Goal: Task Accomplishment & Management: Use online tool/utility

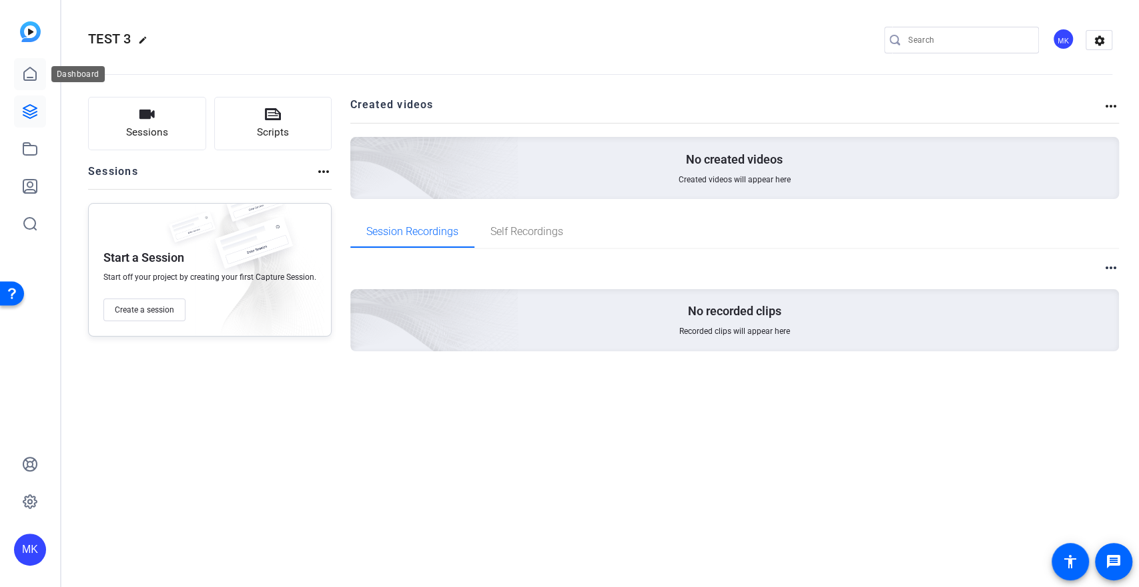
click at [35, 81] on icon at bounding box center [30, 74] width 16 height 16
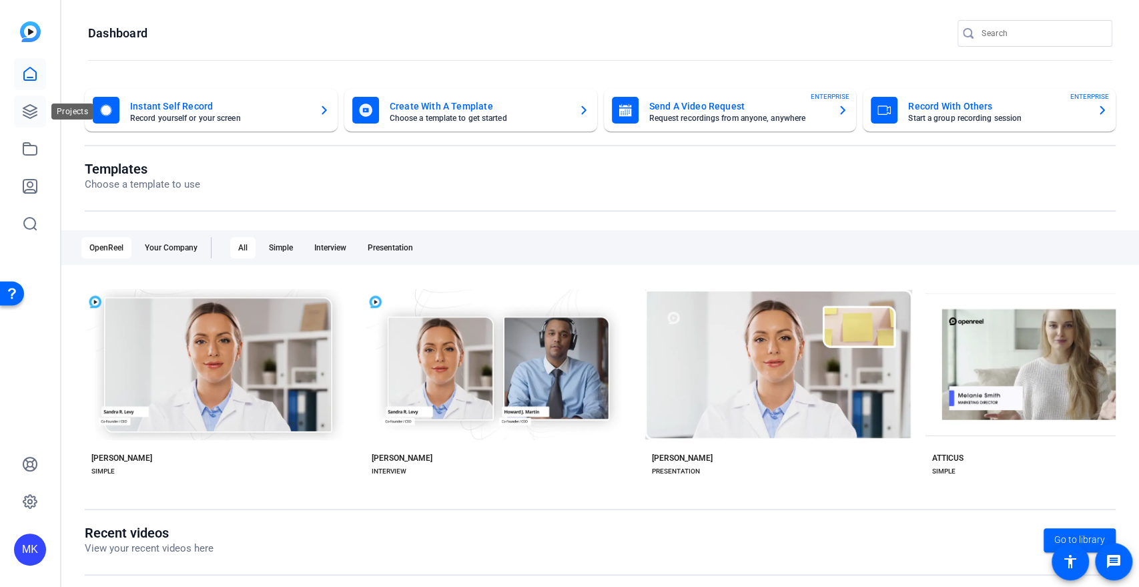
click at [30, 115] on icon at bounding box center [29, 111] width 13 height 13
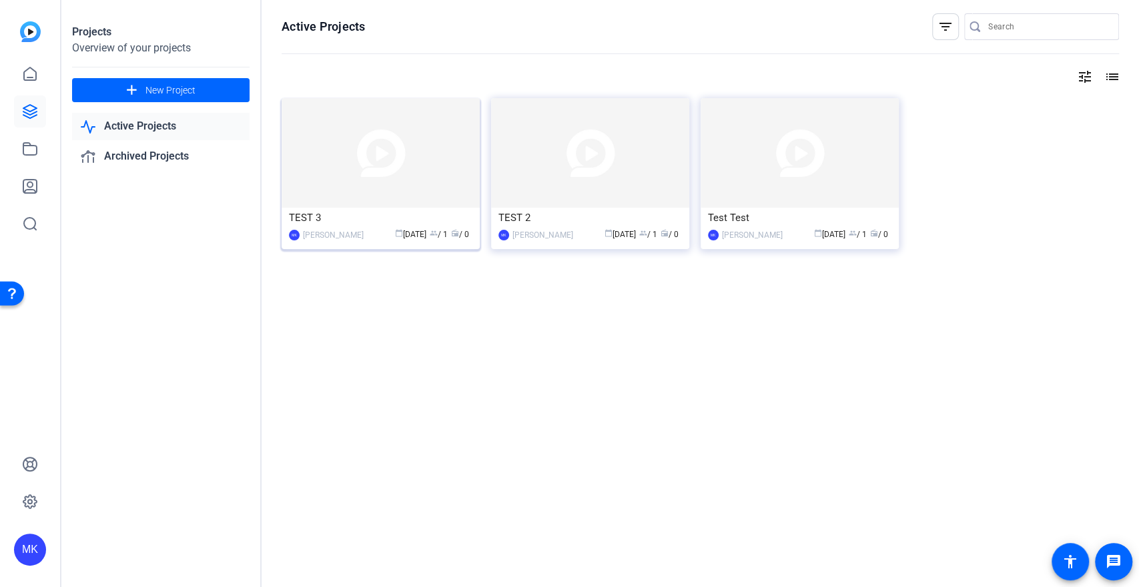
click at [410, 154] on img at bounding box center [381, 152] width 198 height 109
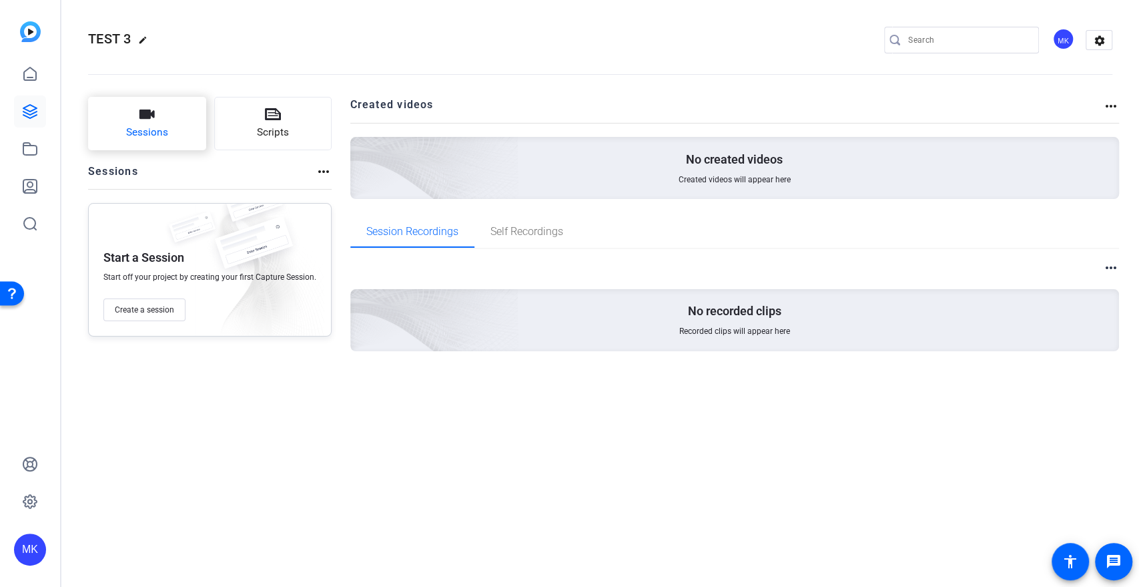
click at [153, 138] on span "Sessions" at bounding box center [147, 132] width 42 height 15
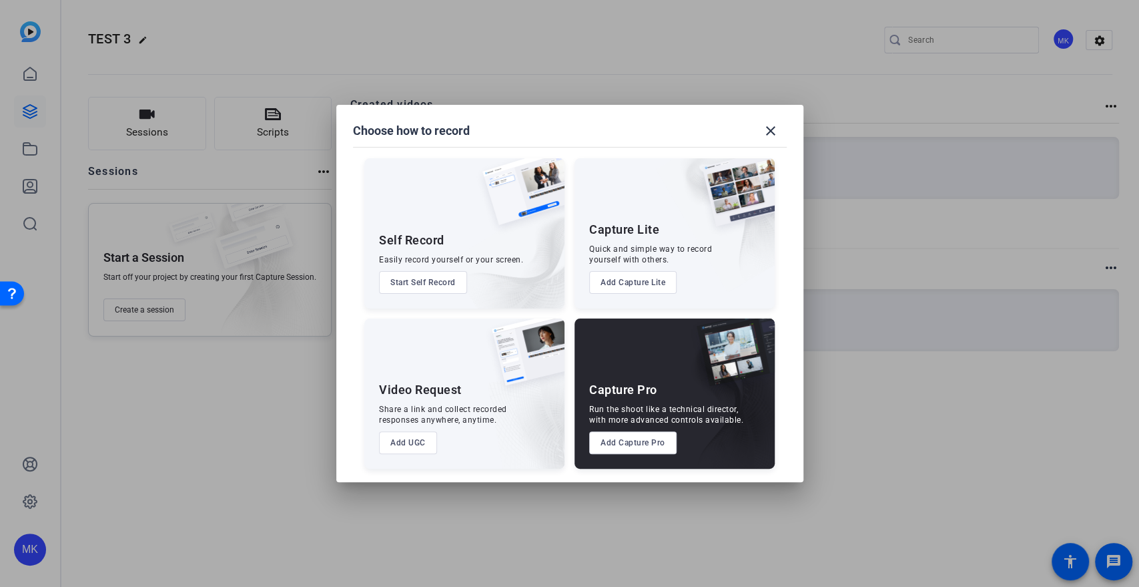
click at [625, 441] on button "Add Capture Pro" at bounding box center [632, 442] width 87 height 23
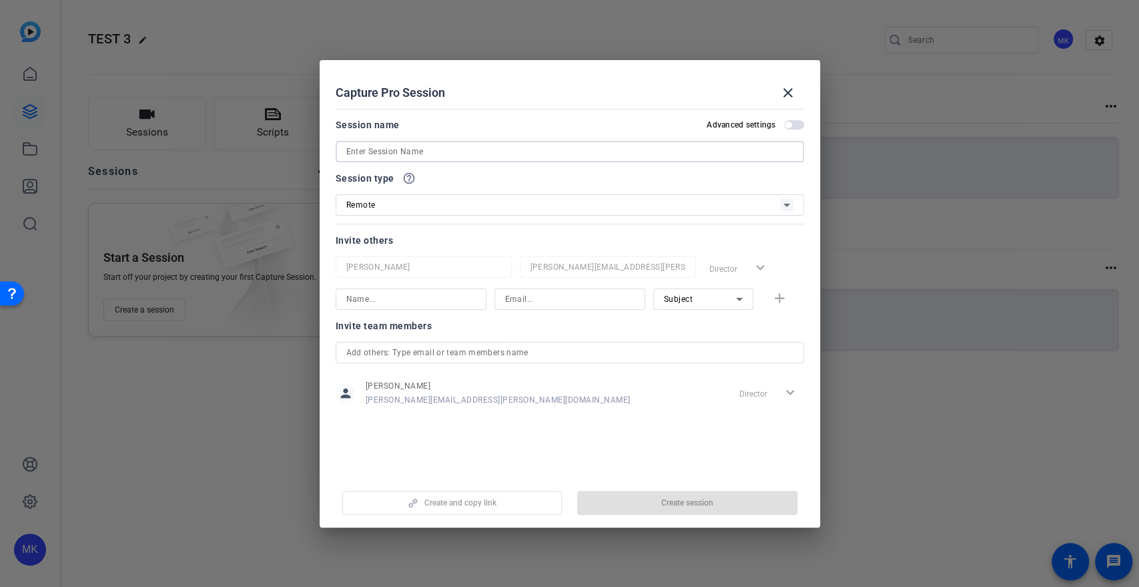
click at [411, 148] on input at bounding box center [569, 152] width 447 height 16
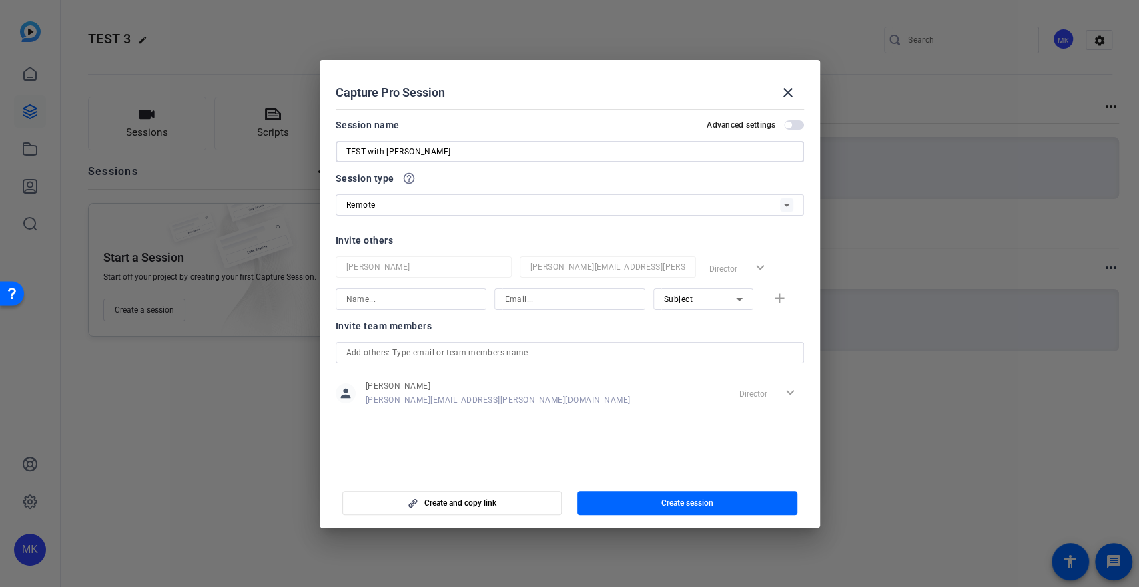
type input "TEST with [PERSON_NAME]"
drag, startPoint x: 791, startPoint y: 119, endPoint x: 784, endPoint y: 128, distance: 10.9
click at [785, 125] on mat-dialog-content "Session name Advanced settings TEST with Alise Session type help_outline Remote…" at bounding box center [570, 288] width 501 height 370
click at [784, 128] on button "Advanced settings" at bounding box center [794, 124] width 20 height 9
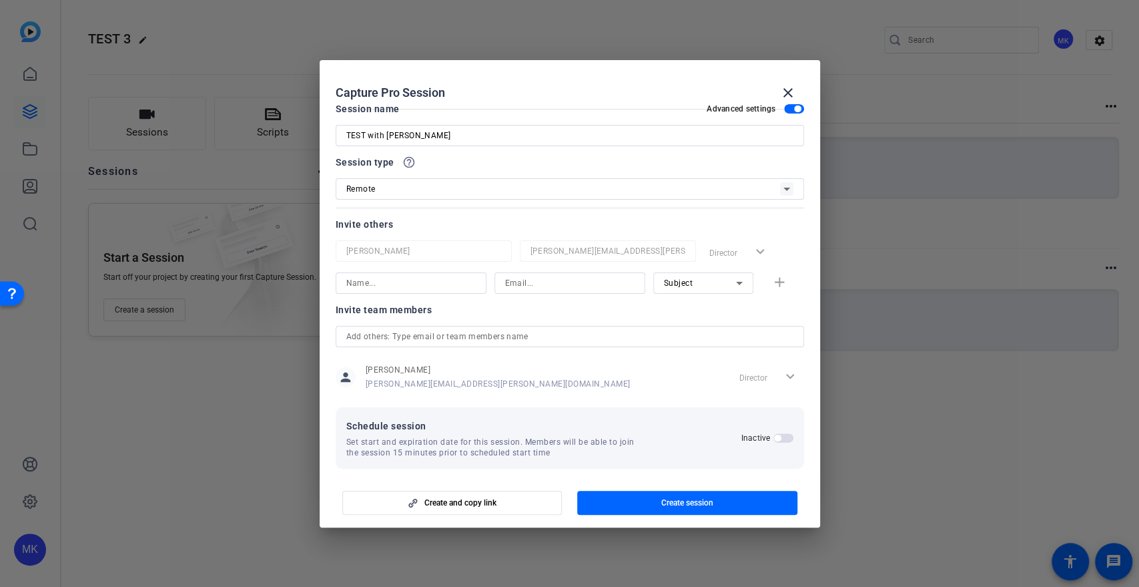
scroll to position [25, 0]
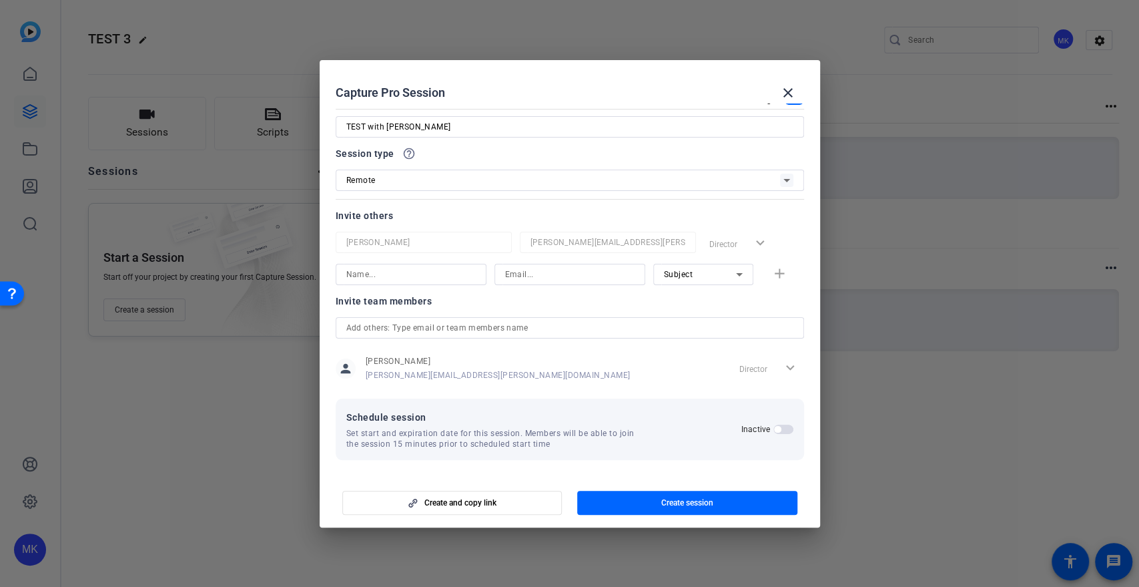
click at [402, 270] on input at bounding box center [410, 274] width 129 height 16
type input "[PERSON_NAME][EMAIL_ADDRESS][DOMAIN_NAME]"
click at [420, 277] on input "[PERSON_NAME][EMAIL_ADDRESS][DOMAIN_NAME]" at bounding box center [410, 274] width 129 height 16
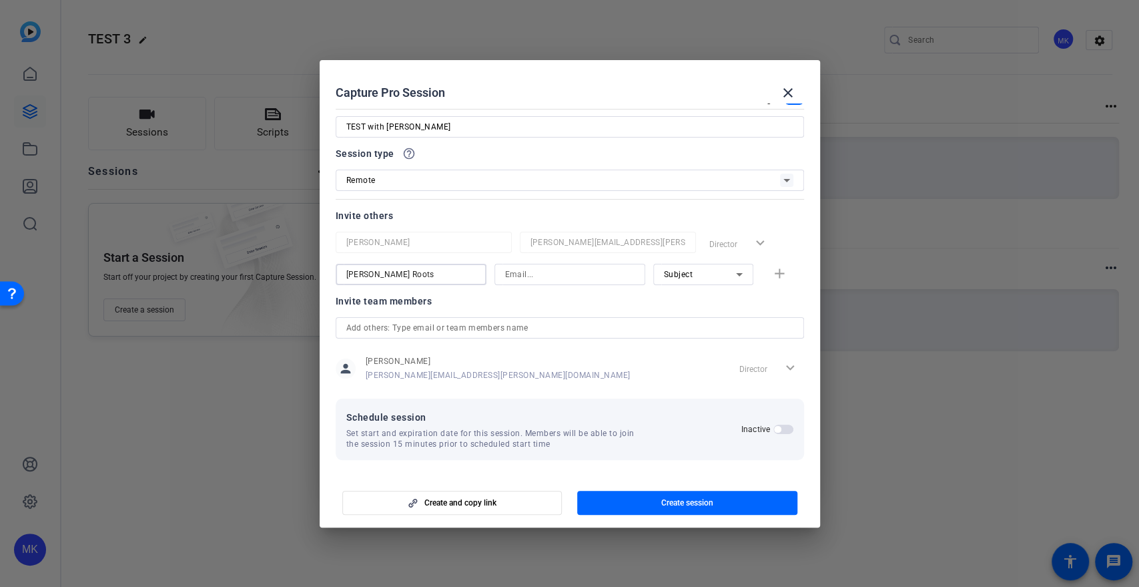
type input "[PERSON_NAME] Roots"
type input "alise.roots@capitalone.com"
click at [718, 278] on div "Subject" at bounding box center [700, 274] width 72 height 17
click at [690, 292] on mat-option "Collaborator" at bounding box center [695, 300] width 100 height 21
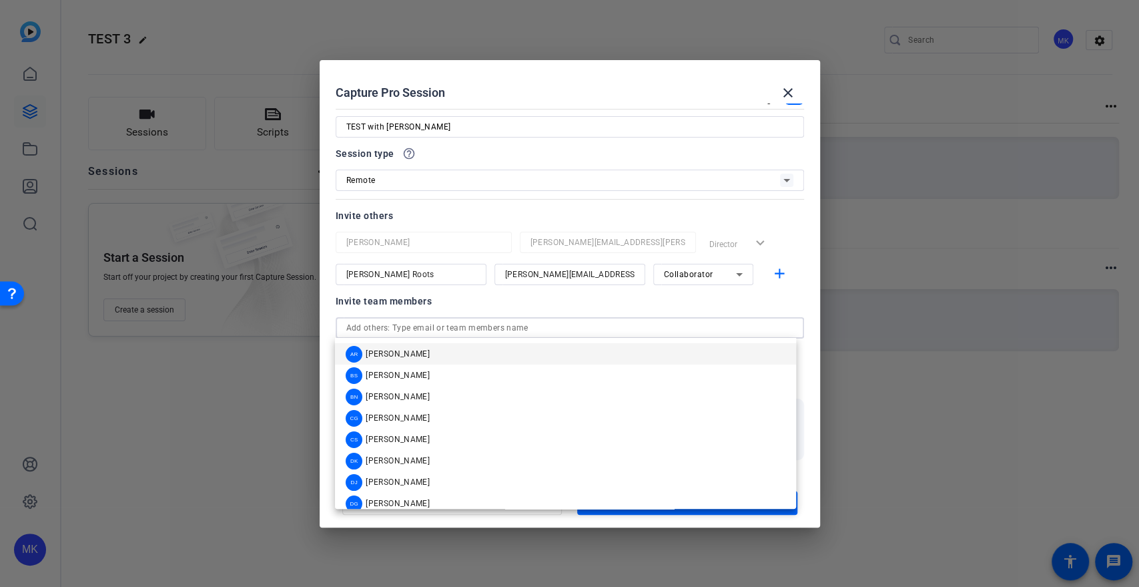
click at [468, 330] on input "text" at bounding box center [569, 328] width 447 height 16
click at [525, 298] on div at bounding box center [570, 292] width 151 height 15
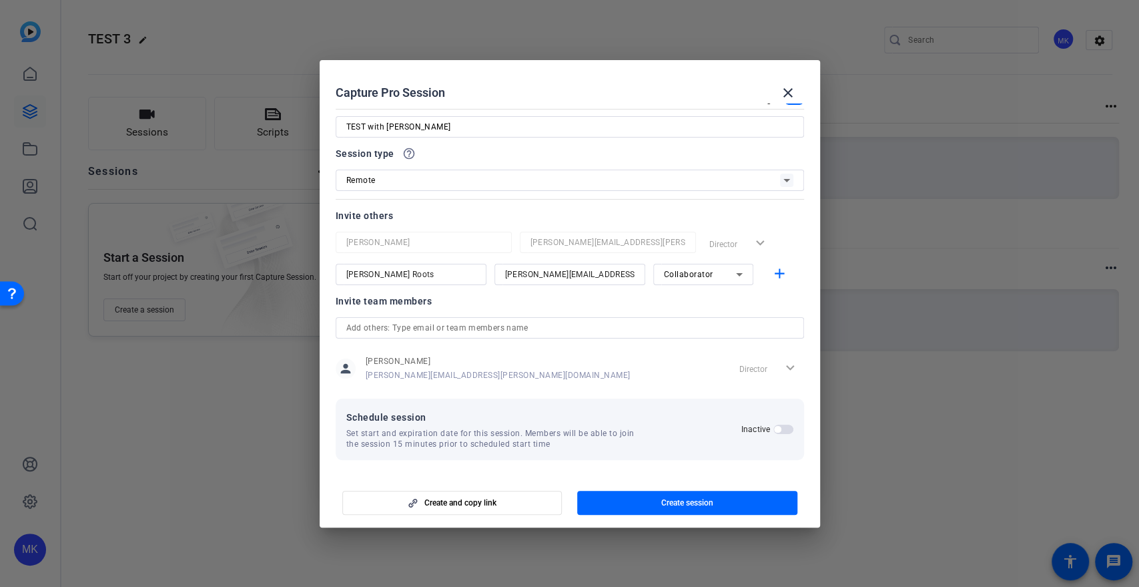
click at [774, 430] on span "button" at bounding box center [784, 429] width 20 height 9
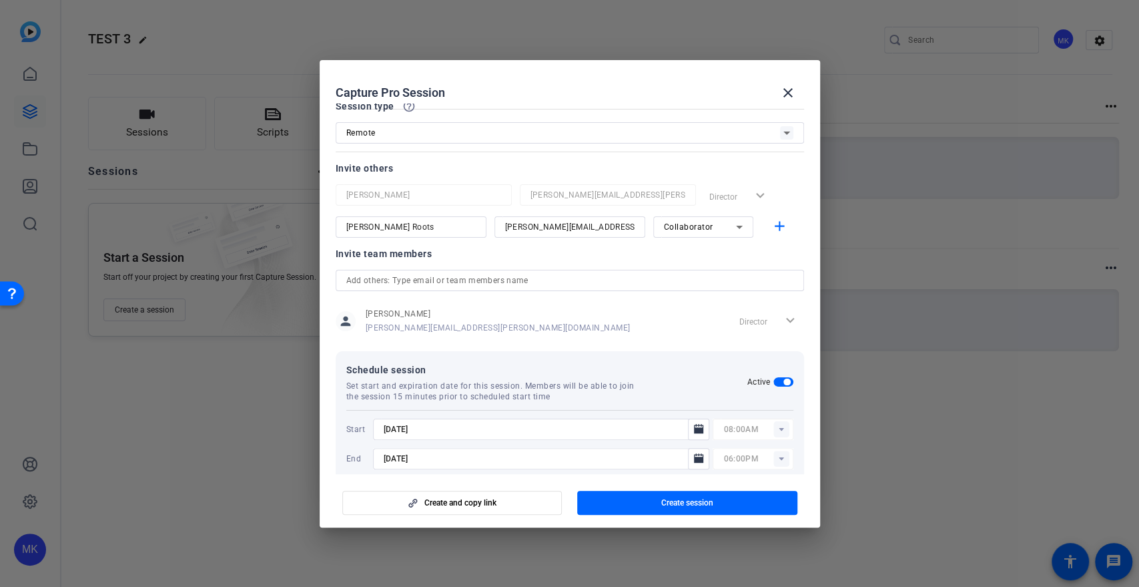
scroll to position [92, 0]
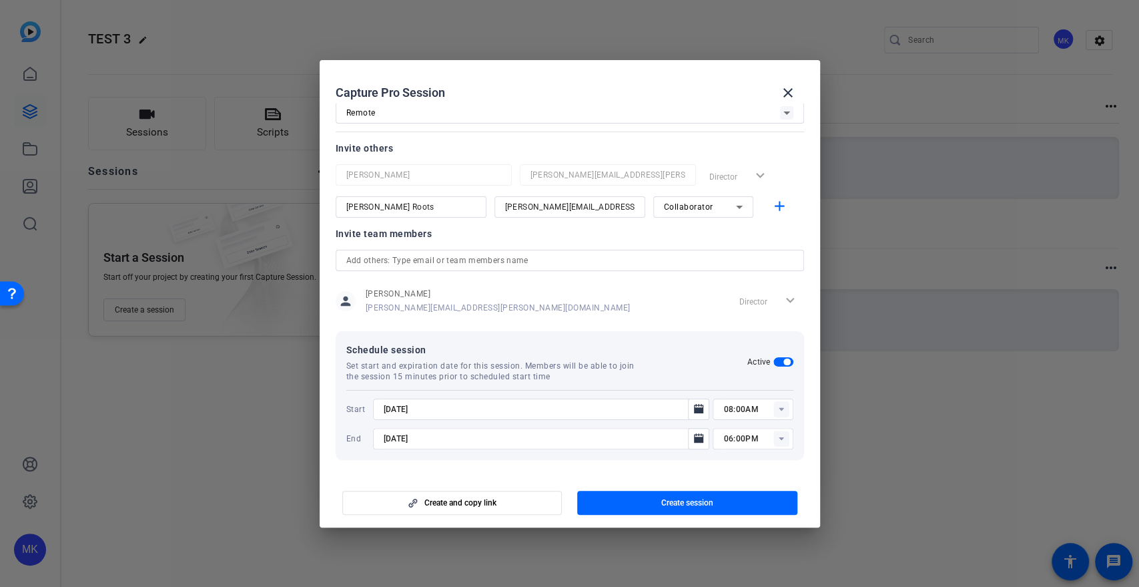
click at [774, 410] on rect at bounding box center [782, 409] width 16 height 16
click at [754, 356] on mat-option "10:00AM" at bounding box center [746, 355] width 80 height 21
type input "10:00AM"
click at [693, 431] on icon "Open calendar" at bounding box center [698, 439] width 11 height 16
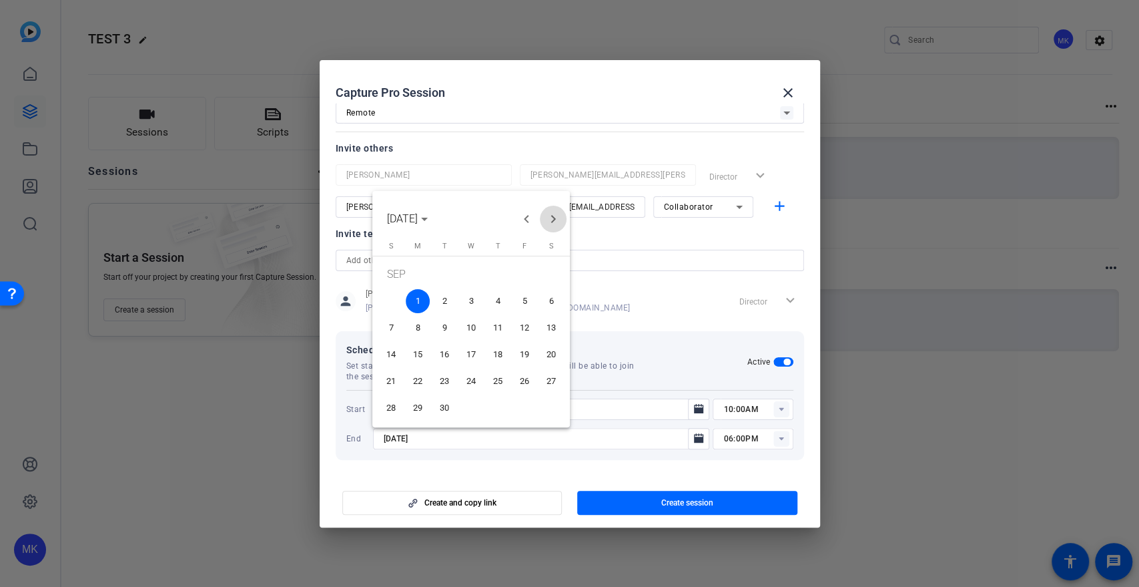
click at [545, 223] on span "Next month" at bounding box center [553, 219] width 27 height 27
click at [529, 220] on span "Previous month" at bounding box center [526, 219] width 27 height 27
click at [524, 222] on span "Previous month" at bounding box center [526, 219] width 27 height 27
click at [414, 386] on span "25" at bounding box center [418, 384] width 24 height 24
type input "8/25/2025"
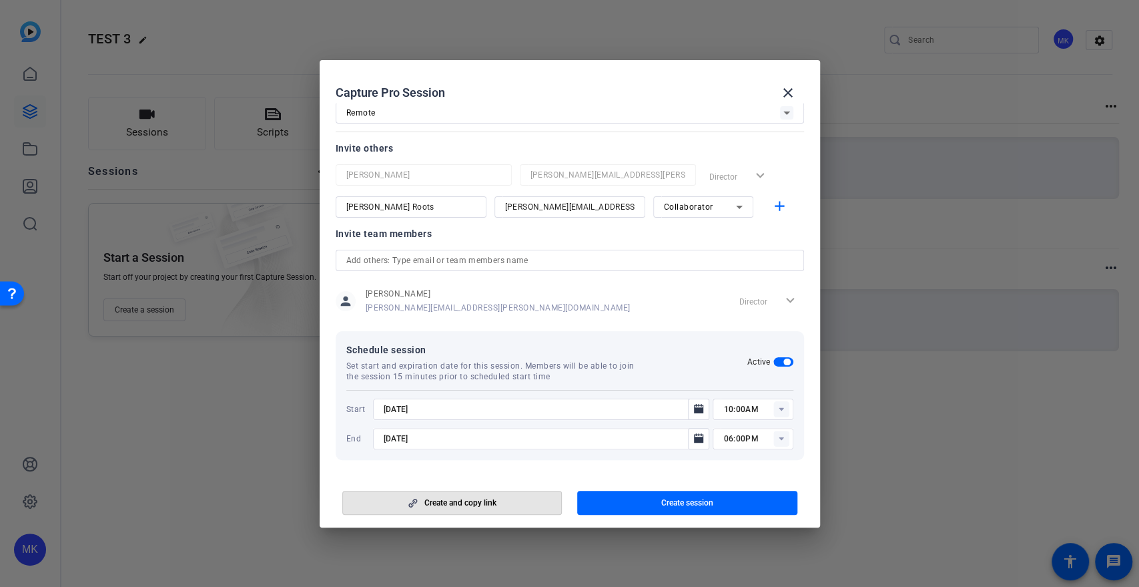
drag, startPoint x: 491, startPoint y: 503, endPoint x: 507, endPoint y: 503, distance: 16.0
click at [490, 503] on span "Create and copy link" at bounding box center [461, 502] width 72 height 11
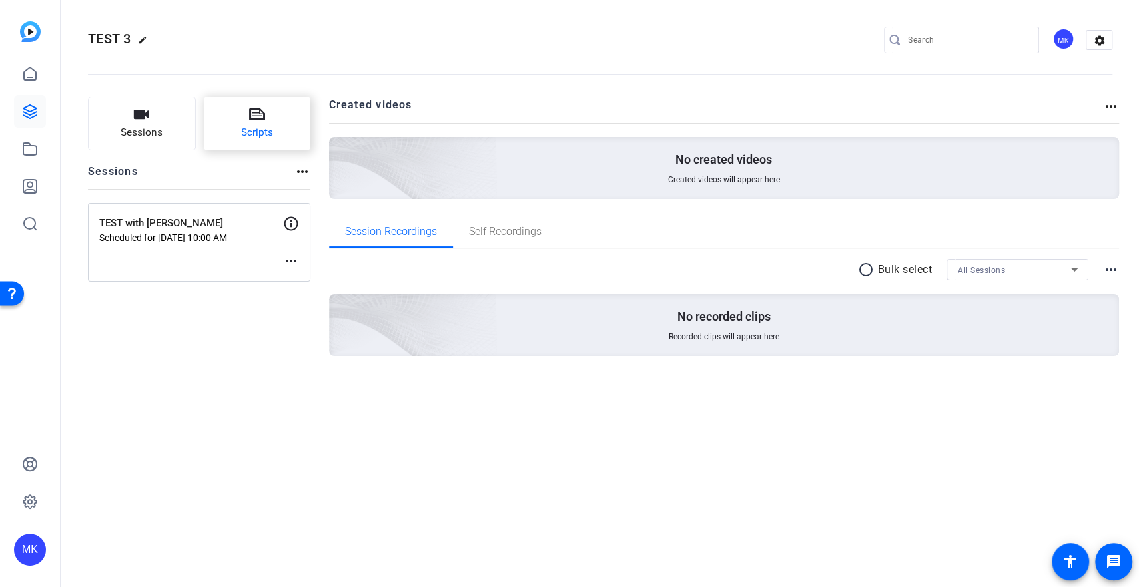
click at [228, 139] on button "Scripts" at bounding box center [257, 123] width 107 height 53
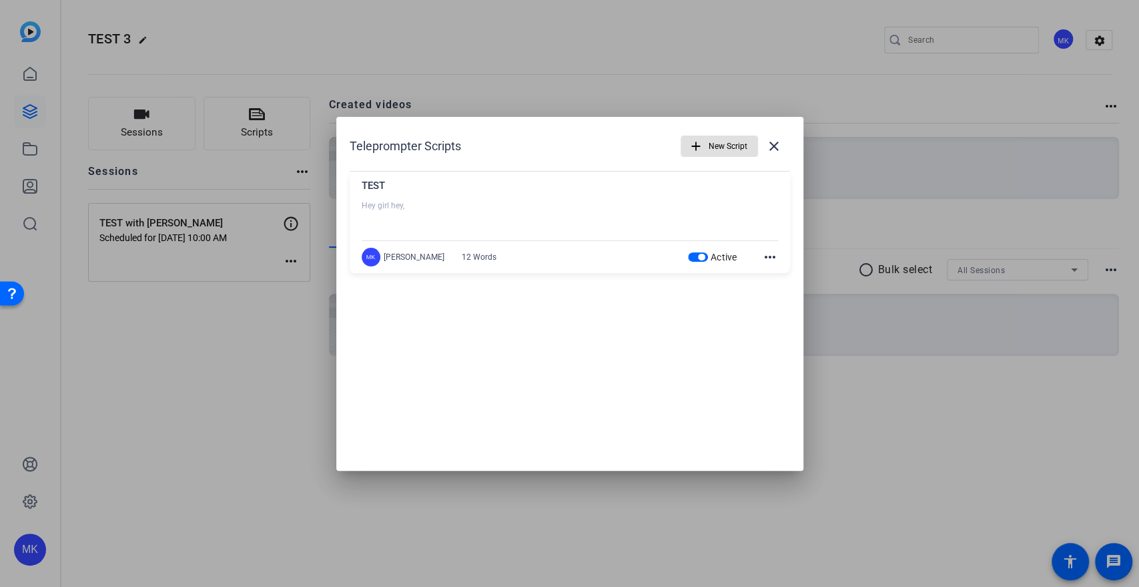
click at [701, 149] on mat-icon "add" at bounding box center [696, 146] width 15 height 15
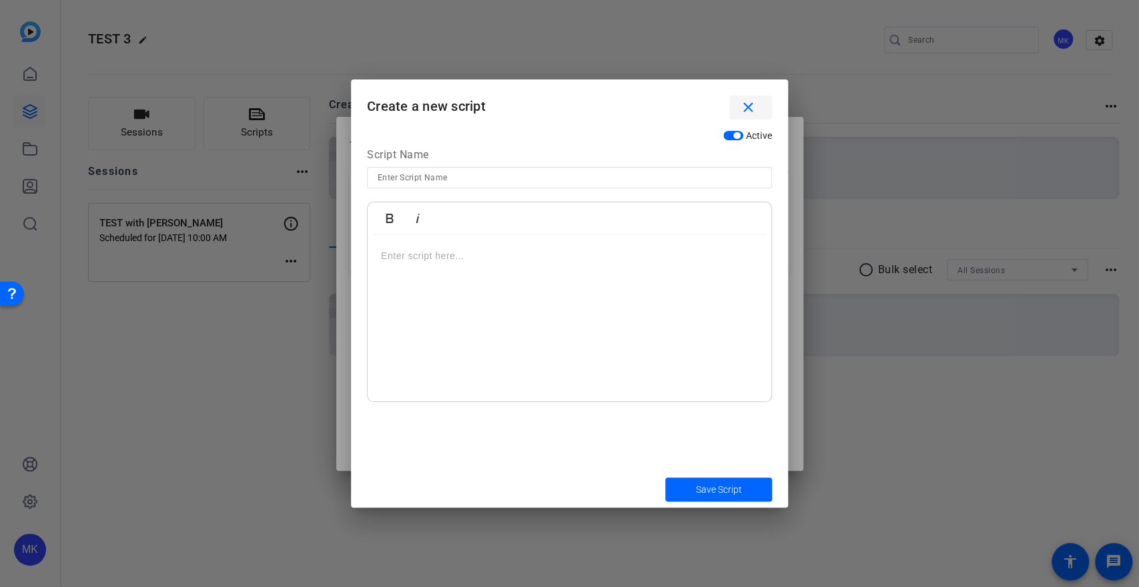
click at [748, 111] on mat-icon "close" at bounding box center [748, 107] width 17 height 17
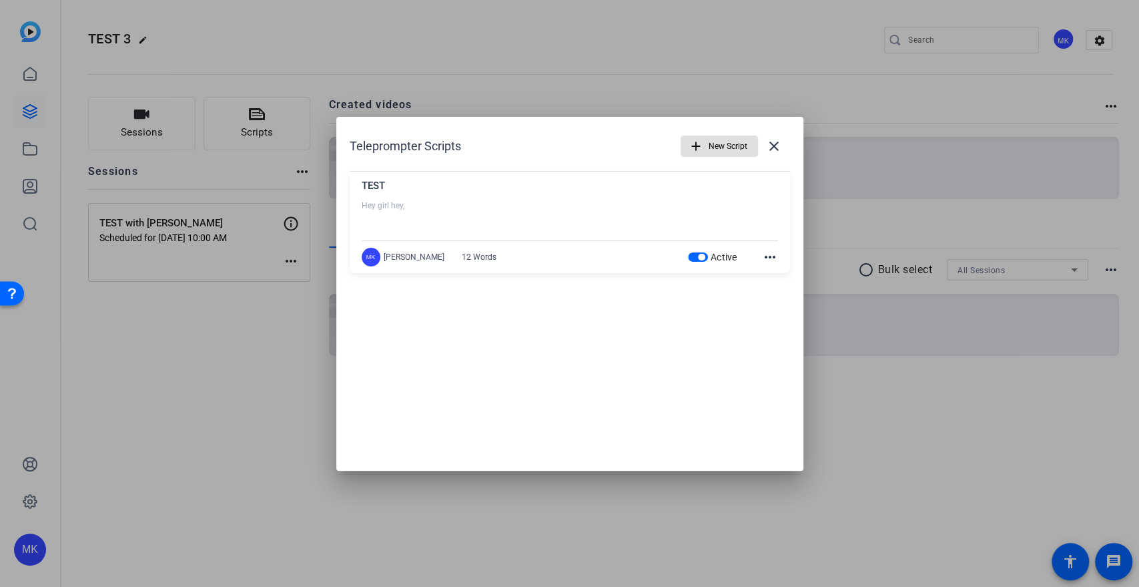
click at [431, 210] on div at bounding box center [570, 216] width 416 height 33
click at [384, 211] on div at bounding box center [570, 216] width 416 height 33
click at [400, 264] on div "MK Monica Kozlowski 12 Words" at bounding box center [436, 257] width 148 height 19
click at [772, 260] on mat-icon "more_horiz" at bounding box center [770, 257] width 16 height 16
click at [779, 272] on span "Edit" at bounding box center [798, 276] width 53 height 16
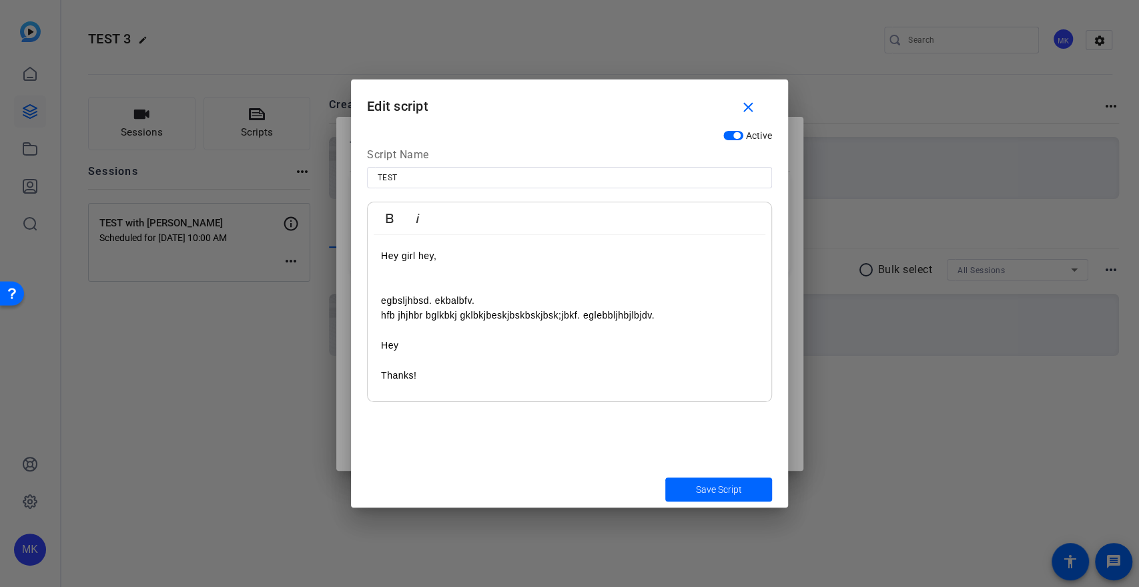
drag, startPoint x: 708, startPoint y: 490, endPoint x: 743, endPoint y: 127, distance: 364.8
click at [743, 133] on form "Edit script close Active Script Name TEST Bold Italic Hey girl hey, egbsljhbsd.…" at bounding box center [569, 293] width 437 height 428
click at [748, 107] on mat-icon "close" at bounding box center [748, 107] width 17 height 17
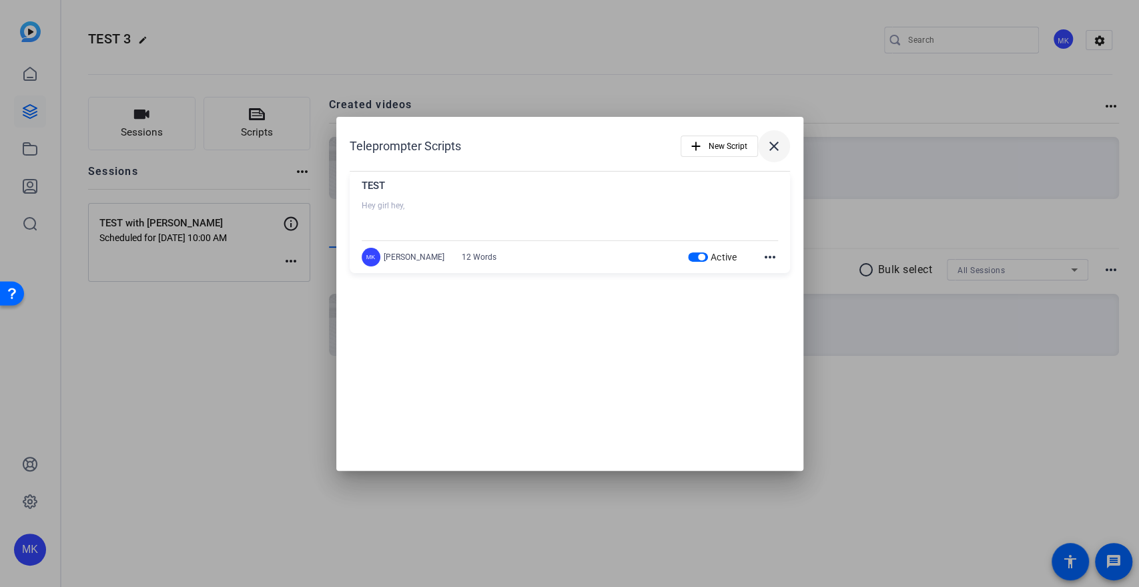
click at [774, 138] on mat-icon "close" at bounding box center [774, 146] width 16 height 16
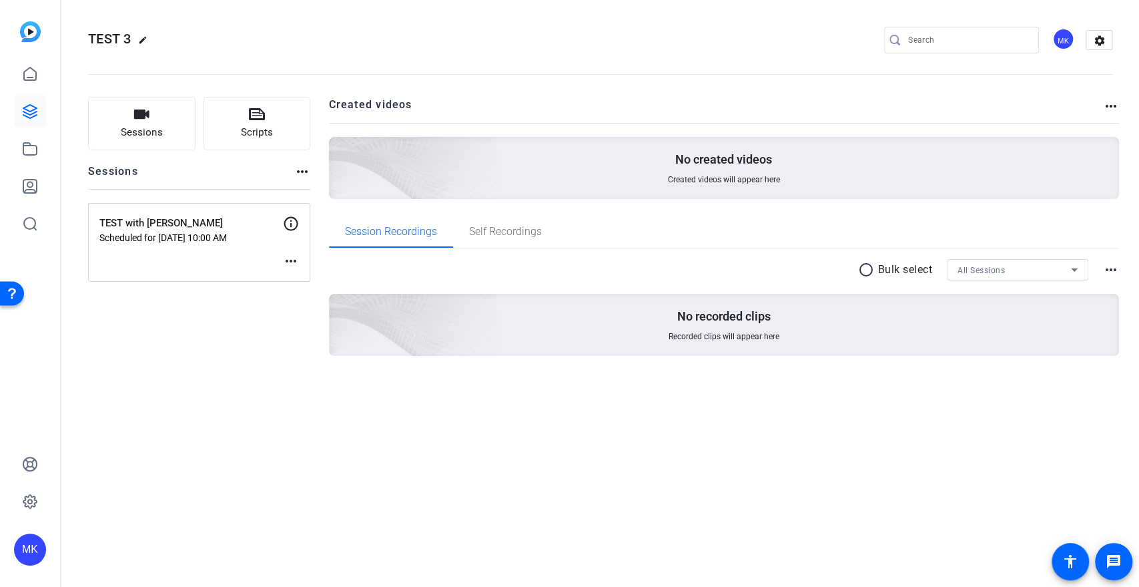
click at [244, 244] on div "TEST with Alise Scheduled for Aug 25, 2025 @ 10:00 AM more_horiz" at bounding box center [199, 242] width 222 height 79
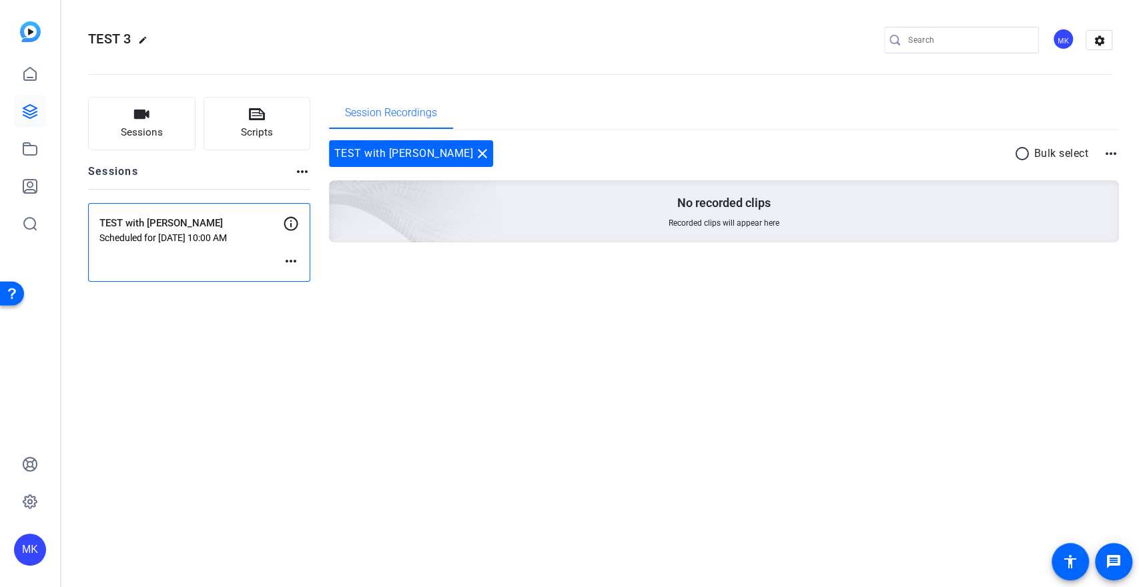
click at [155, 232] on p "Scheduled for Aug 25, 2025 @ 10:00 AM" at bounding box center [191, 237] width 184 height 11
click at [283, 259] on mat-icon "more_horiz" at bounding box center [291, 261] width 16 height 16
drag, startPoint x: 619, startPoint y: 370, endPoint x: 607, endPoint y: 364, distance: 13.4
click at [618, 370] on div at bounding box center [569, 293] width 1139 height 587
click at [224, 225] on p "TEST with [PERSON_NAME]" at bounding box center [191, 223] width 184 height 15
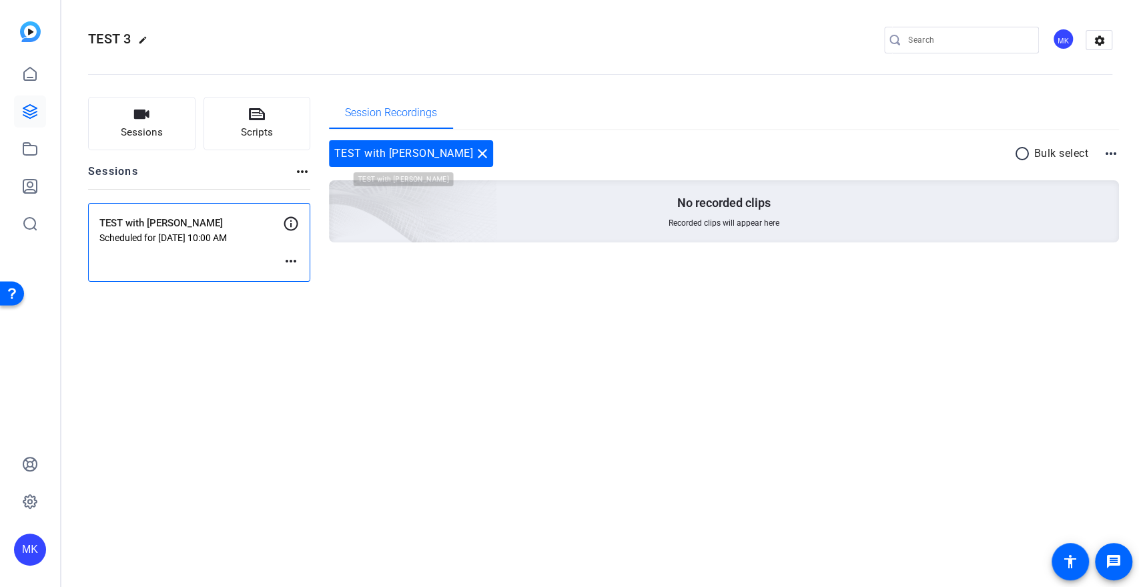
click at [389, 160] on div "TEST with Alise close" at bounding box center [411, 153] width 165 height 27
click at [381, 112] on span "Session Recordings" at bounding box center [391, 112] width 92 height 11
click at [147, 125] on span "Sessions" at bounding box center [142, 132] width 42 height 15
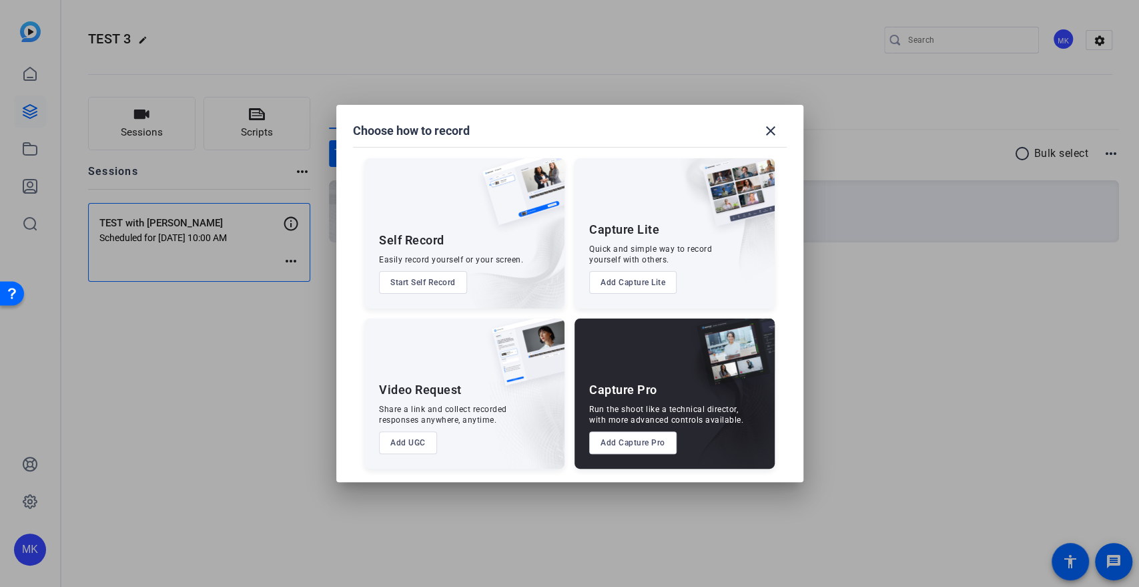
click at [750, 137] on mat-dialog-content "Self Record Easily record yourself or your screen. Start Self Record Capture Li…" at bounding box center [569, 306] width 467 height 350
click at [770, 129] on mat-icon "close" at bounding box center [771, 131] width 16 height 16
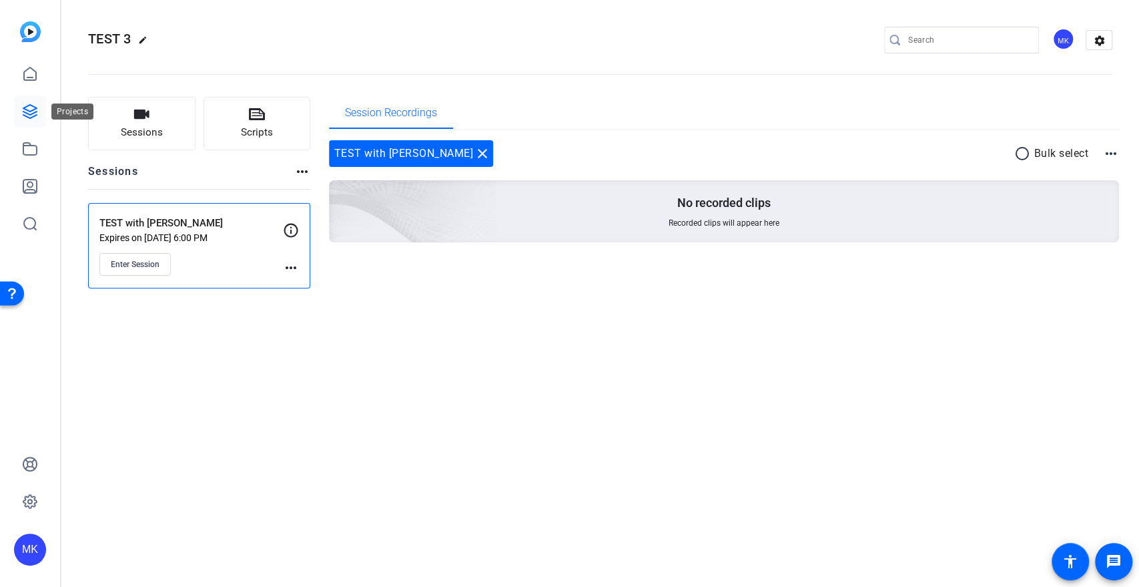
click at [30, 113] on icon at bounding box center [30, 111] width 16 height 16
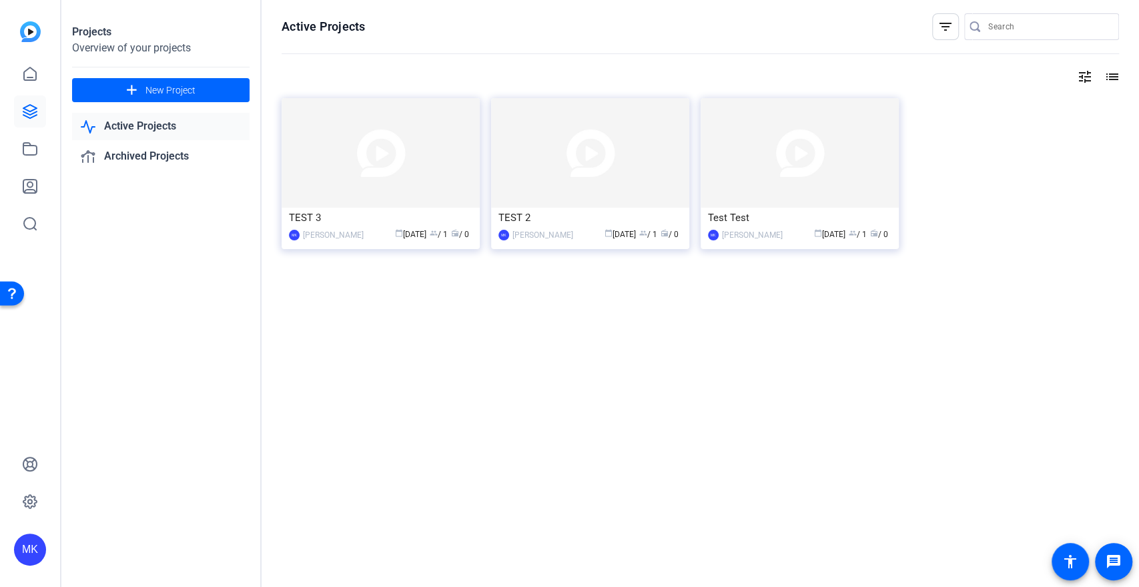
click at [415, 191] on img at bounding box center [381, 152] width 198 height 109
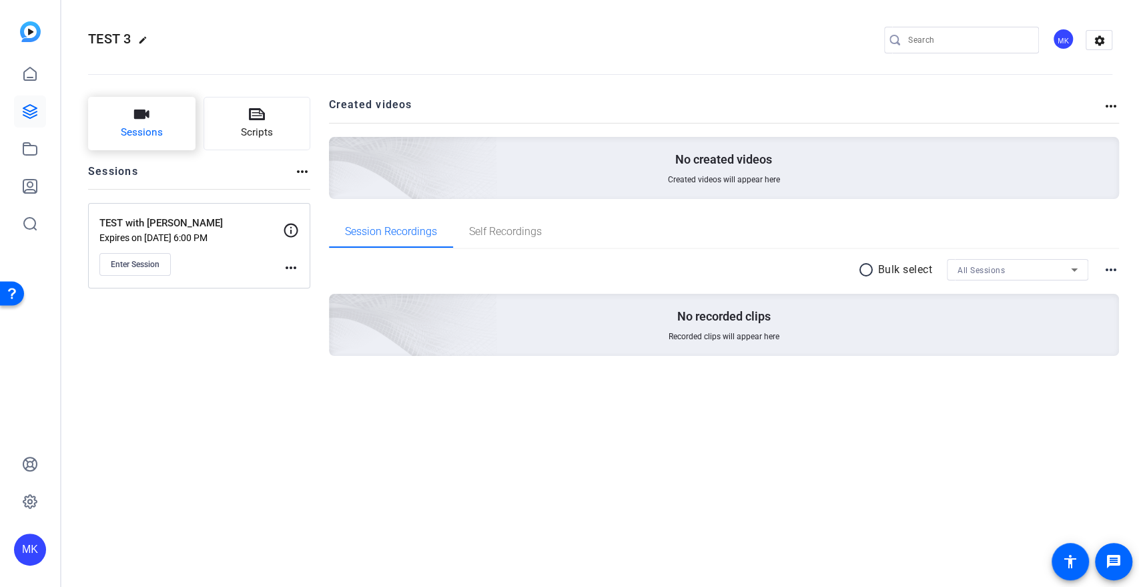
click at [175, 138] on button "Sessions" at bounding box center [141, 123] width 107 height 53
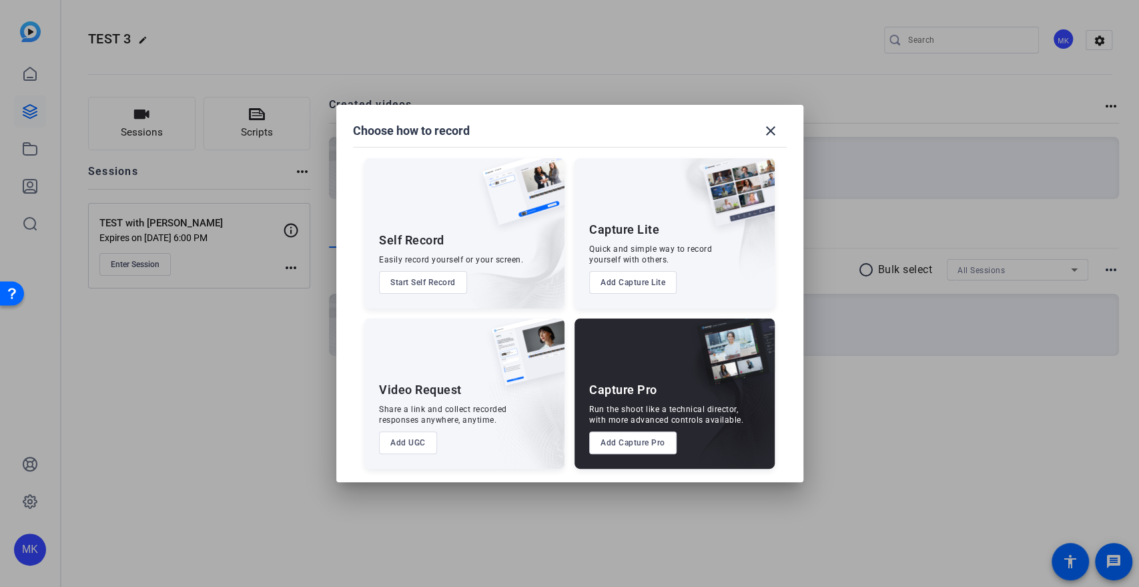
click at [646, 444] on button "Add Capture Pro" at bounding box center [632, 442] width 87 height 23
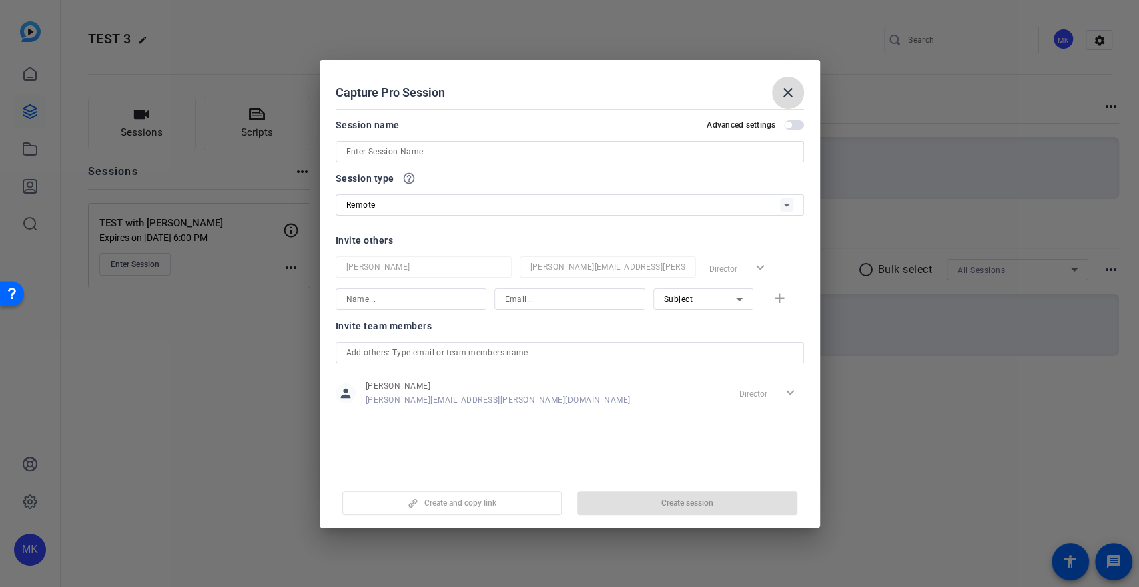
click at [795, 92] on mat-icon "close" at bounding box center [788, 93] width 16 height 16
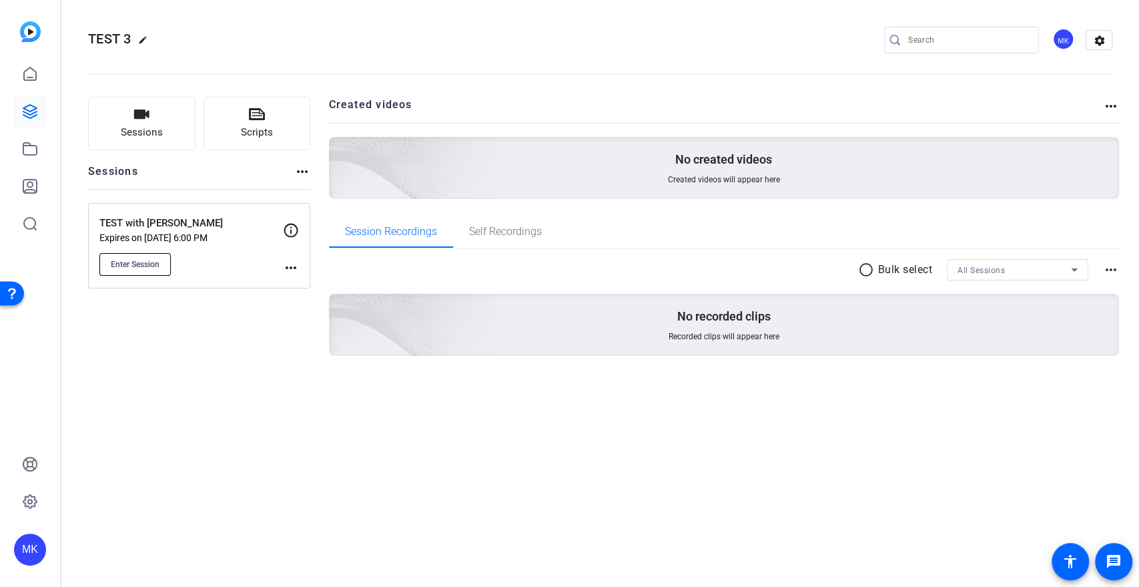
click at [146, 263] on span "Enter Session" at bounding box center [135, 264] width 49 height 11
click at [226, 236] on p "Expires on Aug 25, 2025 @ 6:00 PM" at bounding box center [191, 237] width 184 height 11
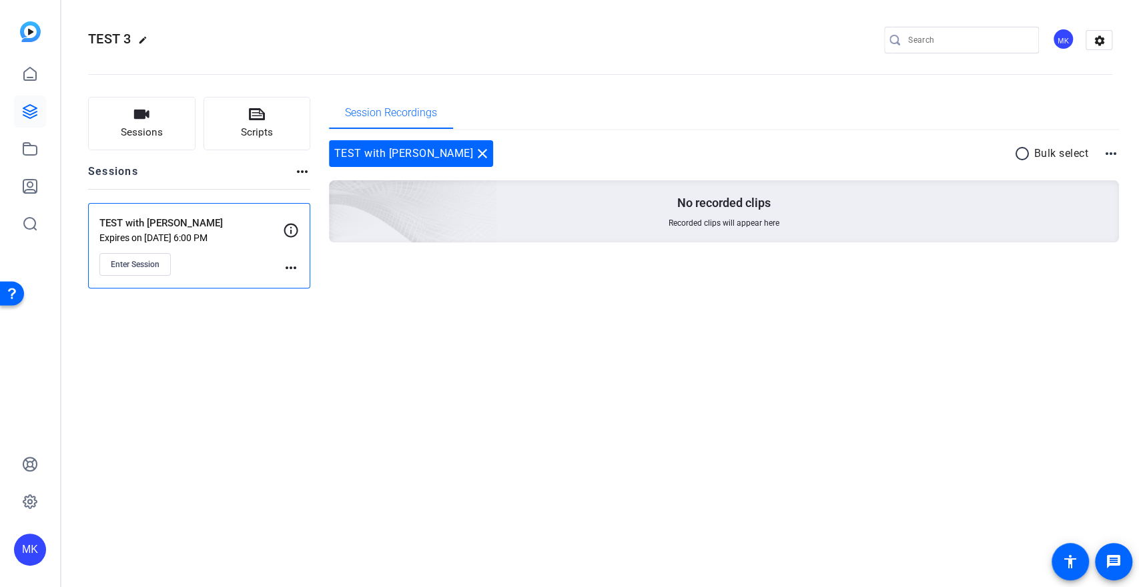
click at [288, 266] on mat-icon "more_horiz" at bounding box center [291, 268] width 16 height 16
click at [288, 287] on button "Edit Session" at bounding box center [324, 286] width 82 height 17
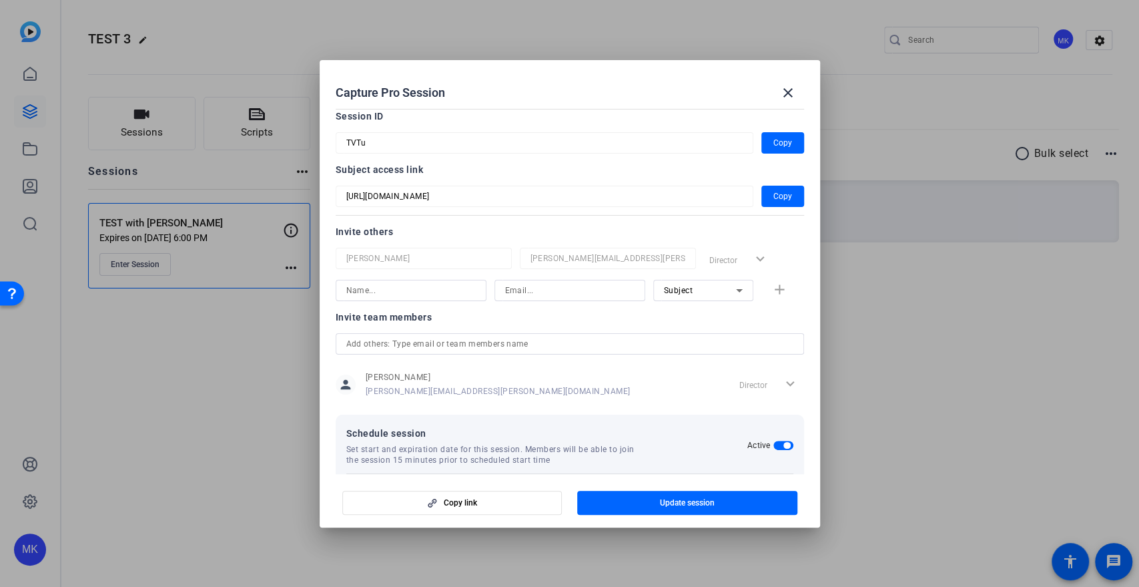
scroll to position [146, 0]
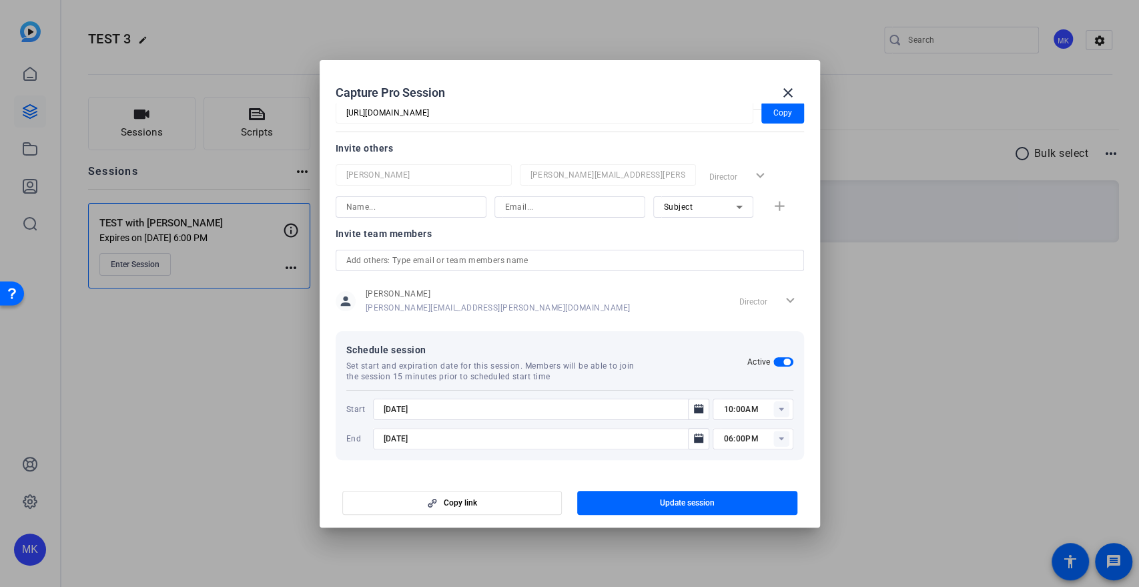
click at [405, 264] on input "text" at bounding box center [569, 260] width 447 height 16
type input "alise.roots@capitalone.com"
drag, startPoint x: 505, startPoint y: 498, endPoint x: 524, endPoint y: 505, distance: 19.8
click at [506, 499] on span "button" at bounding box center [452, 503] width 219 height 32
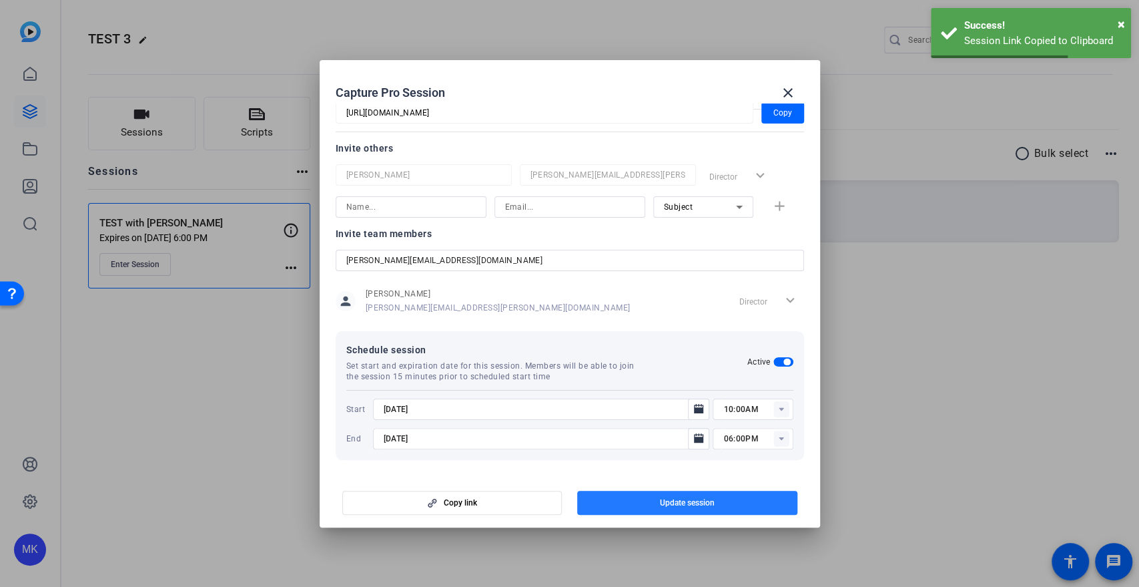
click at [712, 499] on span "Update session" at bounding box center [687, 502] width 55 height 11
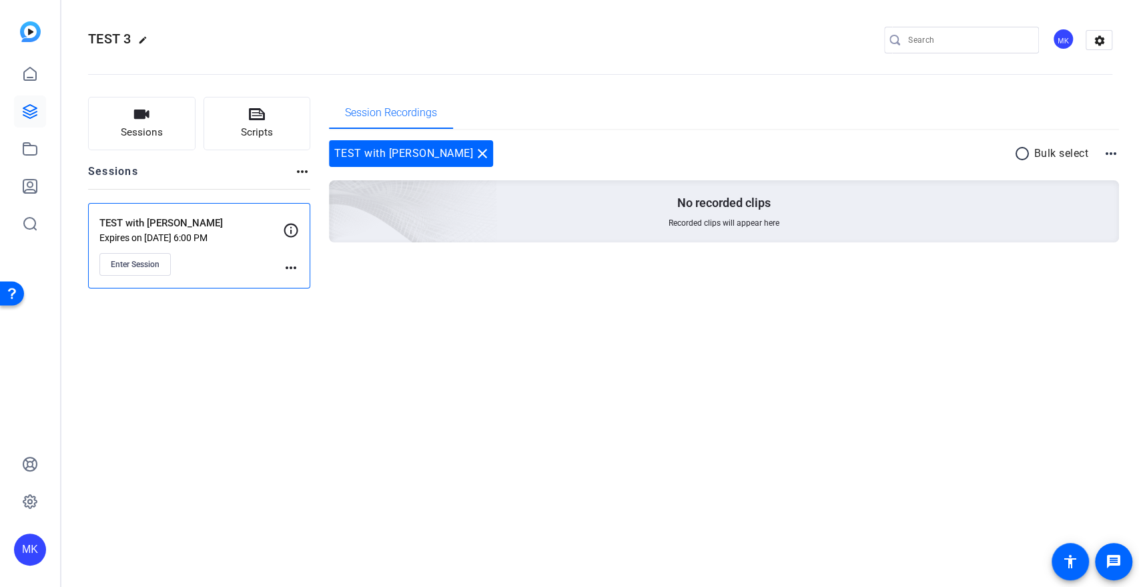
click at [296, 270] on mat-icon "more_horiz" at bounding box center [291, 268] width 16 height 16
click at [392, 294] on div at bounding box center [569, 293] width 1139 height 587
click at [288, 264] on mat-icon "more_horiz" at bounding box center [291, 268] width 16 height 16
click at [310, 290] on span "Edit Session" at bounding box center [324, 287] width 61 height 16
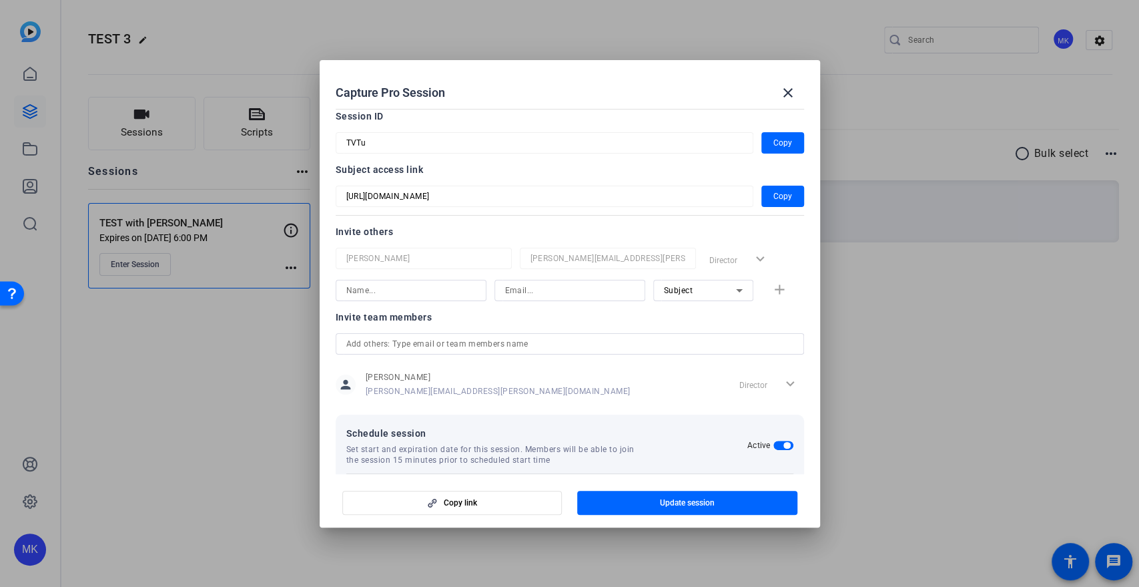
scroll to position [0, 0]
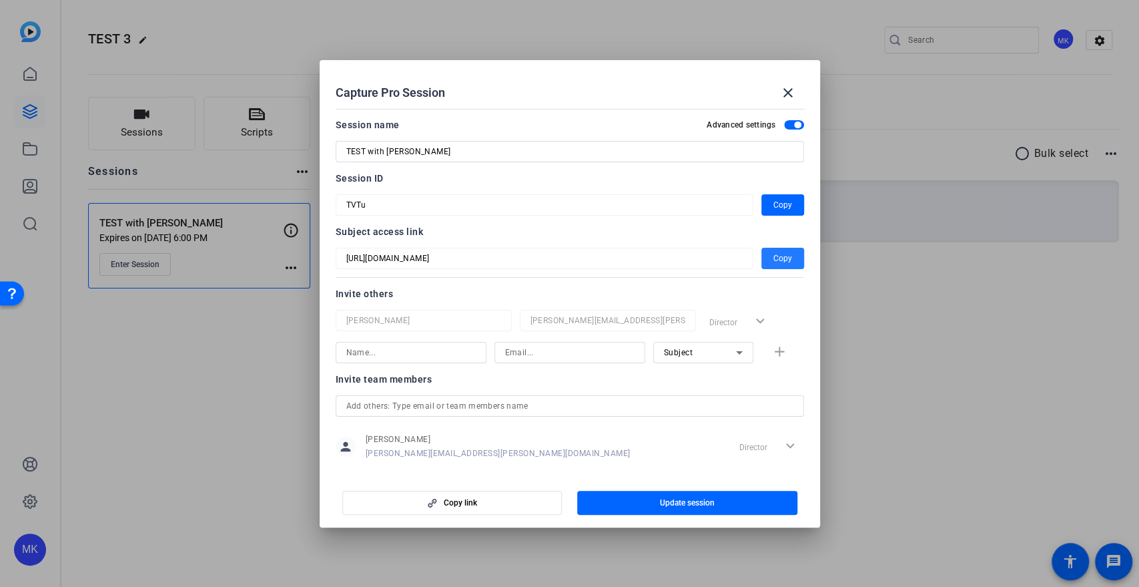
click at [782, 261] on span "Copy" at bounding box center [783, 258] width 19 height 16
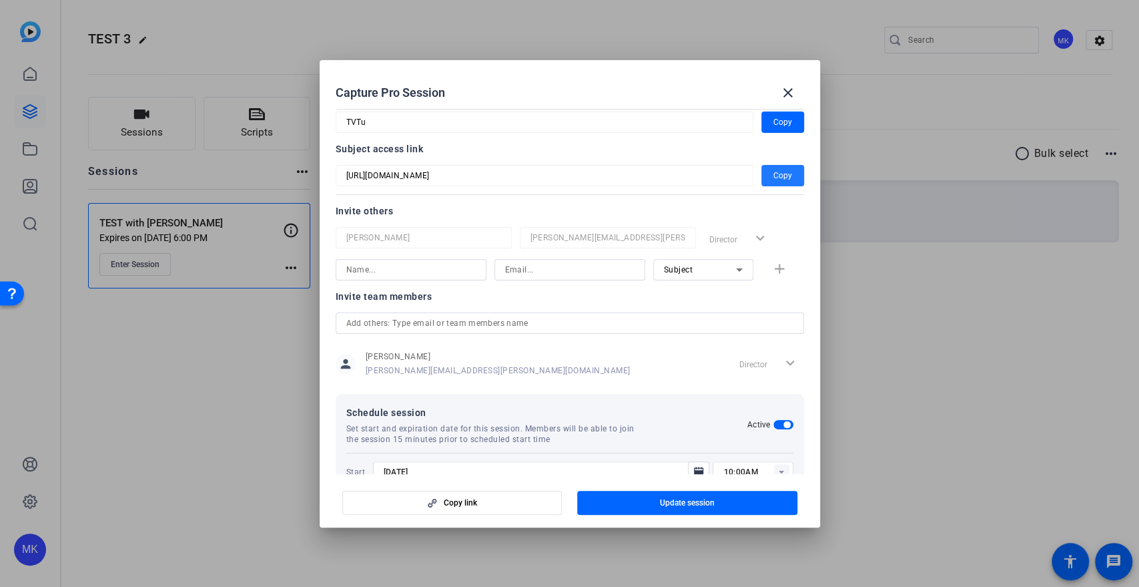
scroll to position [146, 0]
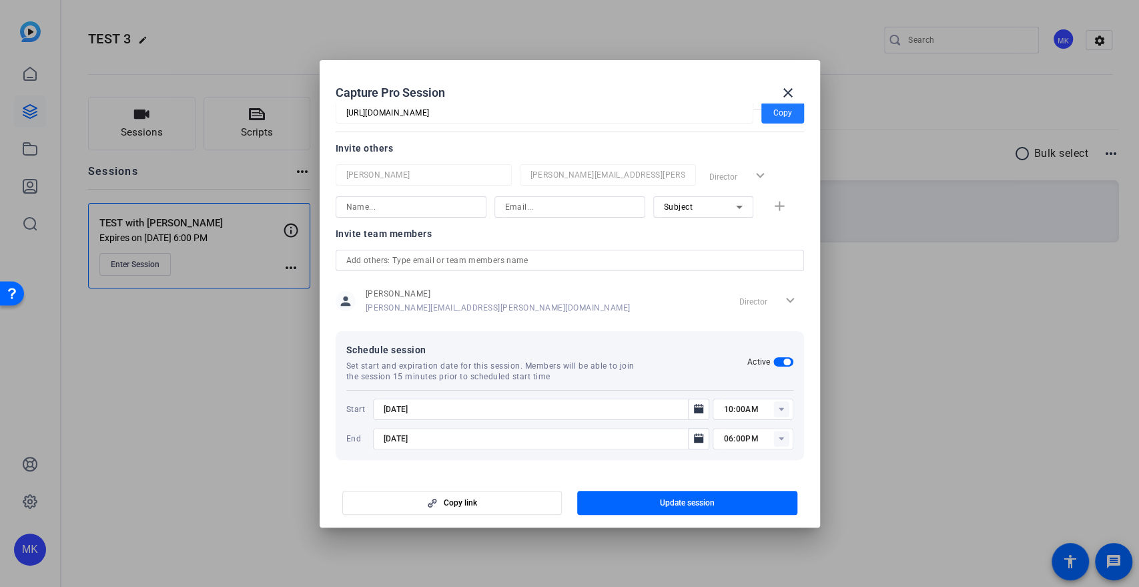
click at [443, 260] on input "text" at bounding box center [569, 260] width 447 height 16
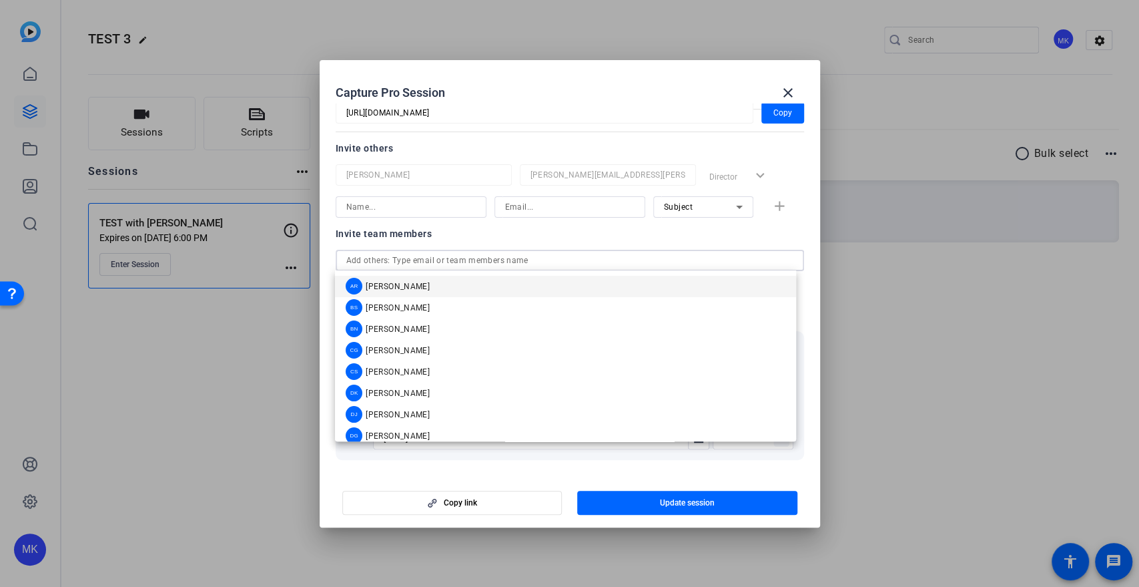
click at [451, 230] on div at bounding box center [411, 225] width 151 height 15
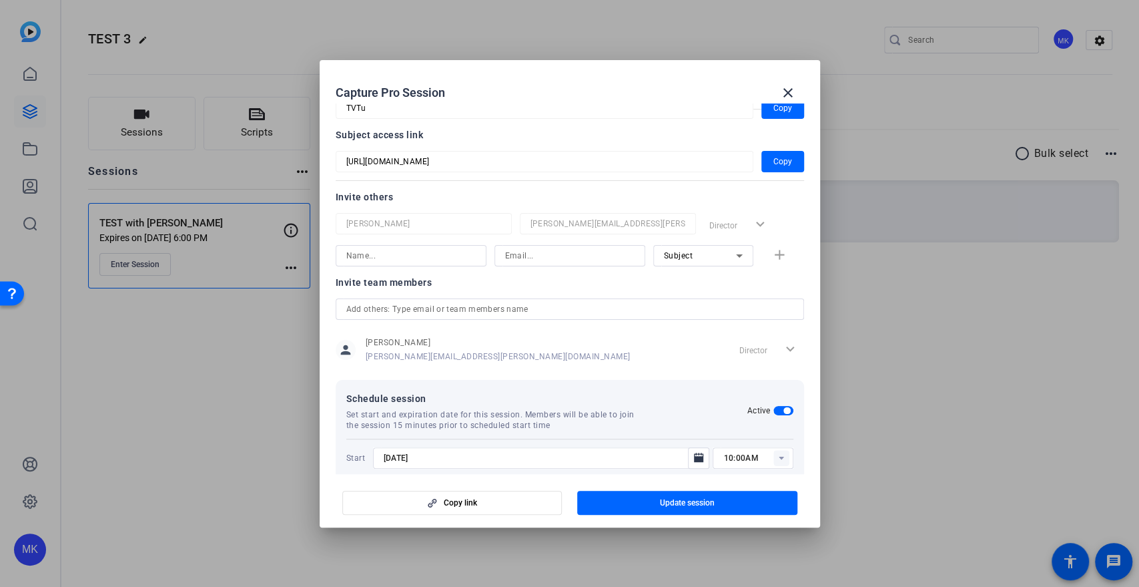
scroll to position [0, 0]
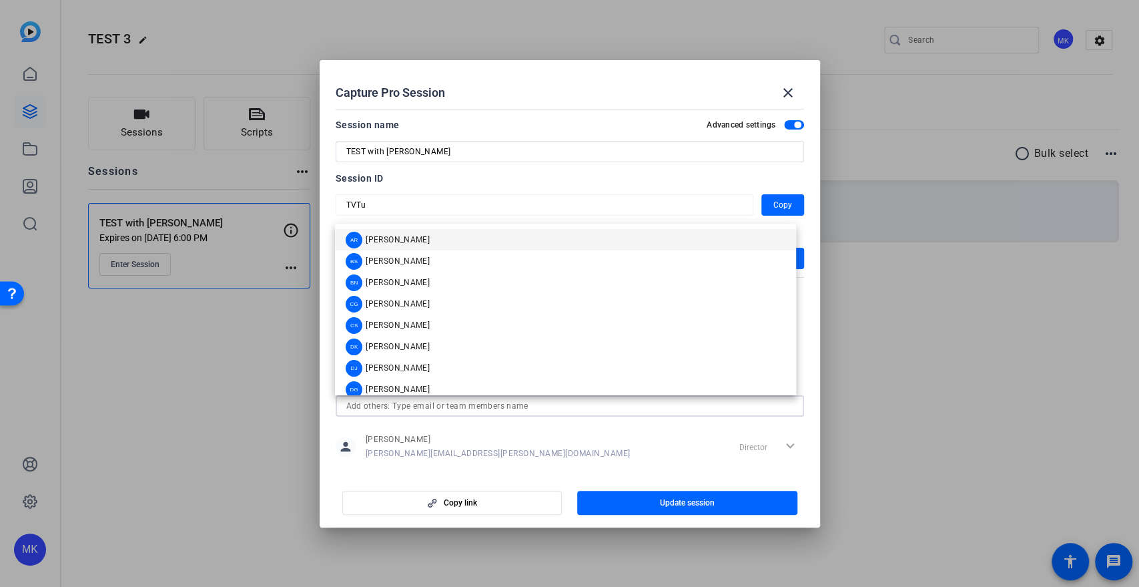
click at [473, 399] on input "text" at bounding box center [569, 406] width 447 height 16
click at [477, 438] on span "[PERSON_NAME]" at bounding box center [498, 439] width 265 height 11
click at [477, 412] on input "text" at bounding box center [569, 406] width 447 height 16
click at [457, 412] on input "text" at bounding box center [569, 406] width 447 height 16
click at [456, 448] on span "[PERSON_NAME][EMAIL_ADDRESS][PERSON_NAME][DOMAIN_NAME]" at bounding box center [498, 453] width 265 height 11
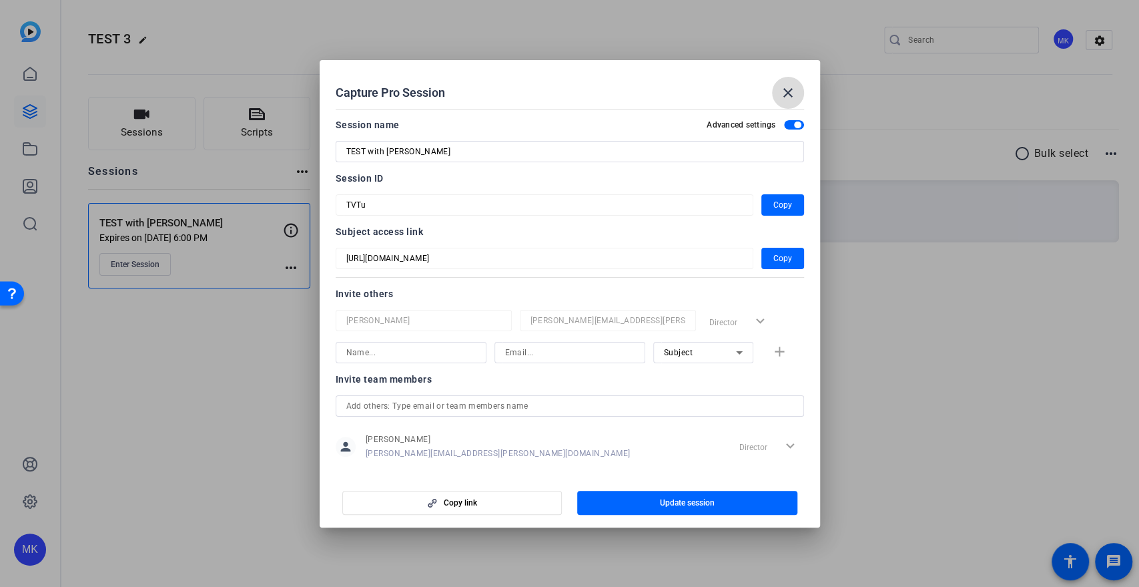
click at [788, 91] on mat-icon "close" at bounding box center [788, 93] width 16 height 16
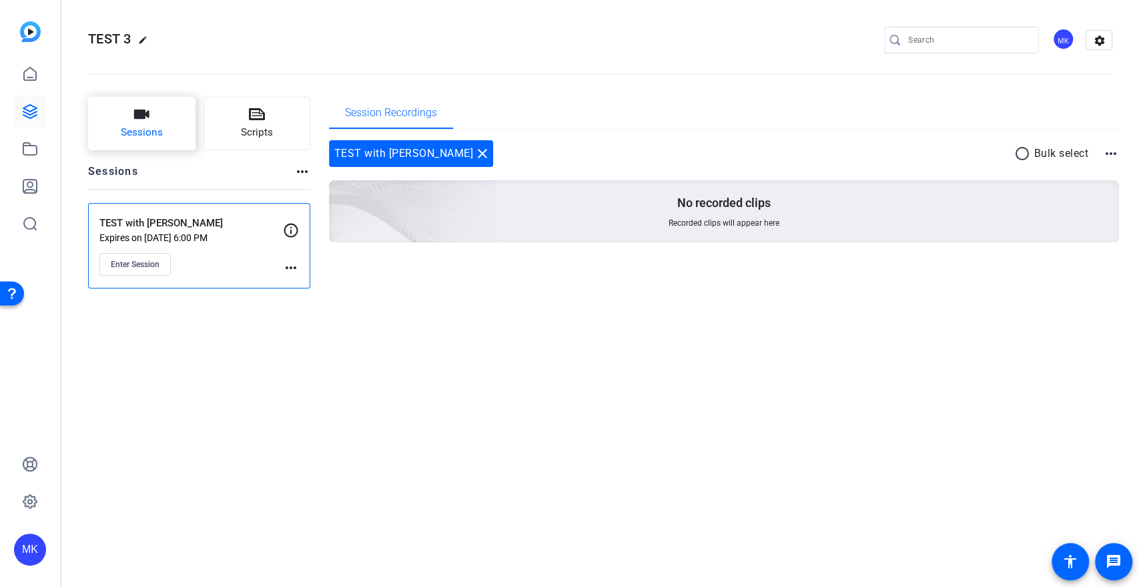
click at [160, 121] on button "Sessions" at bounding box center [141, 123] width 107 height 53
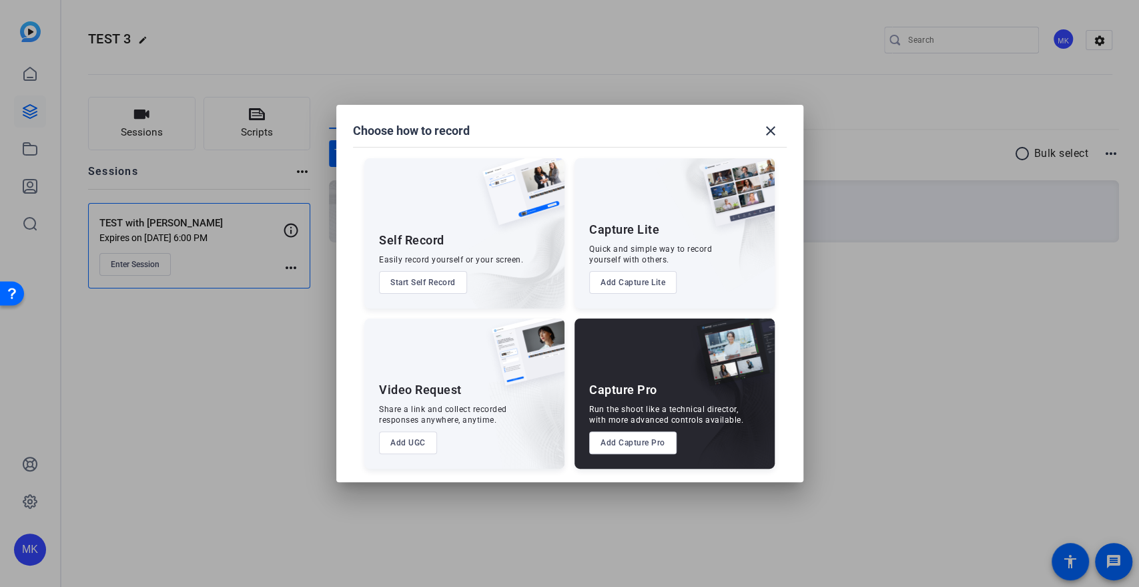
click at [449, 287] on button "Start Self Record" at bounding box center [423, 282] width 88 height 23
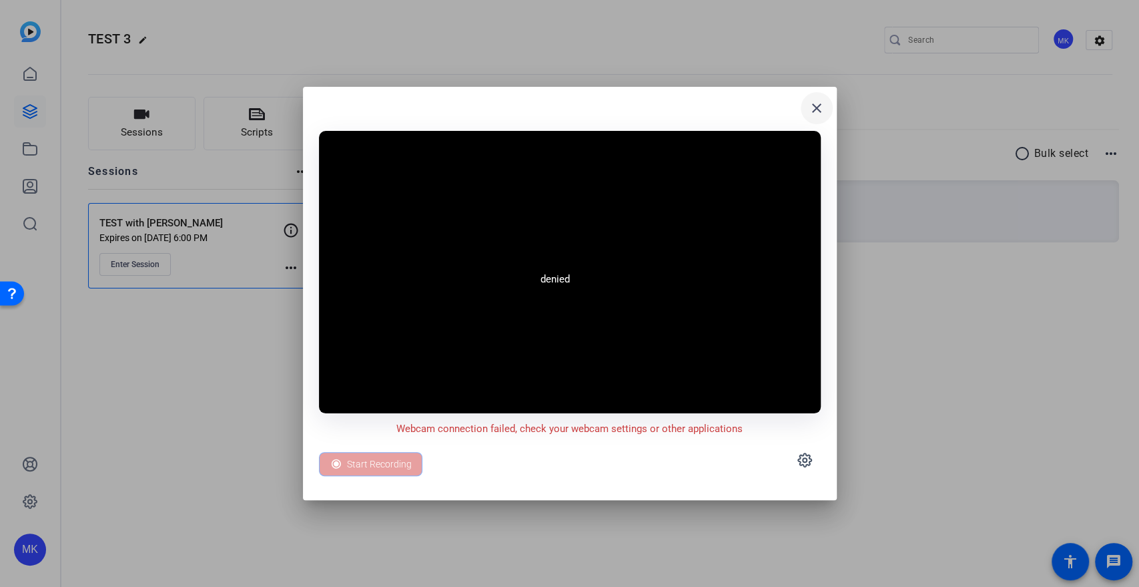
click at [819, 102] on mat-icon "close" at bounding box center [817, 108] width 16 height 16
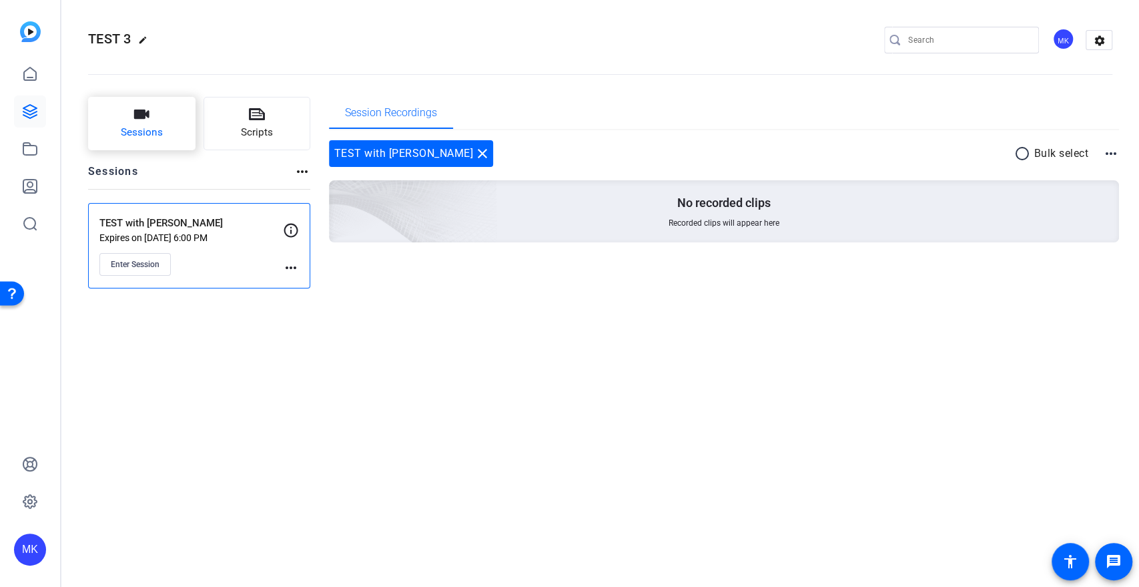
click at [125, 113] on button "Sessions" at bounding box center [141, 123] width 107 height 53
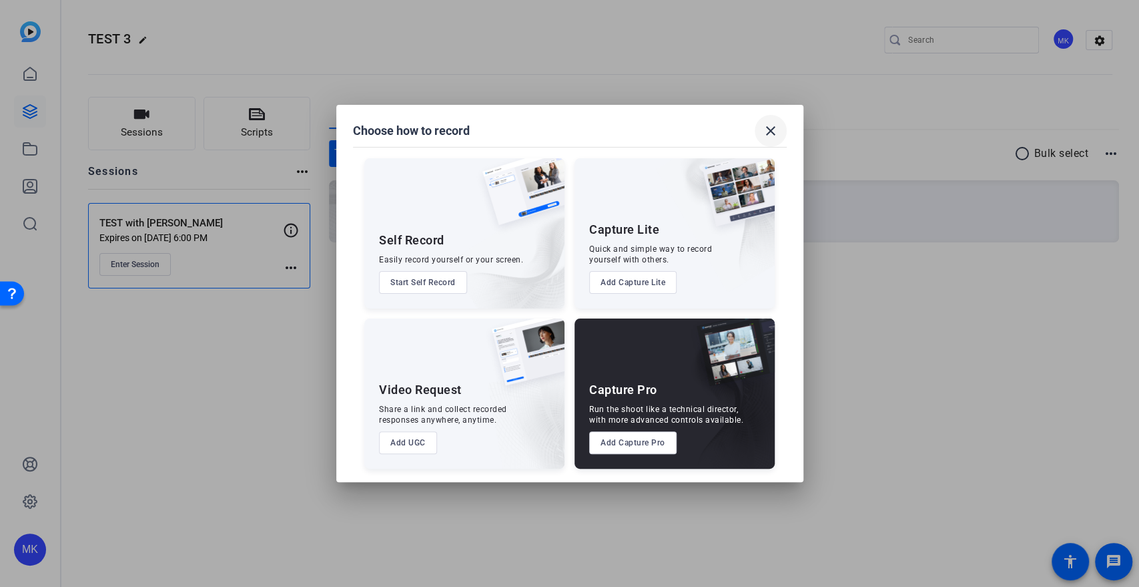
drag, startPoint x: 769, startPoint y: 129, endPoint x: 770, endPoint y: 121, distance: 8.0
click at [769, 129] on mat-icon "close" at bounding box center [771, 131] width 16 height 16
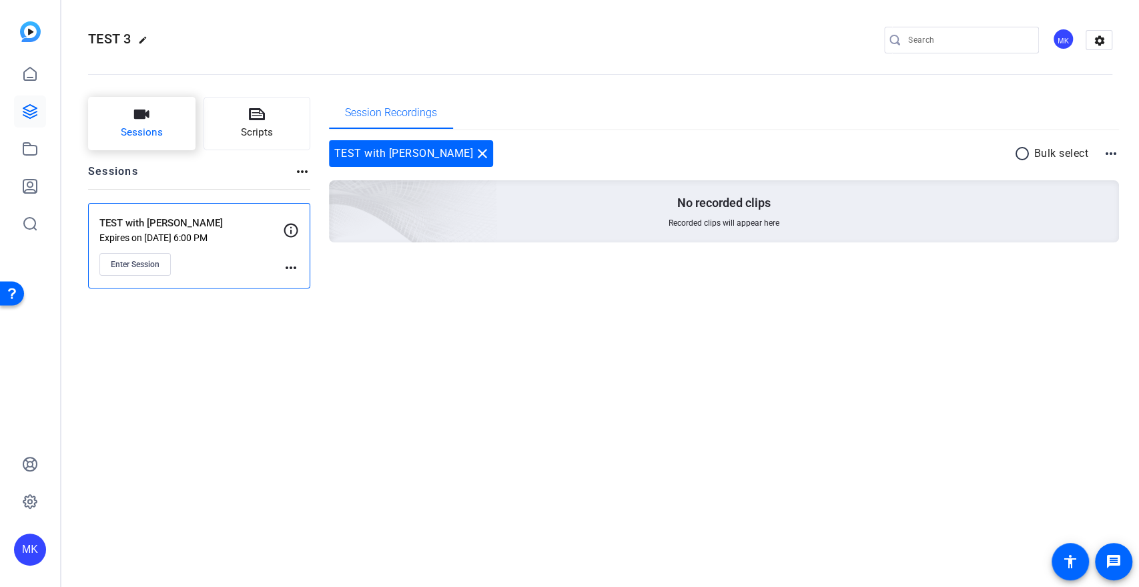
click at [144, 137] on span "Sessions" at bounding box center [142, 132] width 42 height 15
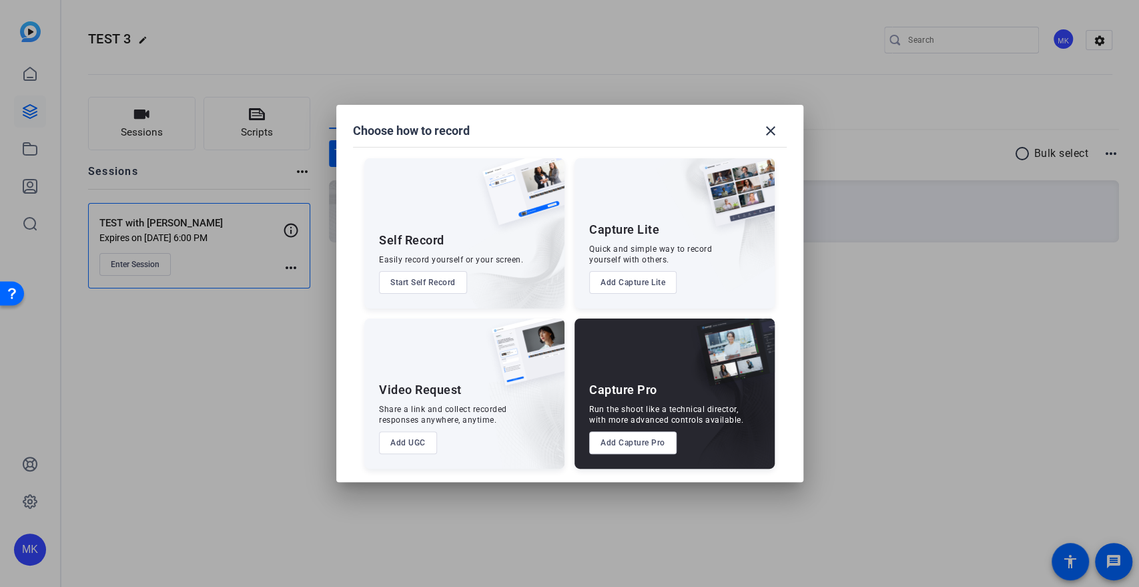
click at [642, 443] on button "Add Capture Pro" at bounding box center [632, 442] width 87 height 23
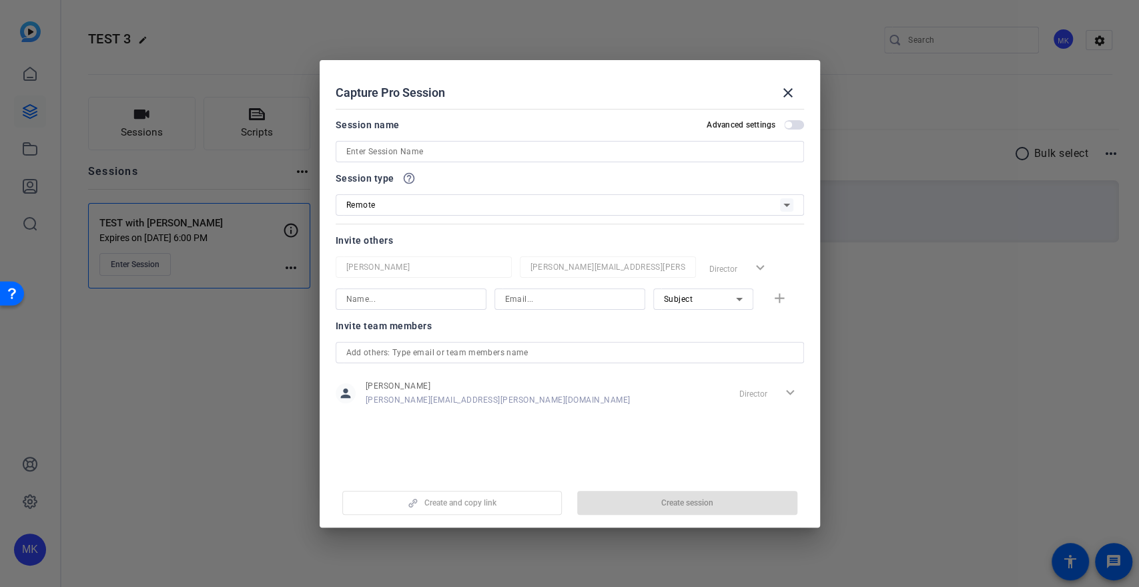
click at [788, 132] on div "Session name Advanced settings" at bounding box center [570, 139] width 469 height 45
click at [788, 127] on span "button" at bounding box center [788, 124] width 7 height 7
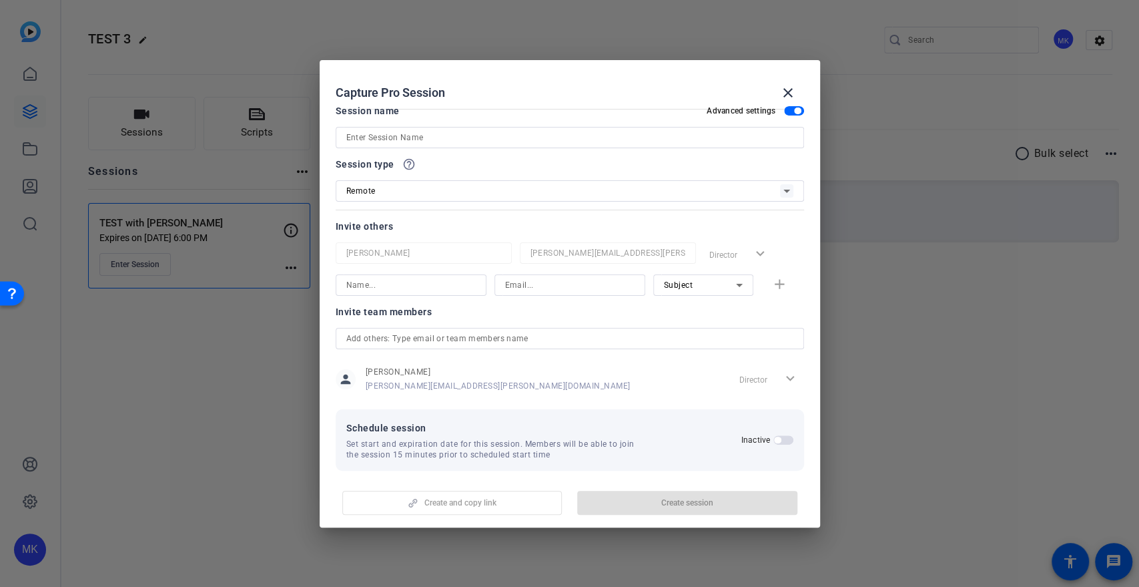
scroll to position [25, 0]
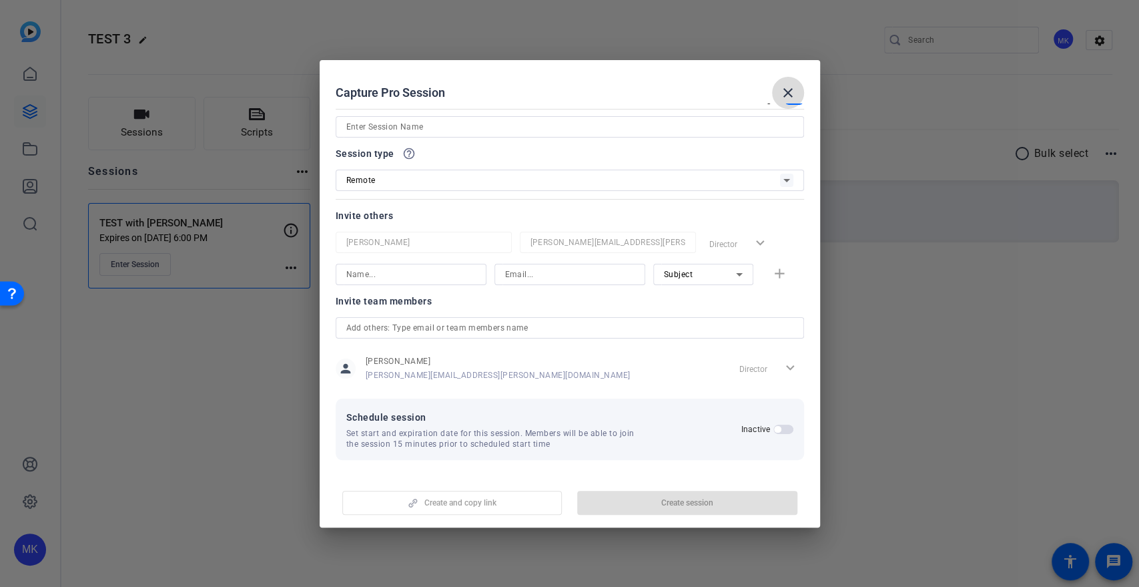
click at [792, 91] on mat-icon "close" at bounding box center [788, 93] width 16 height 16
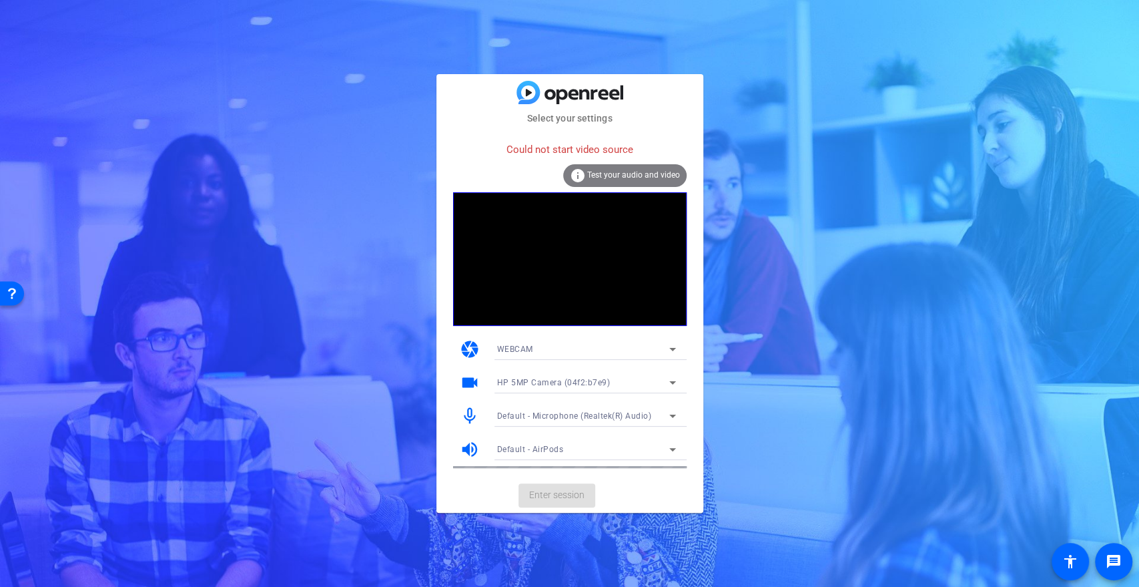
click at [635, 174] on span "Test your audio and video" at bounding box center [633, 174] width 93 height 9
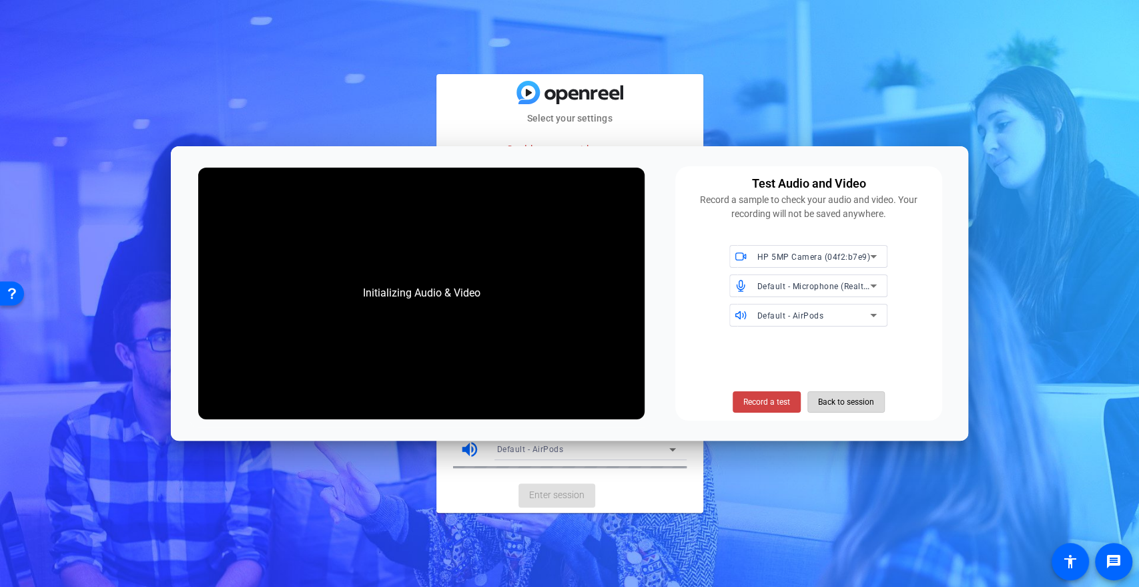
click at [218, 322] on span "Back to session" at bounding box center [129, 318] width 176 height 9
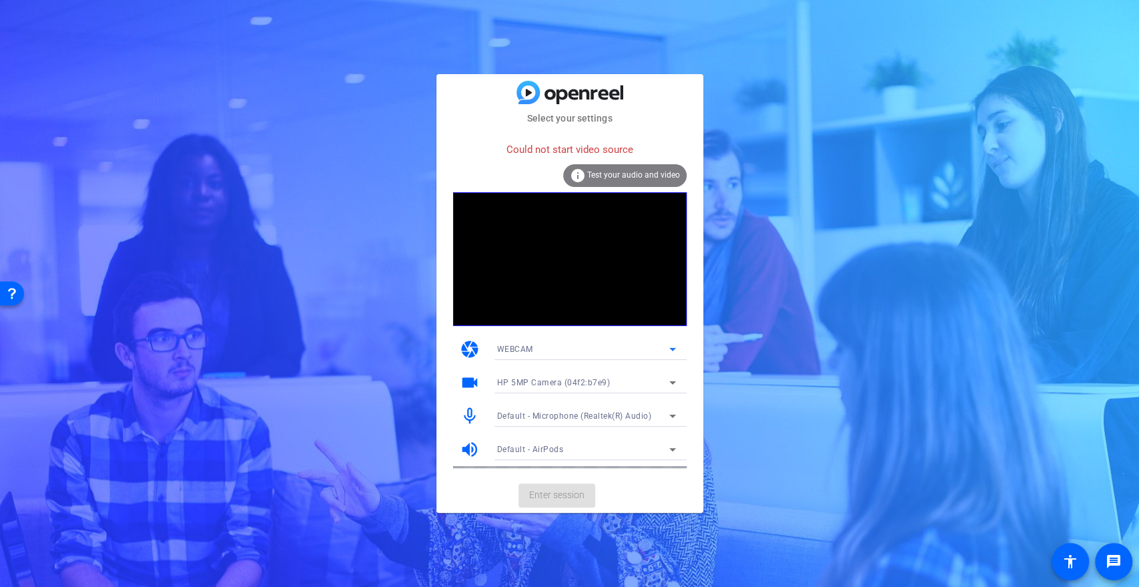
click at [593, 351] on div "WEBCAM" at bounding box center [583, 348] width 172 height 17
click at [0, 0] on div at bounding box center [0, 0] width 0 height 0
click at [592, 394] on div at bounding box center [587, 400] width 200 height 15
click at [618, 176] on span "Test your audio and video" at bounding box center [633, 174] width 93 height 9
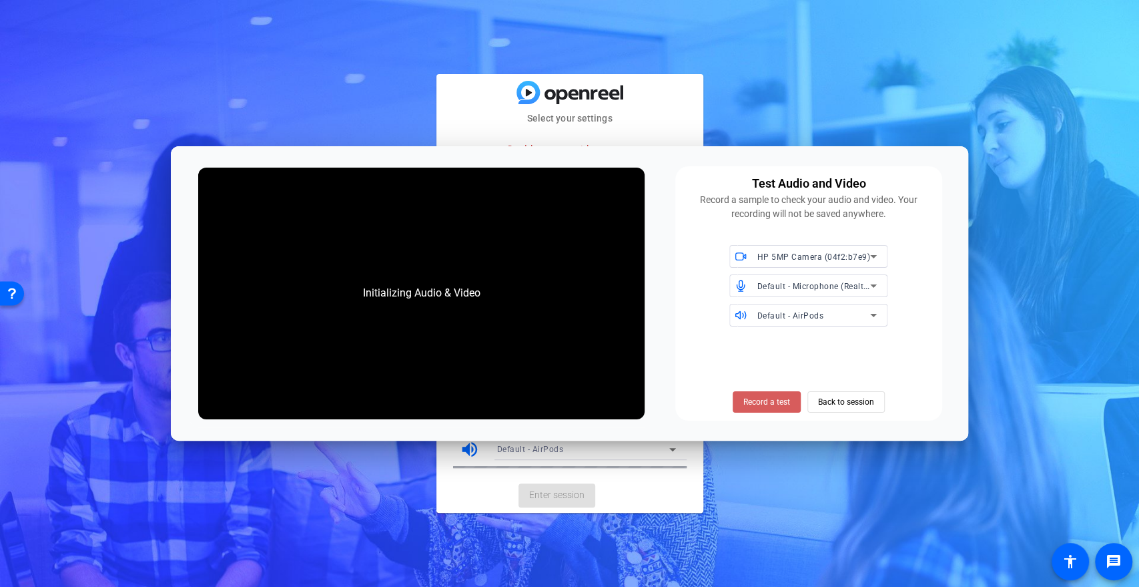
click at [0, 0] on span "Record a test" at bounding box center [0, 0] width 0 height 0
click at [774, 406] on span "Record a test" at bounding box center [767, 402] width 47 height 12
click at [0, 0] on div "HP 5MP Camera (04f2:b7e9)" at bounding box center [0, 0] width 0 height 0
click at [792, 260] on div at bounding box center [569, 293] width 1139 height 587
click at [0, 0] on div "Default - Microphone (Realtek(R) Audio)" at bounding box center [0, 0] width 0 height 0
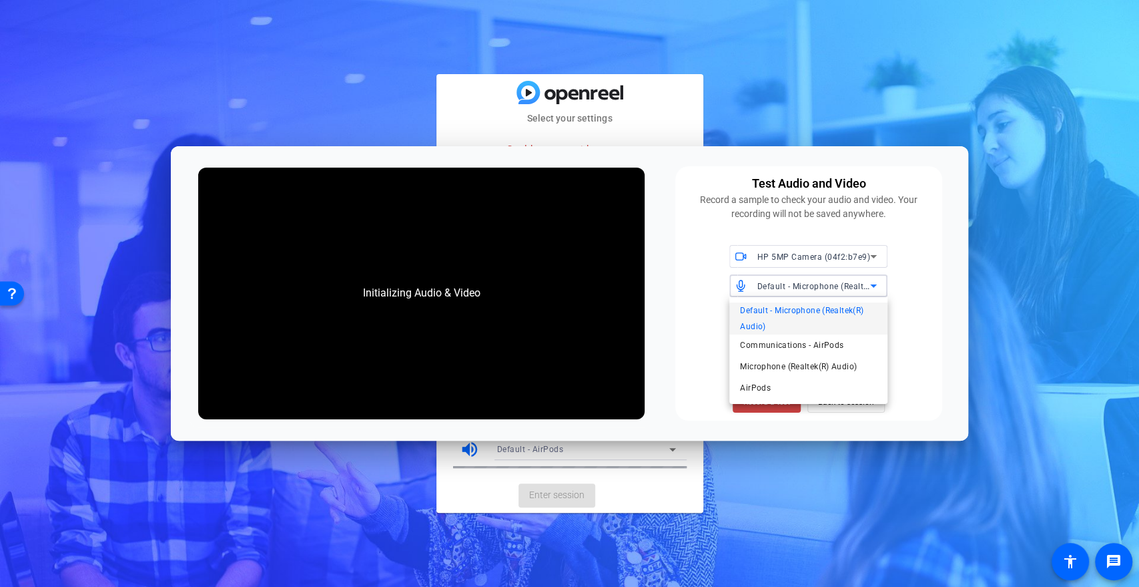
drag, startPoint x: 798, startPoint y: 298, endPoint x: 796, endPoint y: 292, distance: 7.2
click at [796, 297] on div "Default - Microphone (Realtek(R) Audio) Communications - AirPods Microphone (Re…" at bounding box center [809, 350] width 158 height 107
click at [796, 286] on div at bounding box center [569, 293] width 1139 height 587
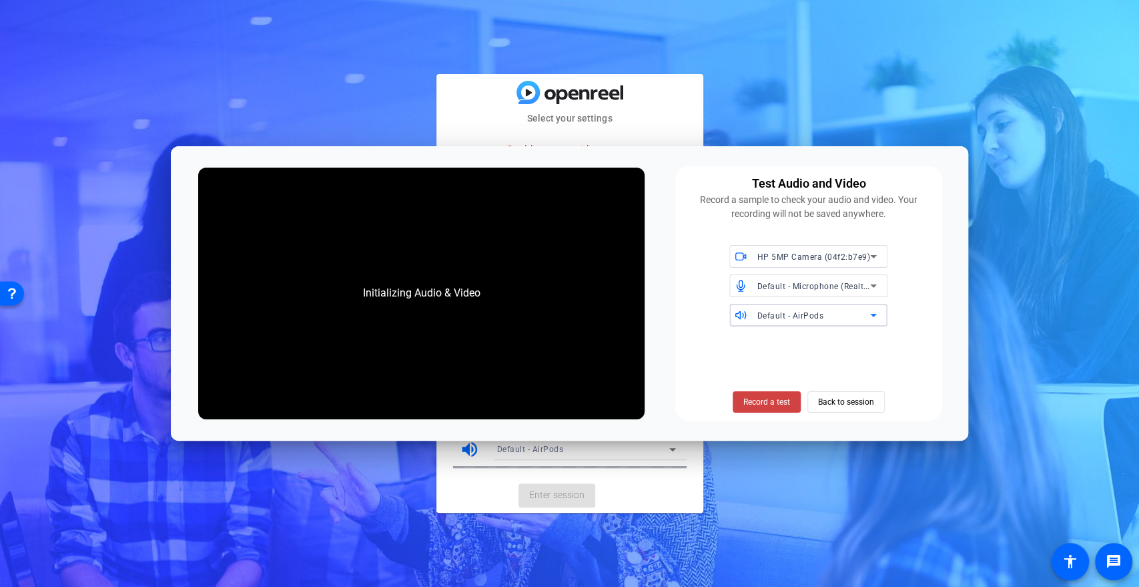
click at [797, 320] on div "Default - AirPods" at bounding box center [813, 315] width 113 height 17
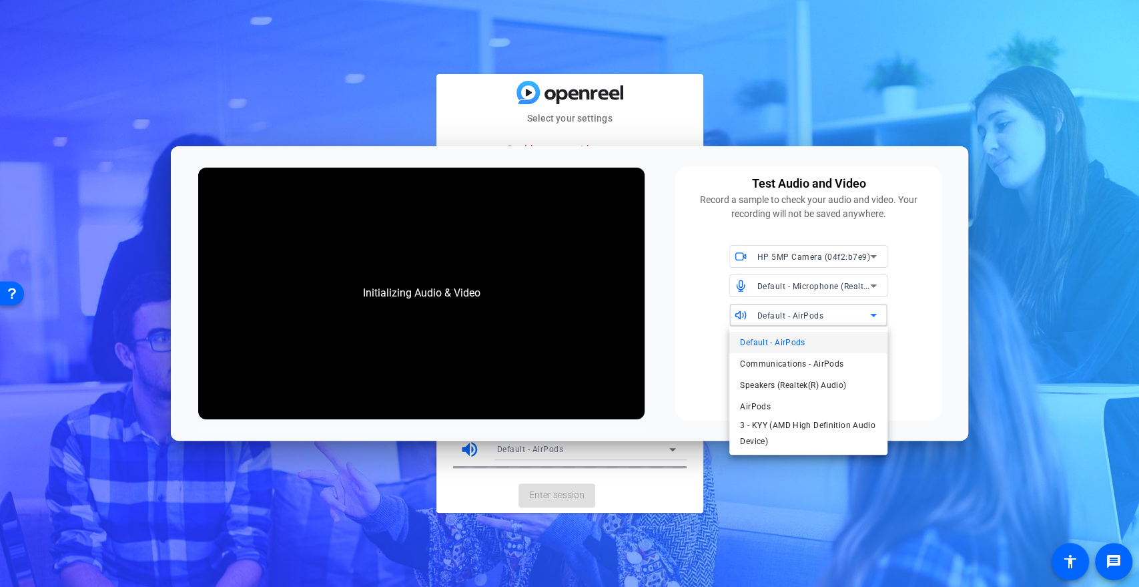
click at [230, 137] on div at bounding box center [117, 97] width 224 height 80
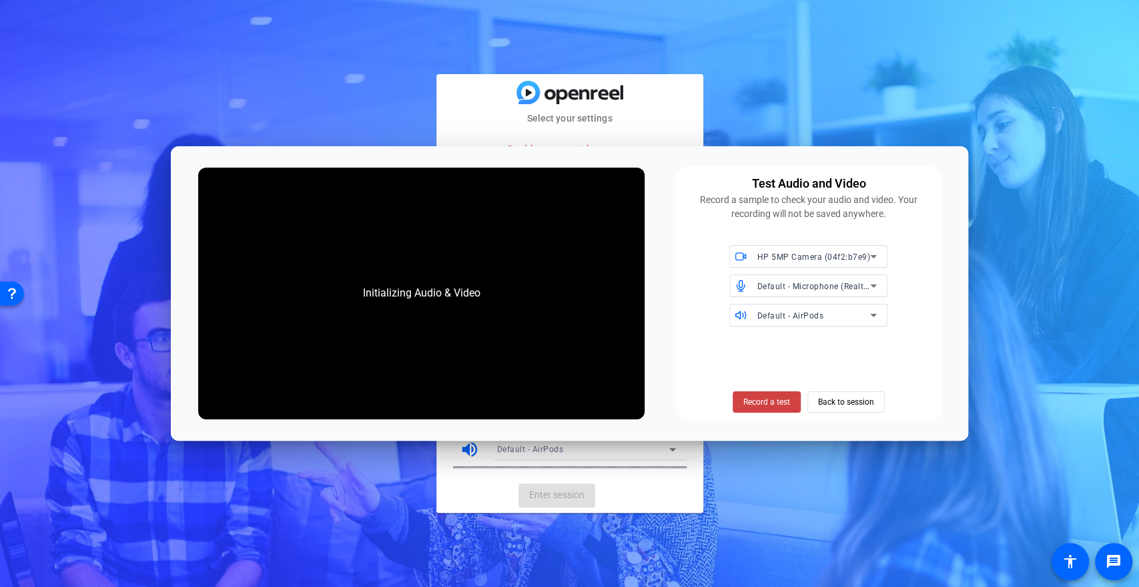
click at [840, 23] on div "Select your settings Could not start video source info Test your audio and vide…" at bounding box center [569, 293] width 1139 height 587
click at [860, 396] on span "Back to session" at bounding box center [846, 401] width 56 height 25
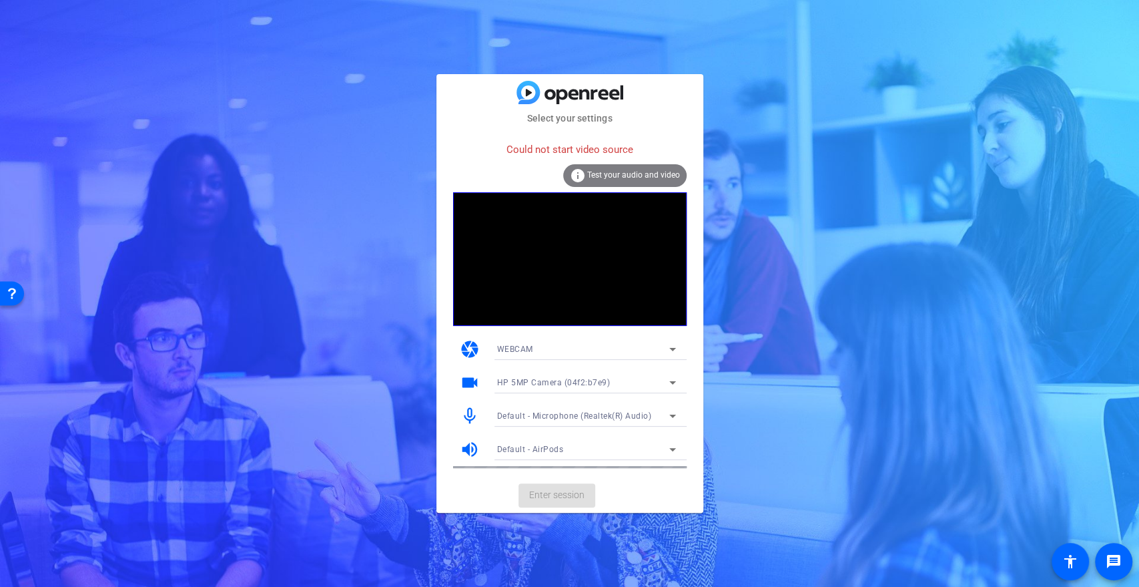
click at [613, 177] on span "Test your audio and video" at bounding box center [633, 174] width 93 height 9
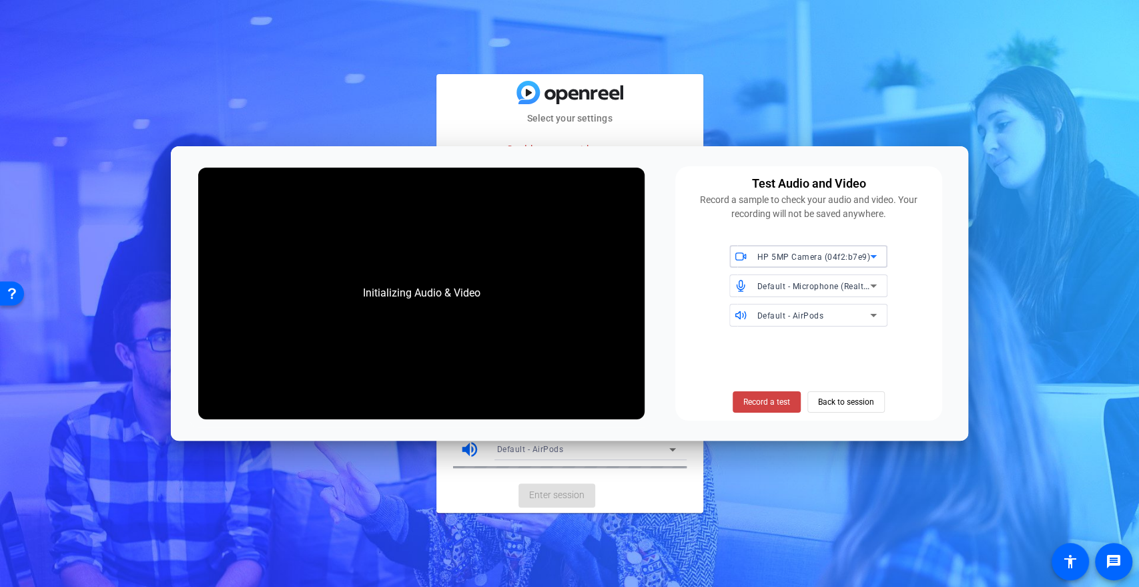
drag, startPoint x: 901, startPoint y: 42, endPoint x: 897, endPoint y: 61, distance: 19.1
click at [901, 47] on div "Select your settings Could not start video source info Test your audio and vide…" at bounding box center [569, 293] width 1139 height 587
click at [785, 410] on span at bounding box center [767, 402] width 68 height 32
click at [788, 403] on span "Stop Testing (5s)" at bounding box center [766, 402] width 61 height 12
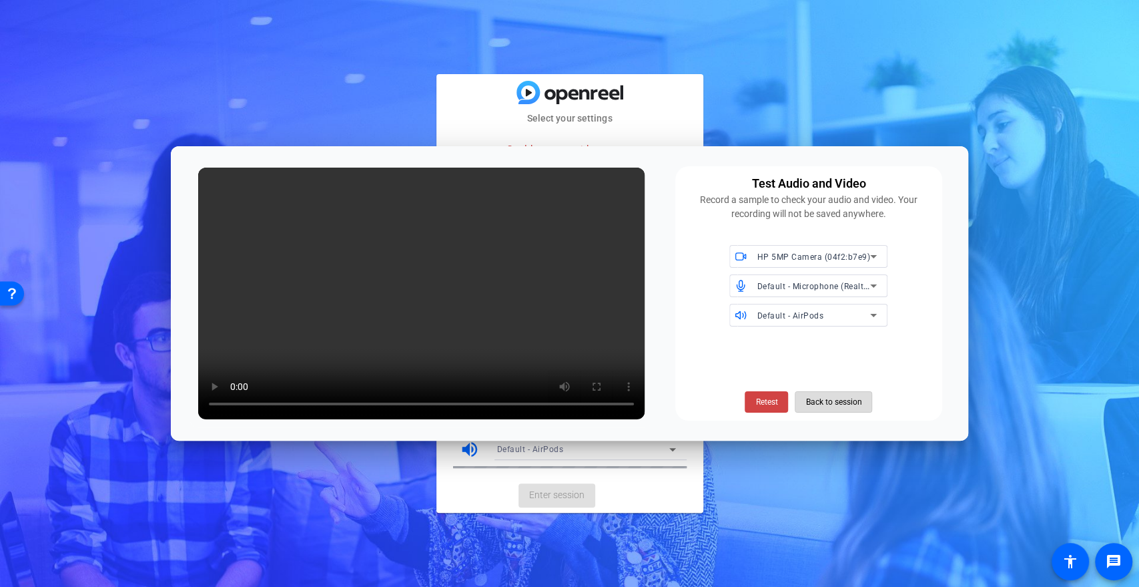
click at [854, 401] on span "Back to session" at bounding box center [834, 401] width 56 height 25
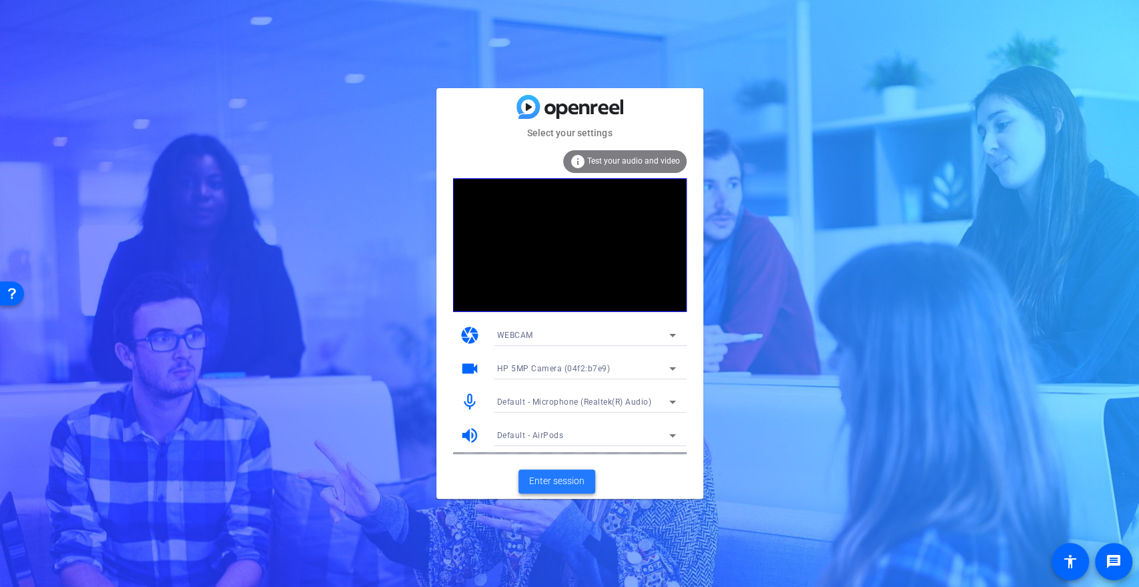
click at [558, 479] on span "Enter session" at bounding box center [556, 481] width 55 height 14
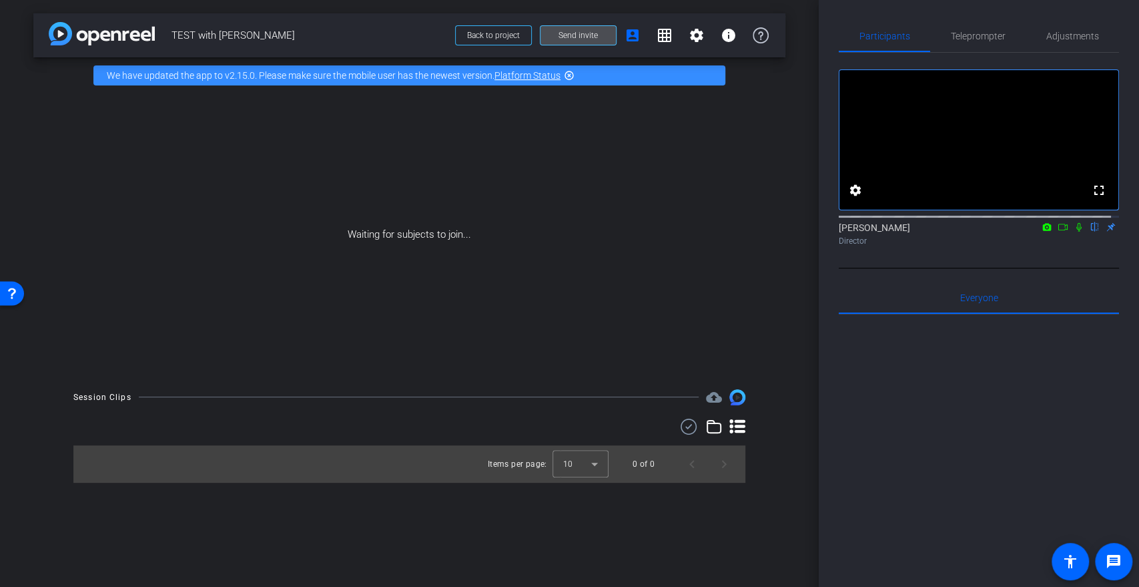
click at [589, 39] on span "Send invite" at bounding box center [578, 35] width 39 height 11
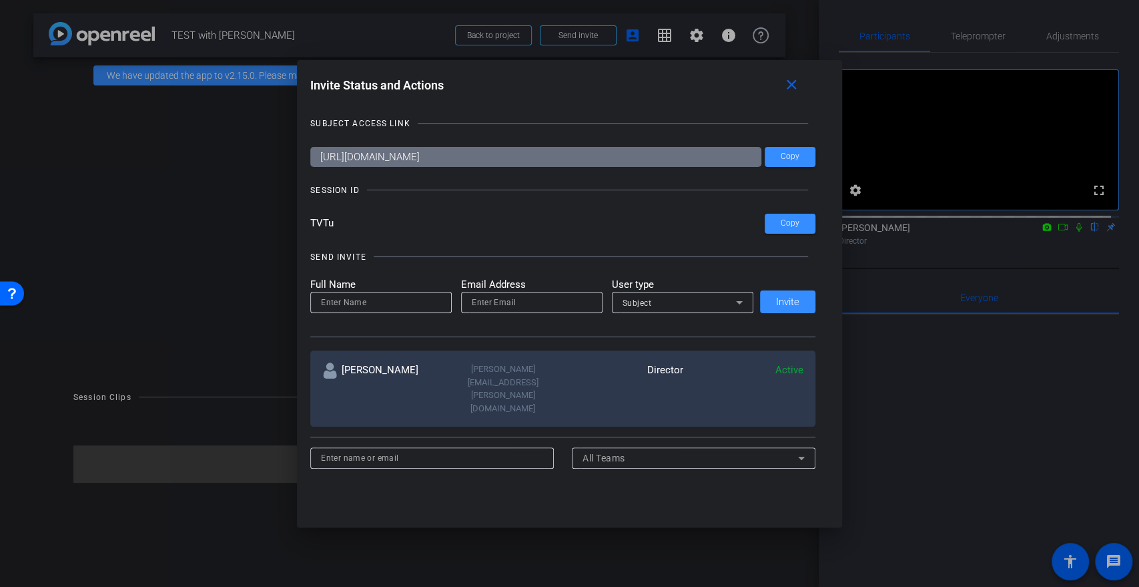
drag, startPoint x: 355, startPoint y: 312, endPoint x: 355, endPoint y: 303, distance: 8.7
click at [355, 307] on div at bounding box center [381, 302] width 120 height 21
click at [404, 302] on input "[PERSON_NAME]" at bounding box center [381, 302] width 120 height 16
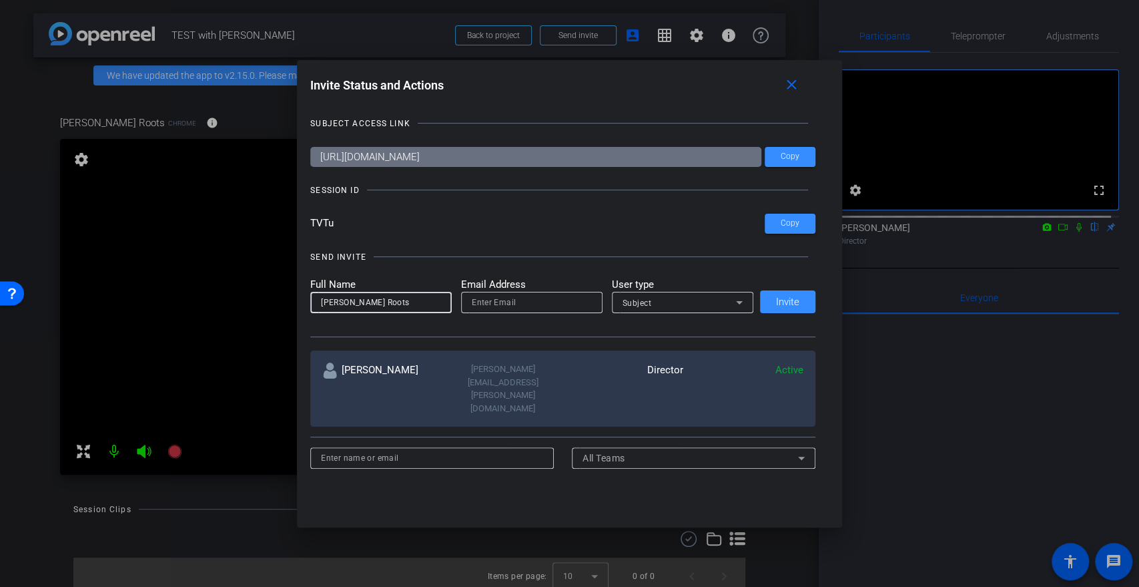
type input "[PERSON_NAME] Roots"
type input "[PERSON_NAME][EMAIL_ADDRESS][DOMAIN_NAME]"
click at [803, 164] on span at bounding box center [790, 157] width 51 height 32
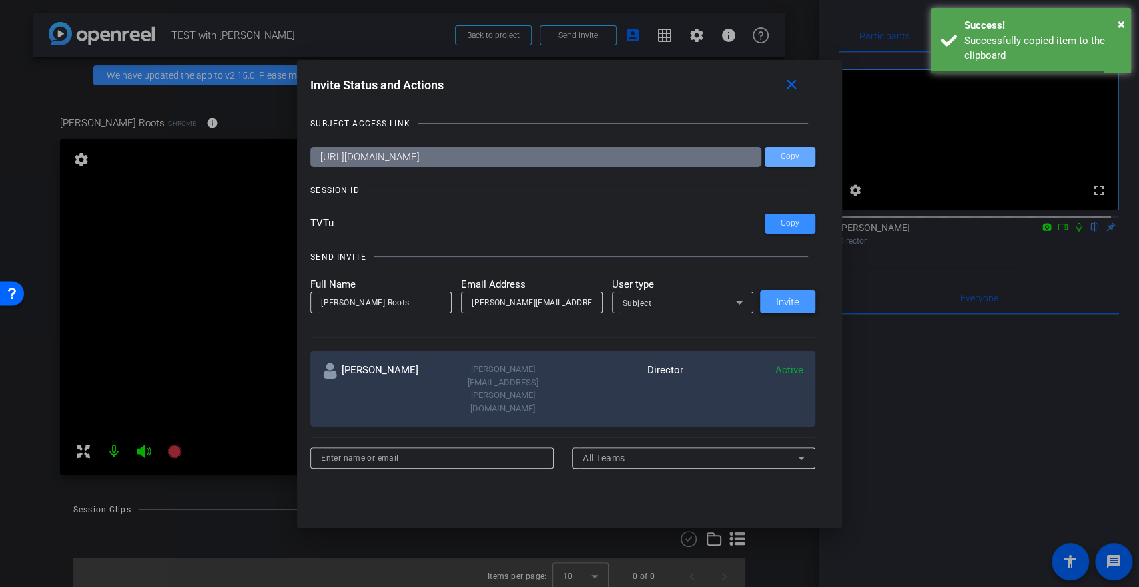
click at [770, 302] on span at bounding box center [787, 302] width 55 height 32
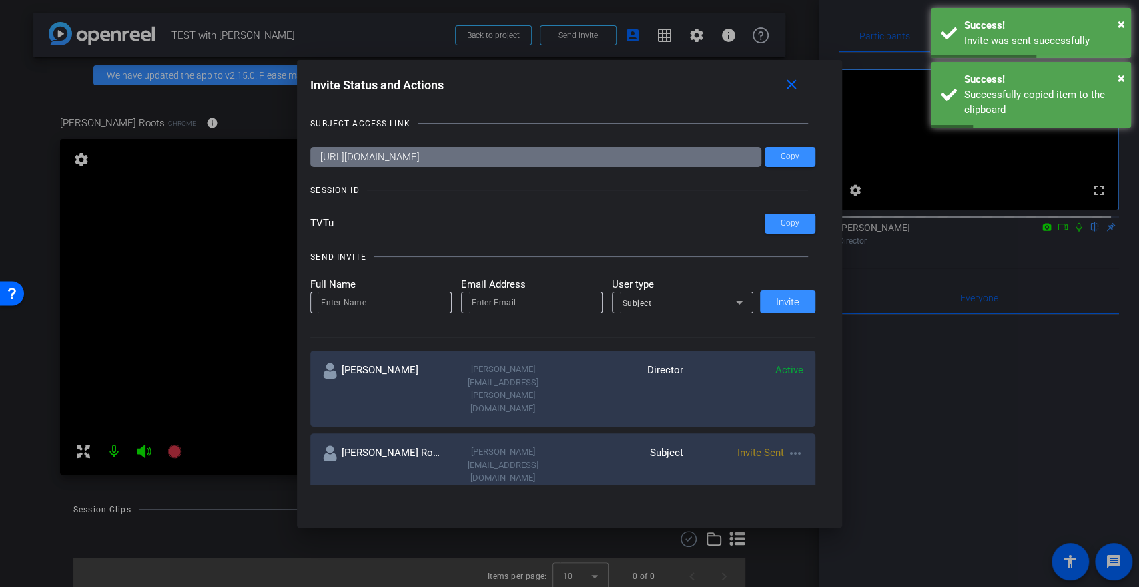
click at [123, 437] on div at bounding box center [569, 293] width 1139 height 587
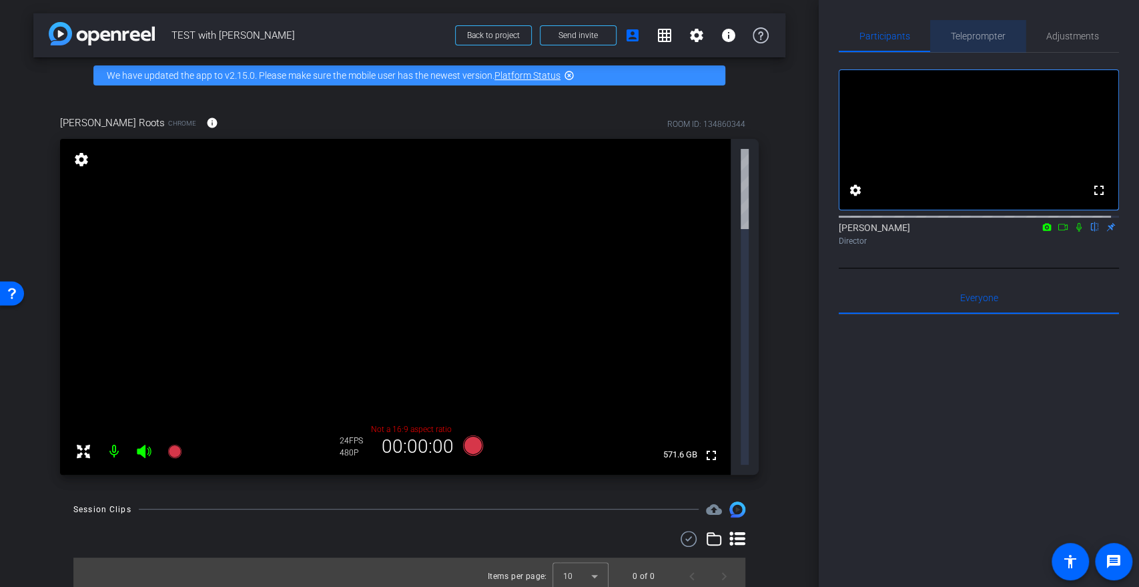
click at [978, 36] on span "Teleprompter" at bounding box center [978, 35] width 55 height 9
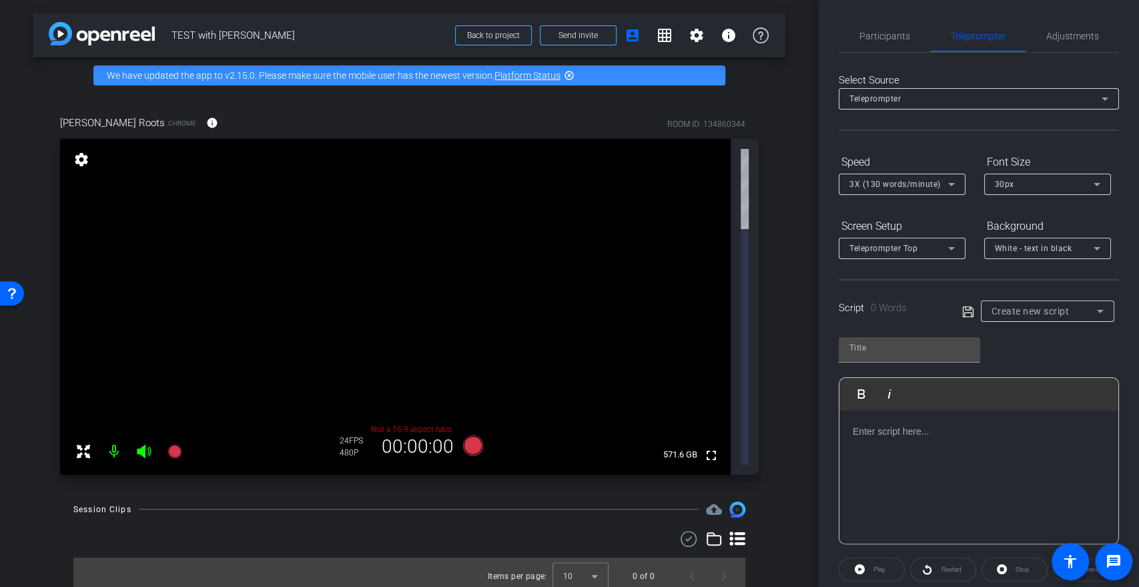
click at [928, 444] on div at bounding box center [979, 476] width 279 height 133
click at [866, 538] on p "THank you," at bounding box center [979, 535] width 252 height 15
click at [880, 25] on span "Participants" at bounding box center [885, 36] width 51 height 32
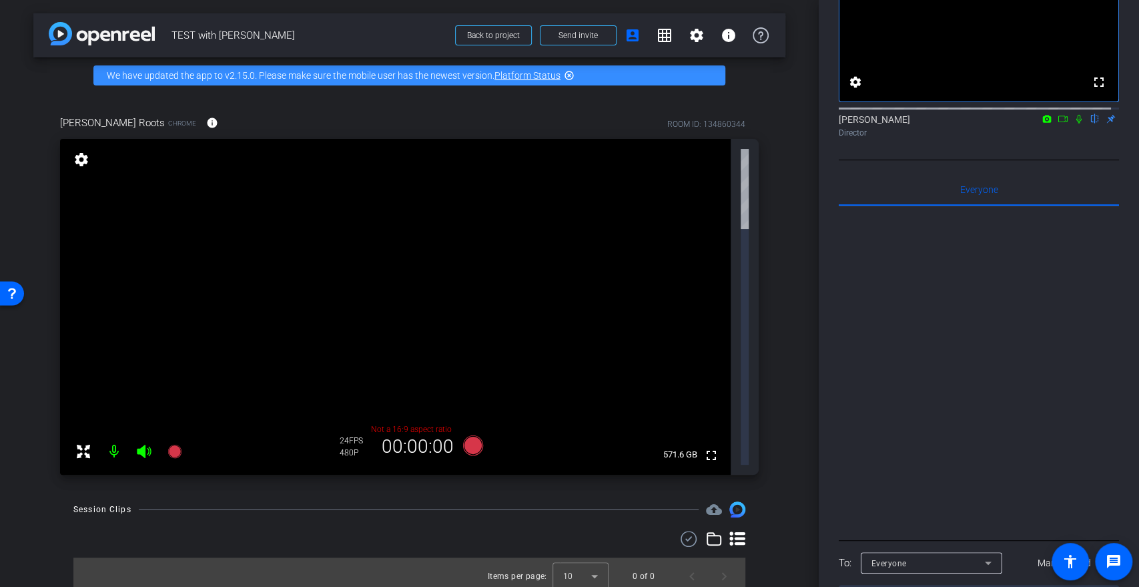
scroll to position [0, 0]
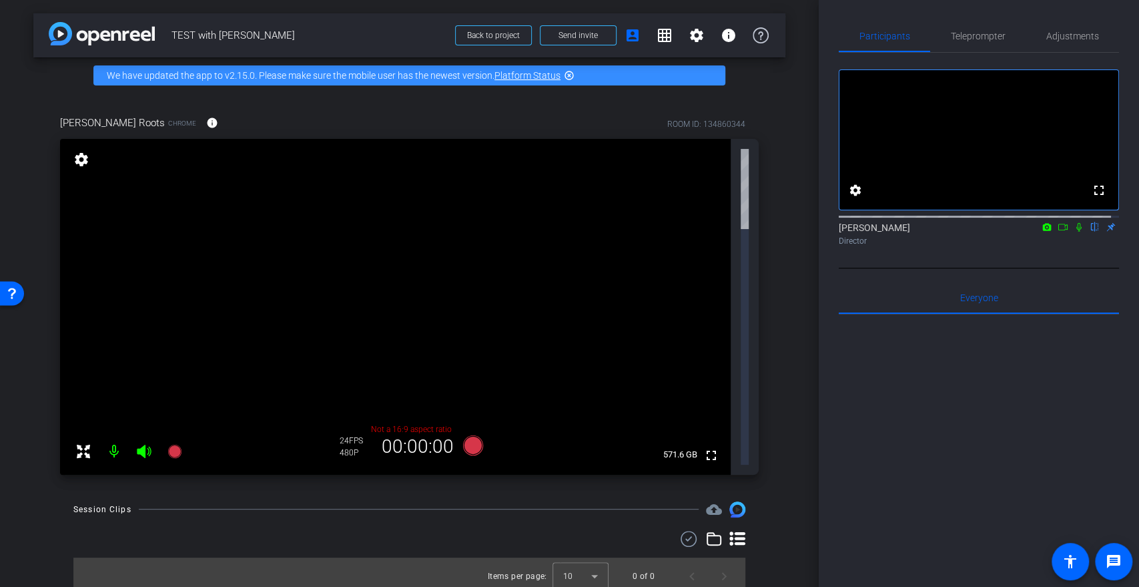
click at [101, 118] on span "[PERSON_NAME] Roots" at bounding box center [112, 122] width 105 height 15
click at [960, 23] on span "Teleprompter" at bounding box center [978, 36] width 55 height 32
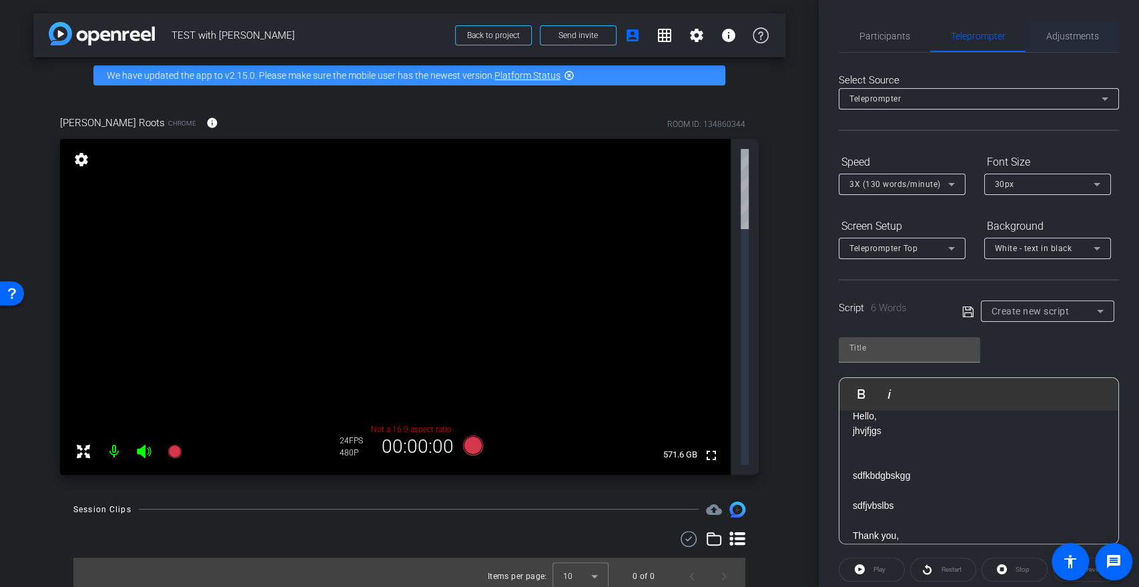
click at [1073, 39] on span "Adjustments" at bounding box center [1073, 35] width 53 height 9
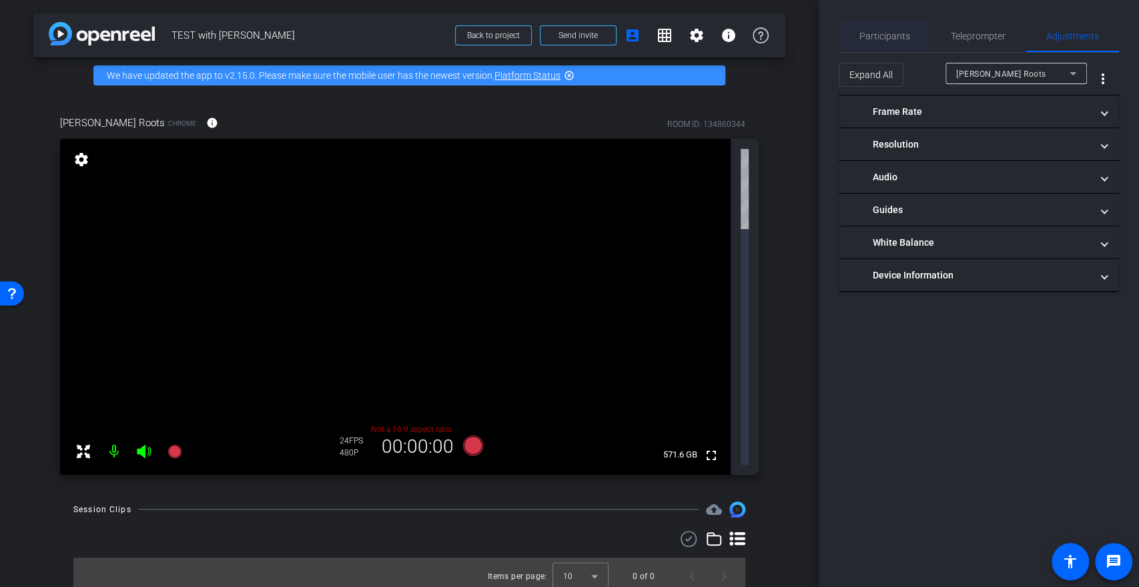
click at [891, 41] on span "Participants" at bounding box center [885, 36] width 51 height 32
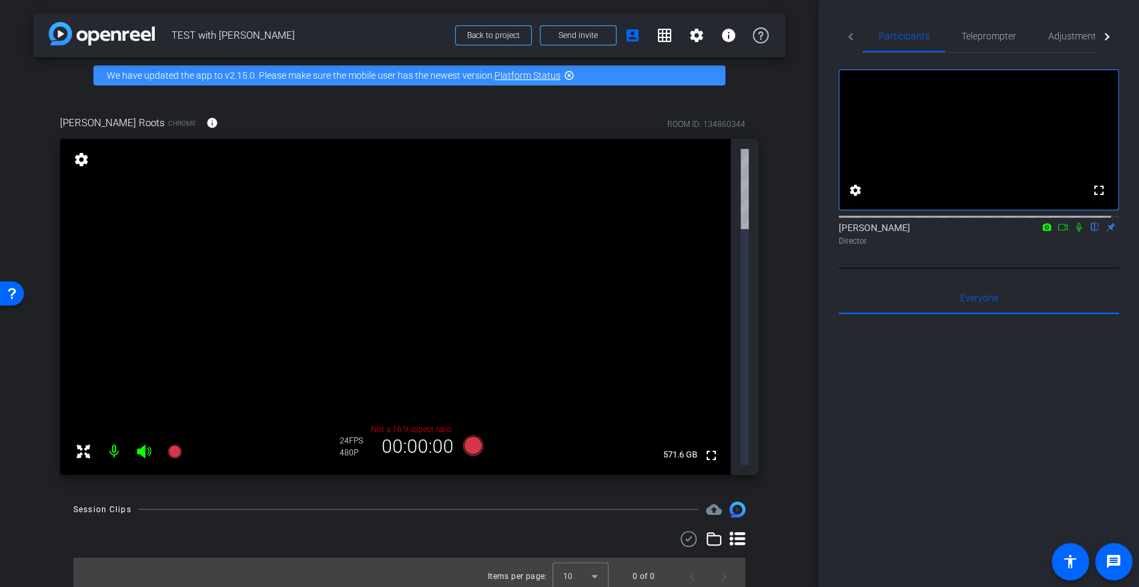
click at [99, 125] on span "[PERSON_NAME] Roots" at bounding box center [112, 122] width 105 height 15
click at [733, 124] on div "ROOM ID: 134860344" at bounding box center [706, 124] width 78 height 12
click at [692, 38] on mat-icon "settings" at bounding box center [697, 35] width 16 height 16
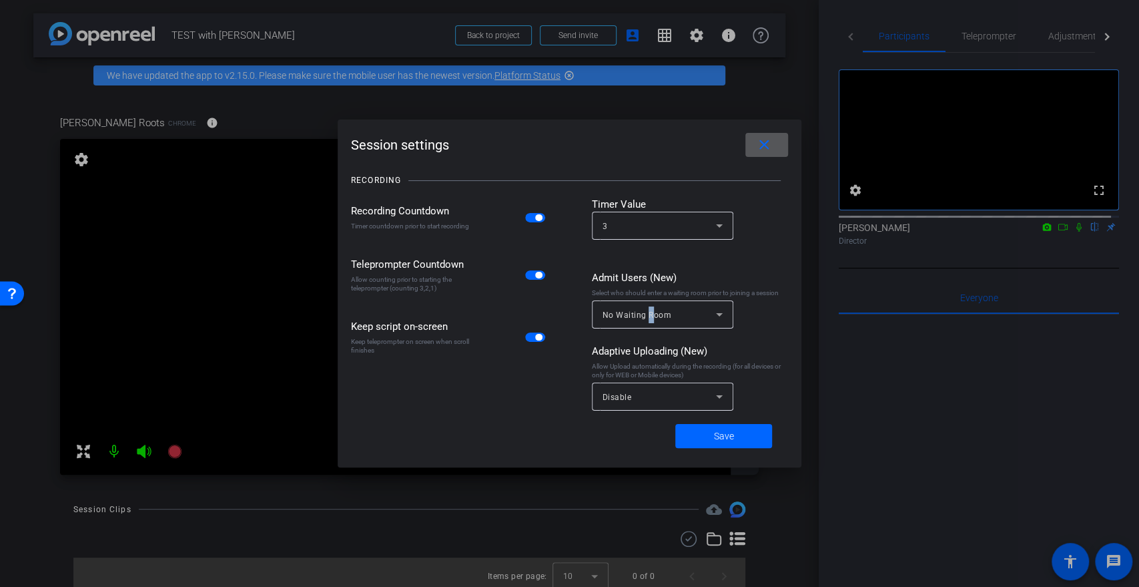
click at [649, 319] on span "No Waiting Room" at bounding box center [637, 314] width 69 height 9
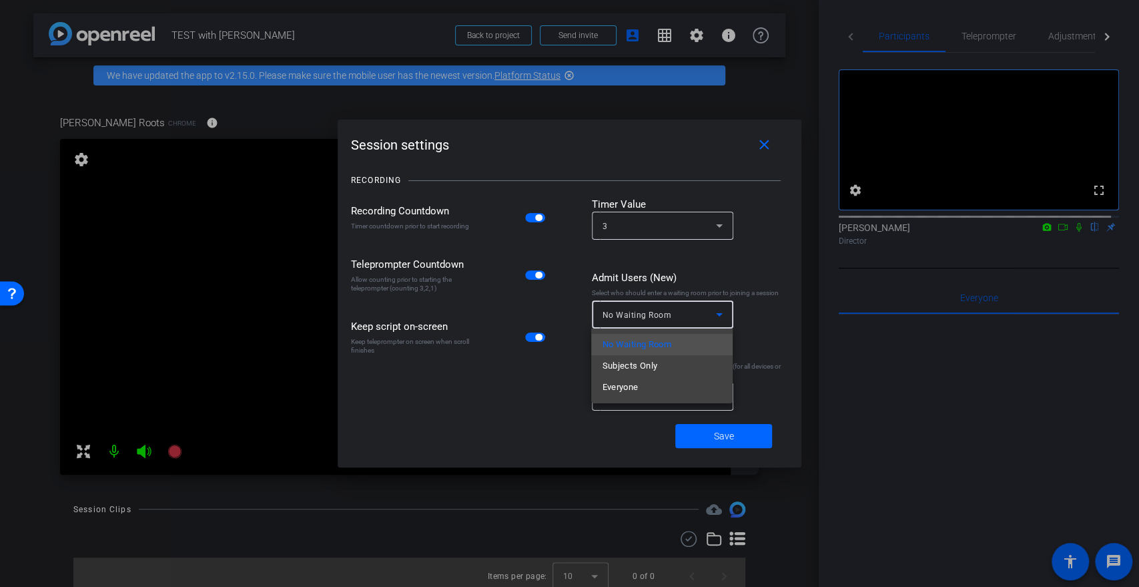
click at [789, 293] on div at bounding box center [569, 293] width 1139 height 587
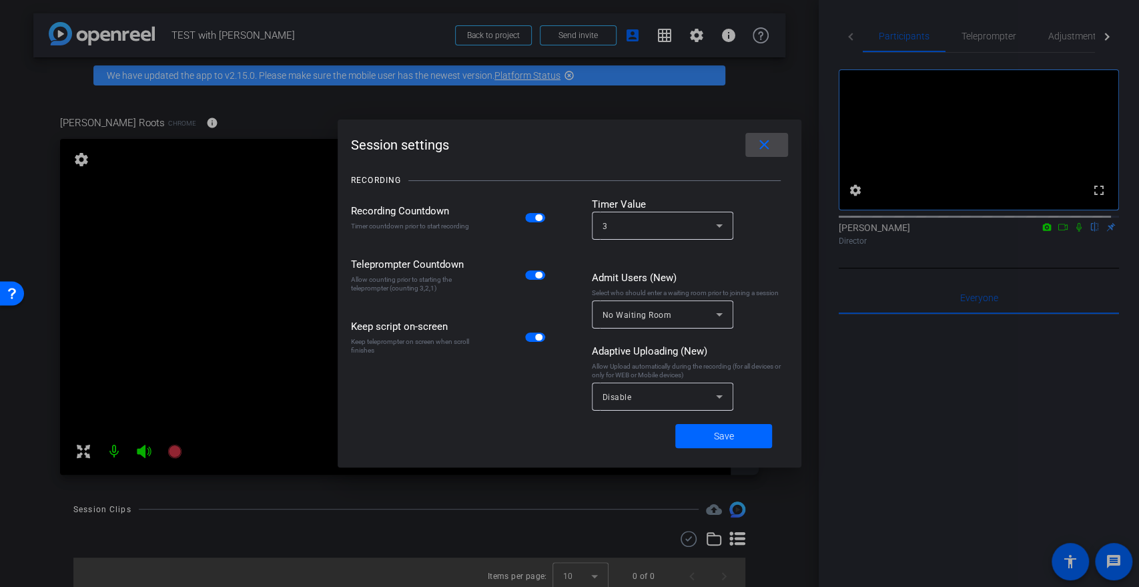
click at [764, 135] on span at bounding box center [767, 145] width 43 height 32
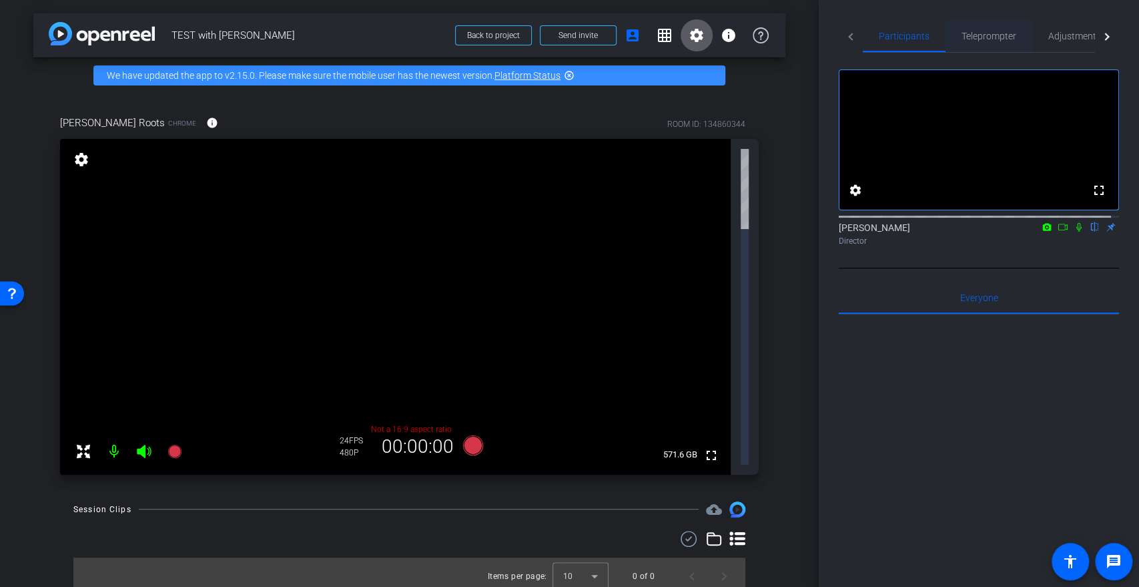
click at [993, 42] on span "Teleprompter" at bounding box center [989, 36] width 55 height 32
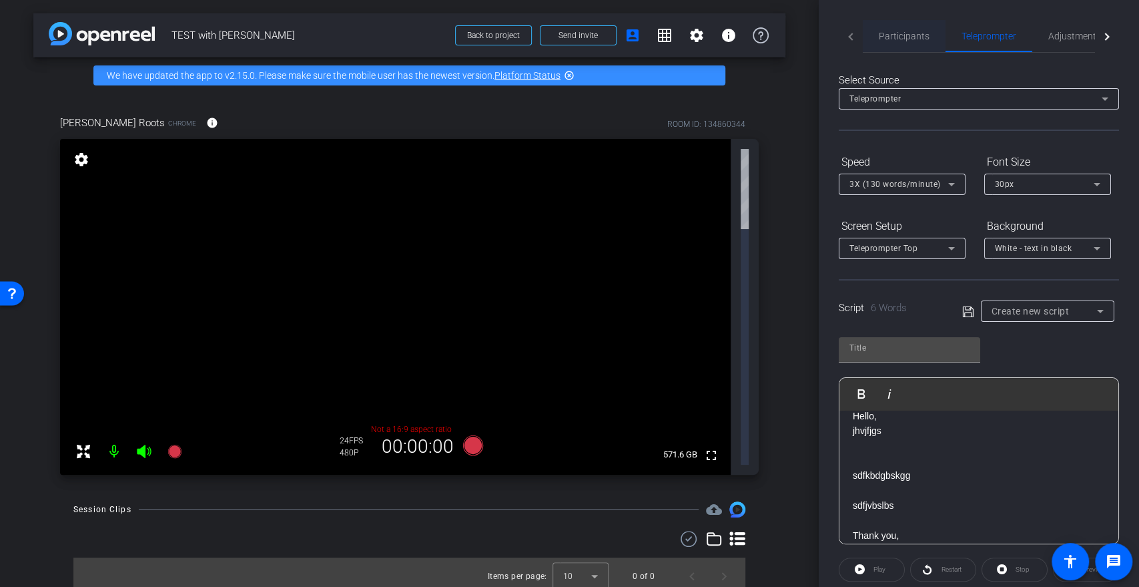
click at [906, 35] on span "Participants" at bounding box center [904, 35] width 51 height 9
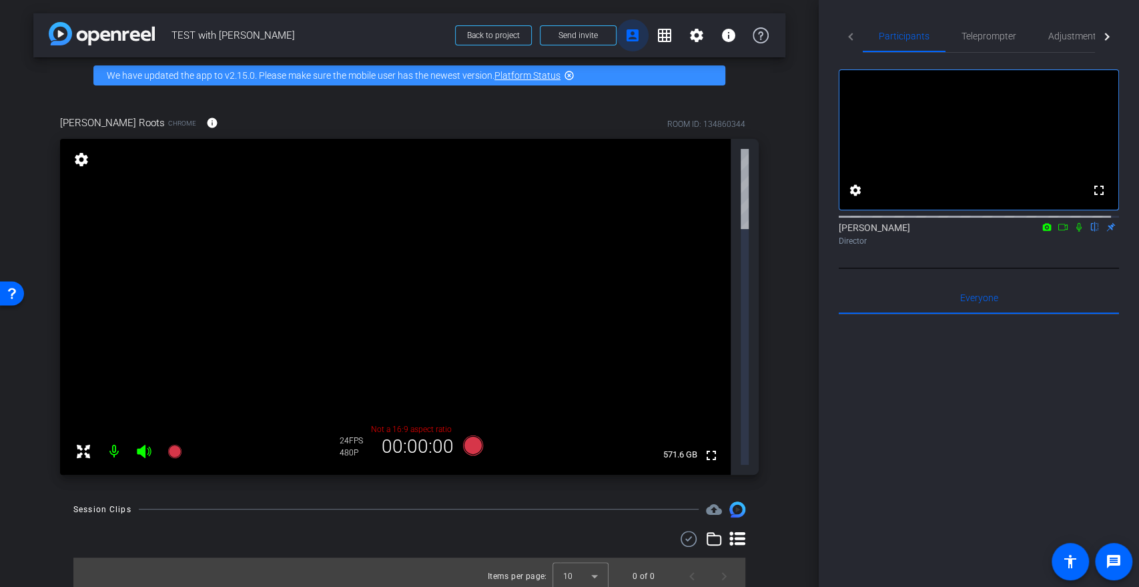
click at [623, 35] on span at bounding box center [633, 35] width 32 height 32
click at [148, 72] on div "We have updated the app to v2.15.0. Please make sure the mobile user has the ne…" at bounding box center [409, 75] width 632 height 20
click at [168, 125] on span "Chrome" at bounding box center [182, 123] width 28 height 10
click at [206, 119] on mat-icon "info" at bounding box center [212, 123] width 12 height 12
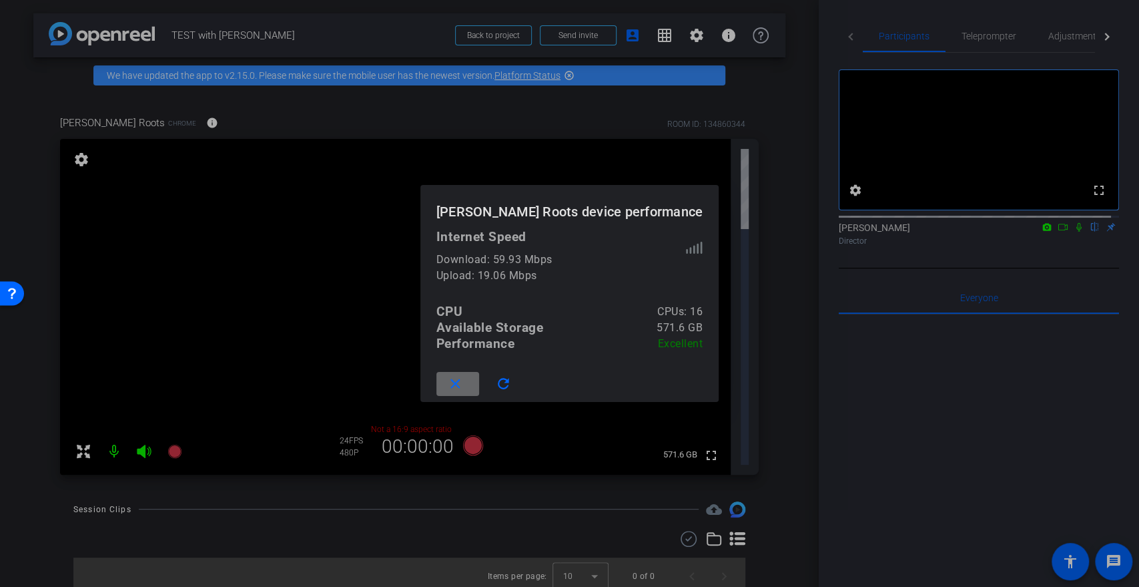
click at [479, 380] on span at bounding box center [458, 384] width 43 height 32
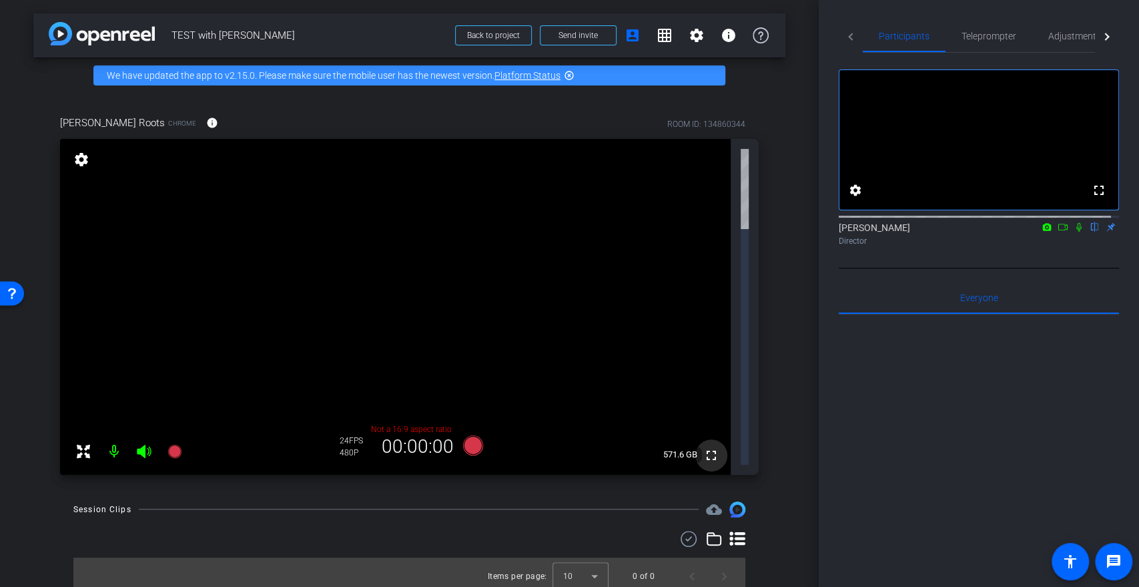
click at [714, 447] on mat-icon "fullscreen" at bounding box center [712, 455] width 16 height 16
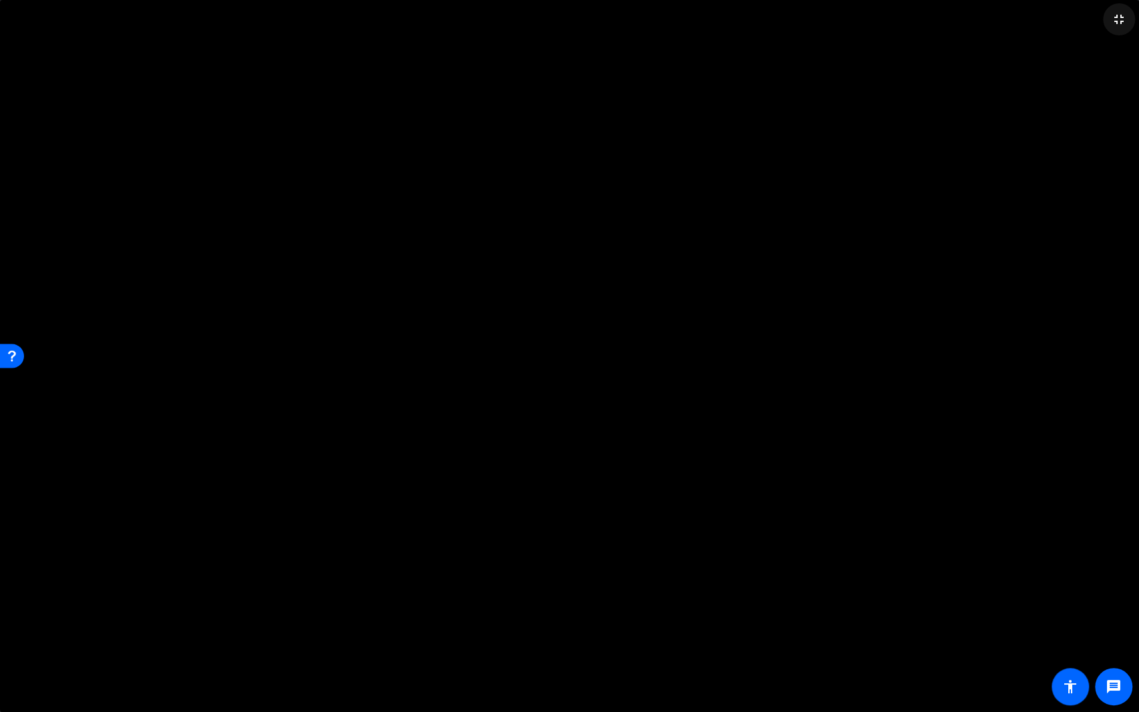
click at [1121, 19] on mat-icon "fullscreen_exit" at bounding box center [1119, 19] width 16 height 16
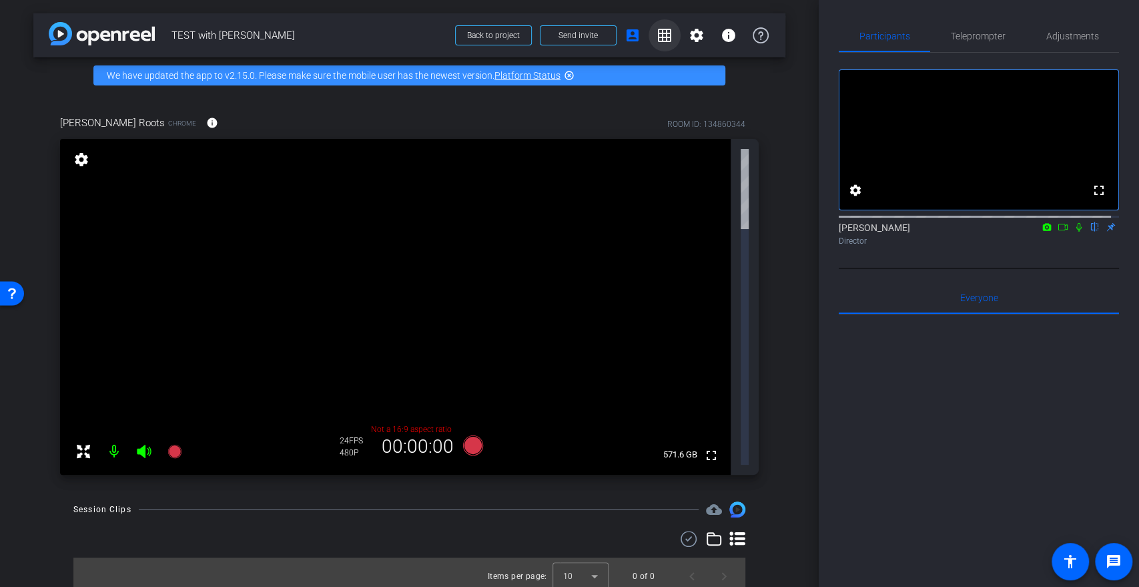
click at [657, 41] on mat-icon "grid_on" at bounding box center [665, 35] width 16 height 16
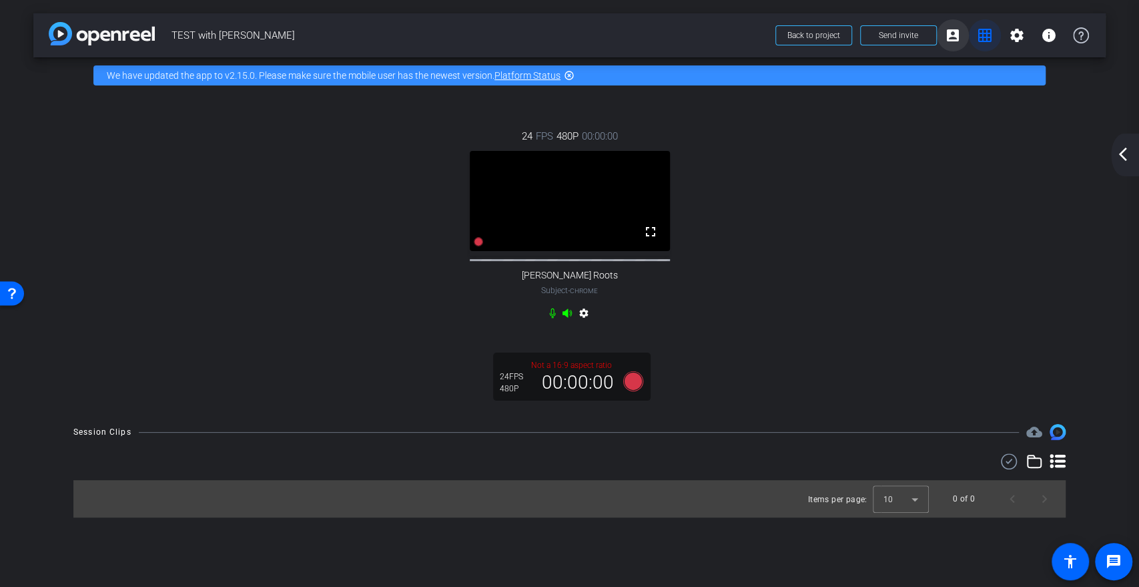
drag, startPoint x: 997, startPoint y: 36, endPoint x: 968, endPoint y: 33, distance: 28.9
click at [996, 36] on span at bounding box center [985, 35] width 32 height 32
click at [956, 33] on mat-icon "account_box" at bounding box center [953, 35] width 16 height 16
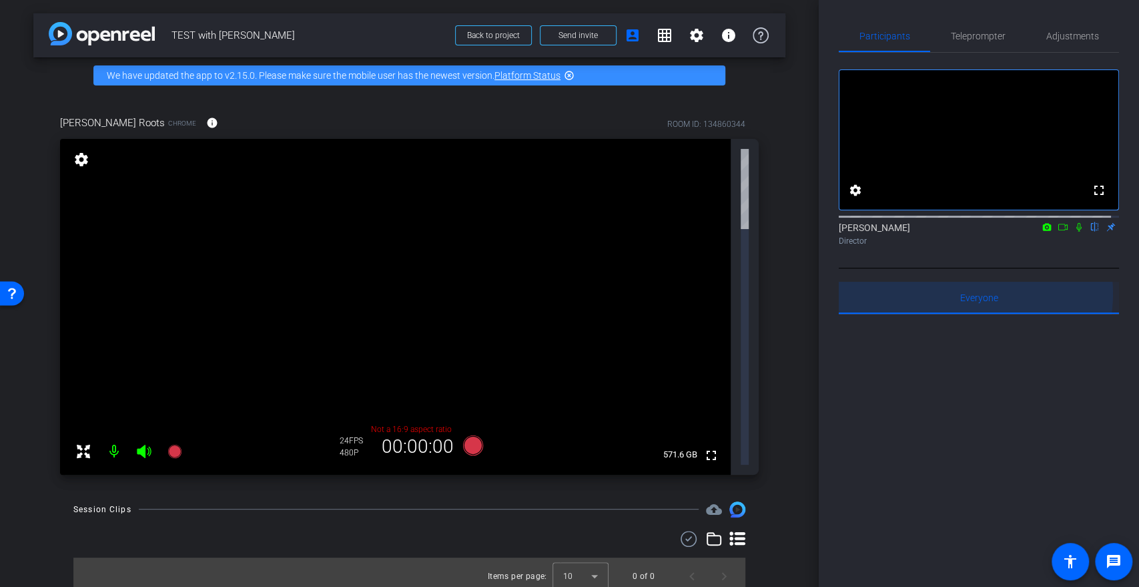
click at [960, 302] on span "Everyone 0" at bounding box center [979, 297] width 38 height 9
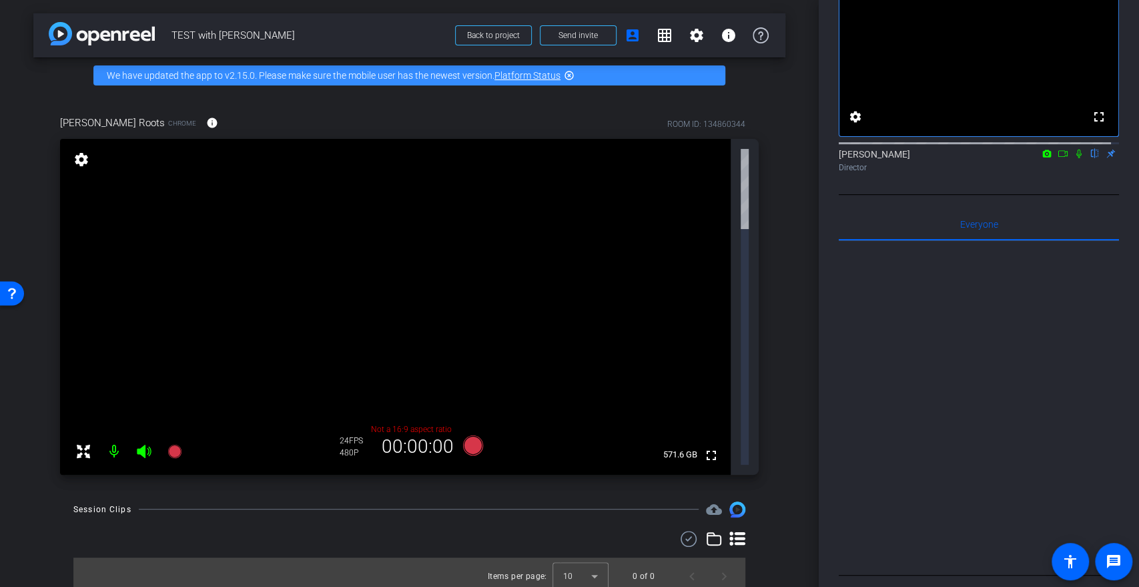
scroll to position [220, 0]
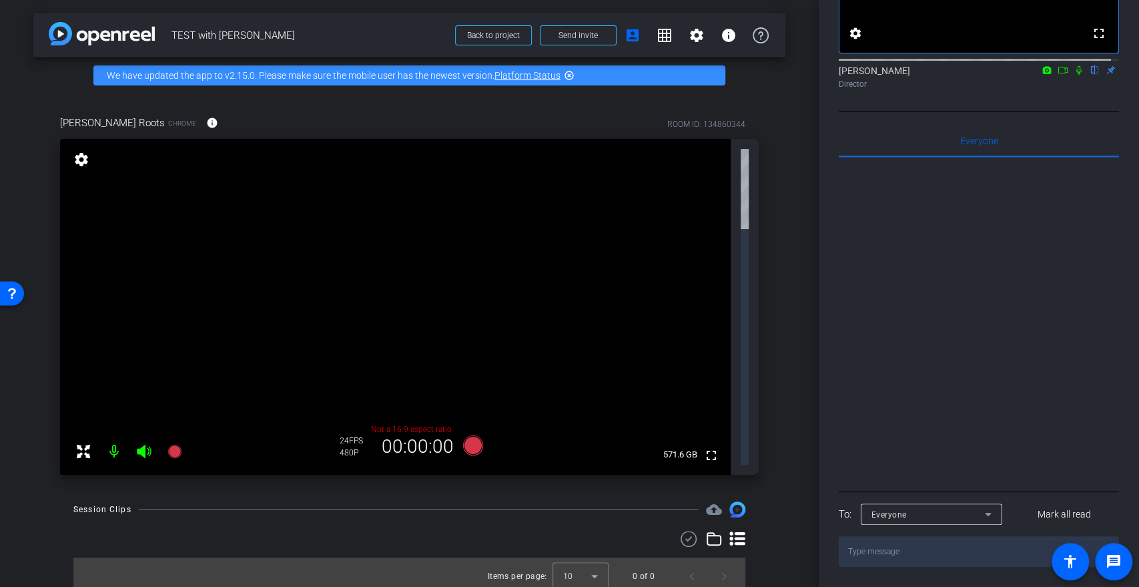
click at [918, 556] on textarea at bounding box center [979, 551] width 280 height 31
type textarea "Can you see this?"
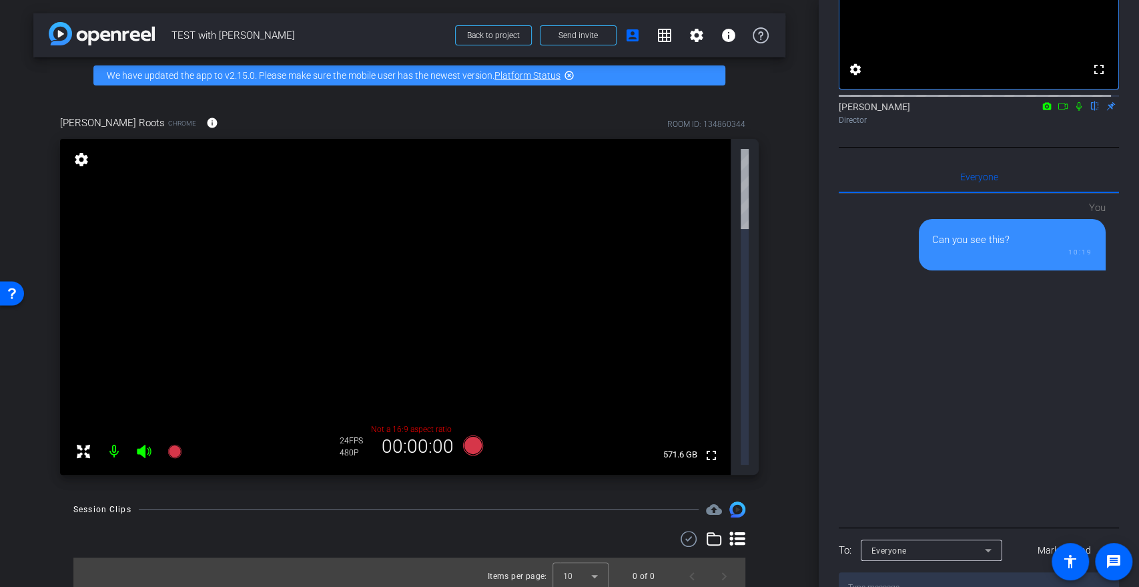
scroll to position [0, 0]
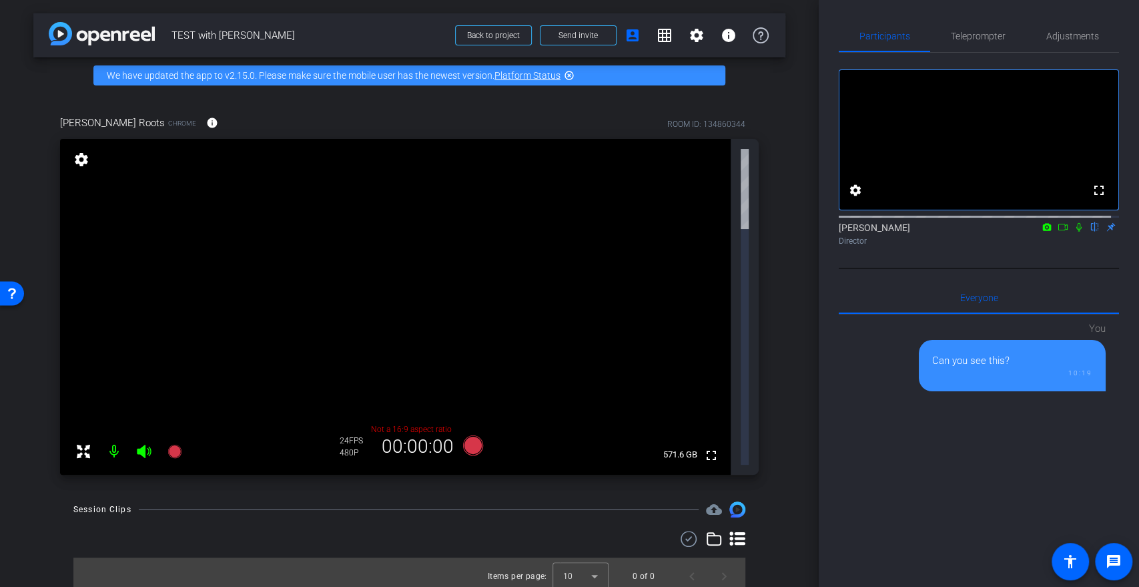
click at [416, 423] on p "Not a 16:9 aspect ratio" at bounding box center [412, 429] width 144 height 12
click at [419, 423] on p "Not a 16:9 aspect ratio" at bounding box center [412, 429] width 144 height 12
click at [743, 531] on icon at bounding box center [738, 538] width 16 height 14
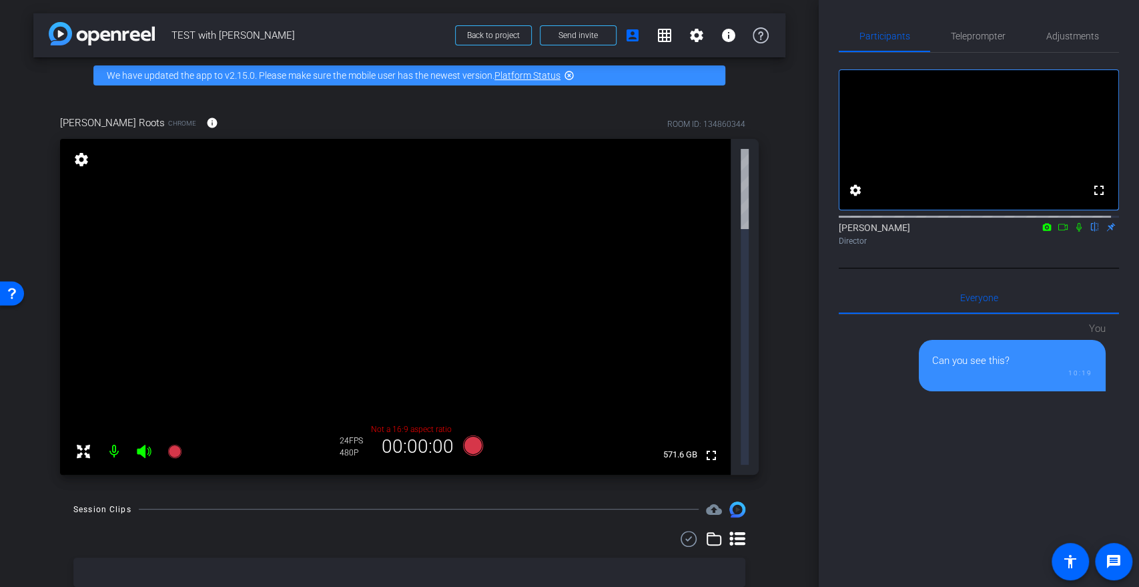
click at [718, 531] on icon at bounding box center [714, 539] width 16 height 16
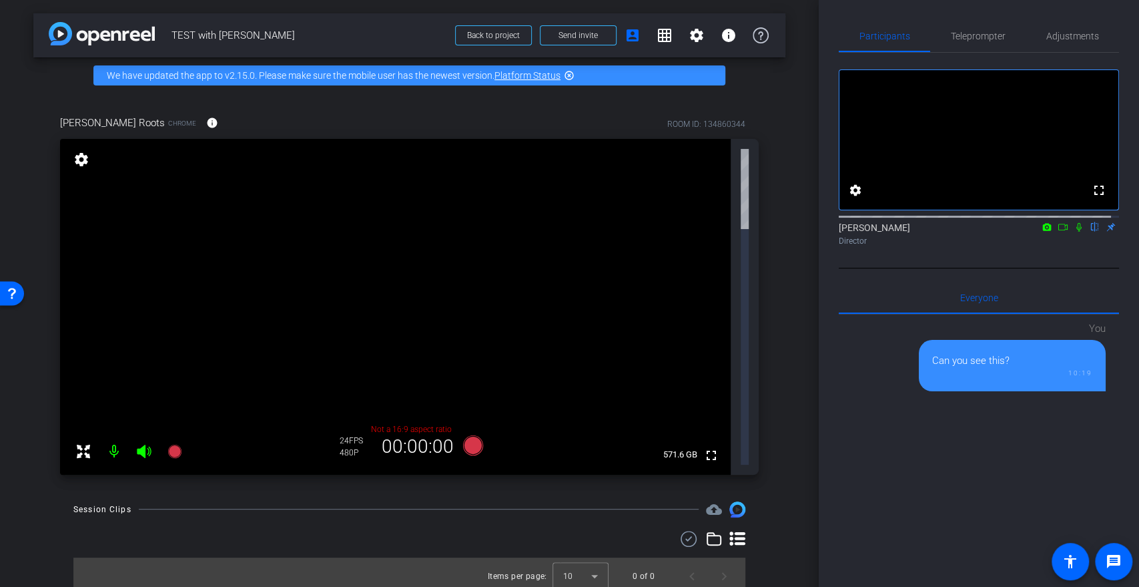
click at [83, 443] on icon at bounding box center [83, 451] width 16 height 16
click at [405, 423] on p "Not a 16:9 aspect ratio" at bounding box center [412, 429] width 144 height 12
click at [617, 168] on video at bounding box center [395, 307] width 671 height 336
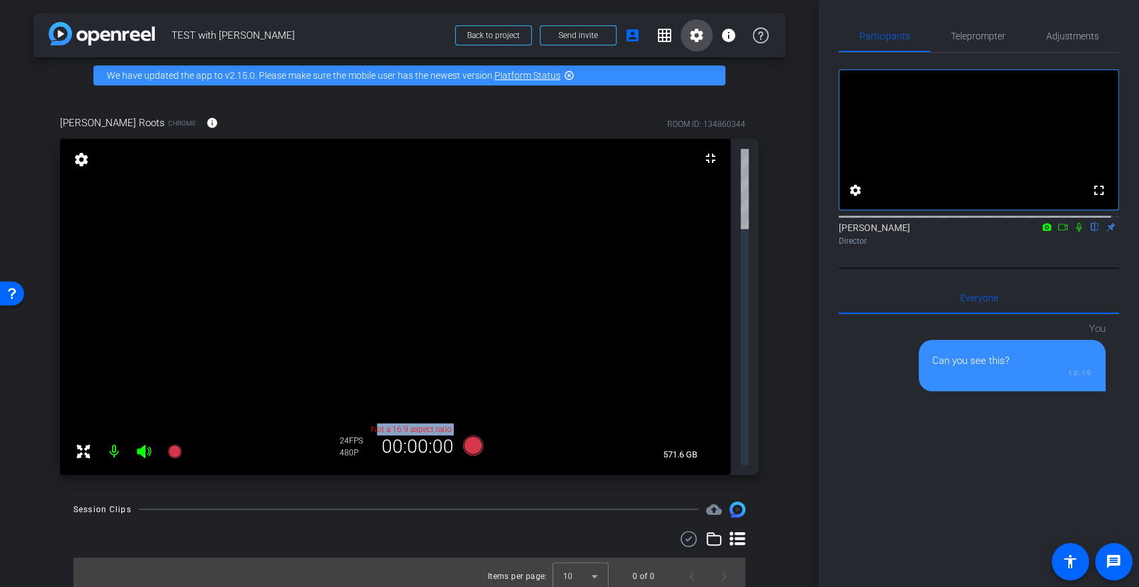
click at [692, 37] on mat-icon "settings" at bounding box center [697, 35] width 16 height 16
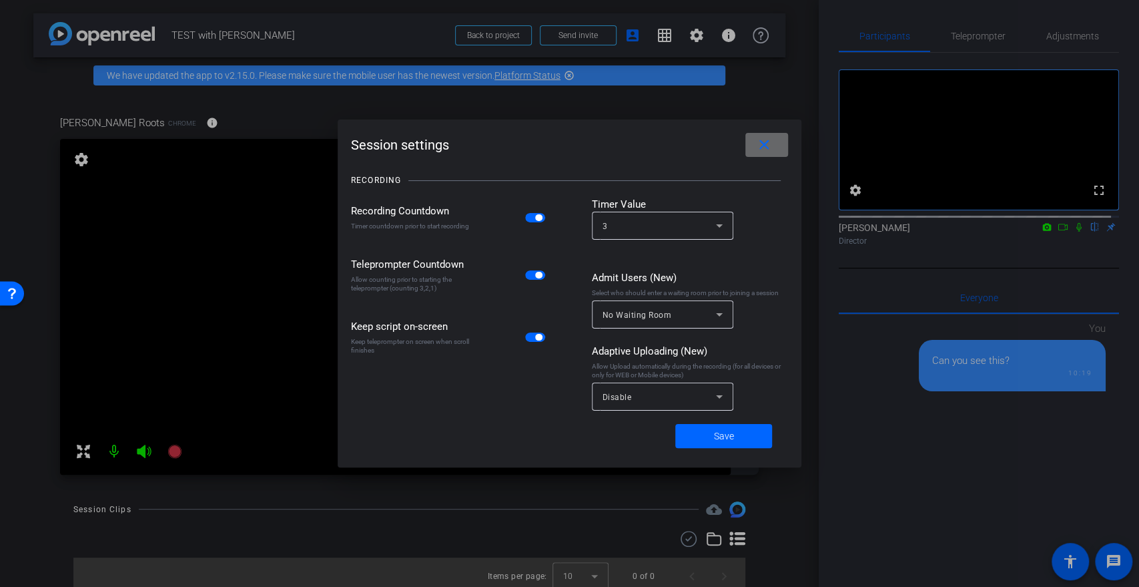
drag, startPoint x: 774, startPoint y: 140, endPoint x: 753, endPoint y: 117, distance: 31.2
click at [773, 140] on span at bounding box center [767, 145] width 43 height 32
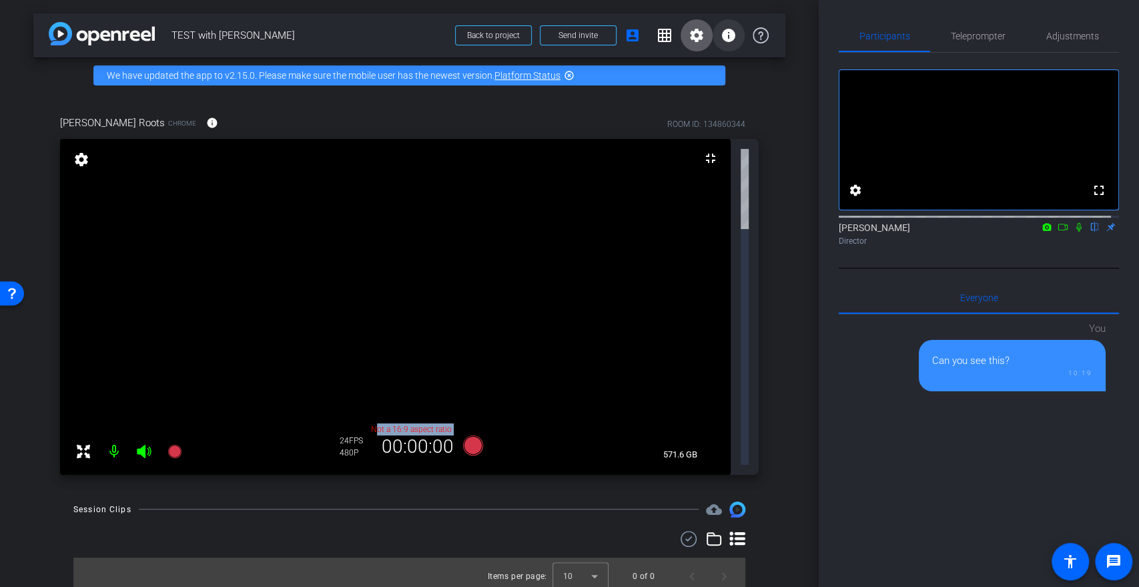
click at [726, 34] on mat-icon "info" at bounding box center [729, 35] width 16 height 16
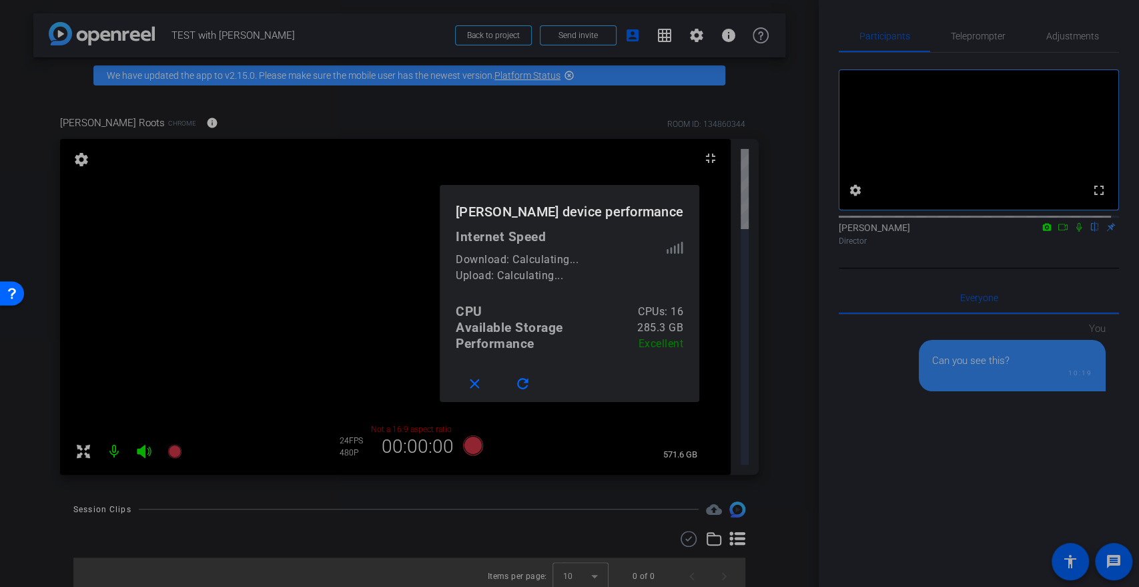
click at [726, 38] on div at bounding box center [569, 293] width 1139 height 587
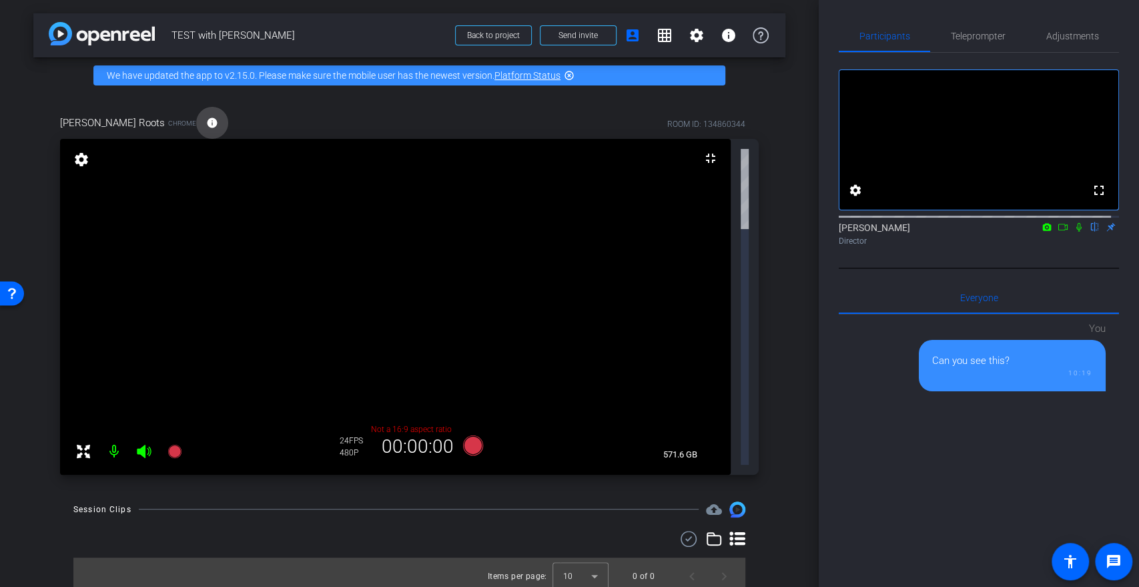
click at [196, 129] on span at bounding box center [212, 123] width 32 height 32
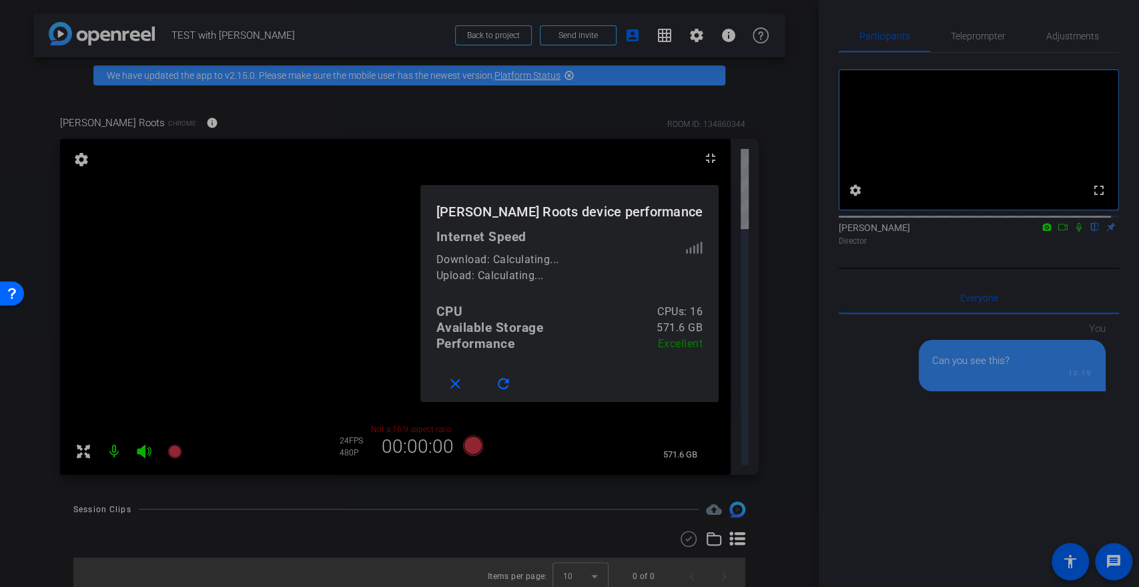
click at [348, 137] on div at bounding box center [569, 293] width 1139 height 587
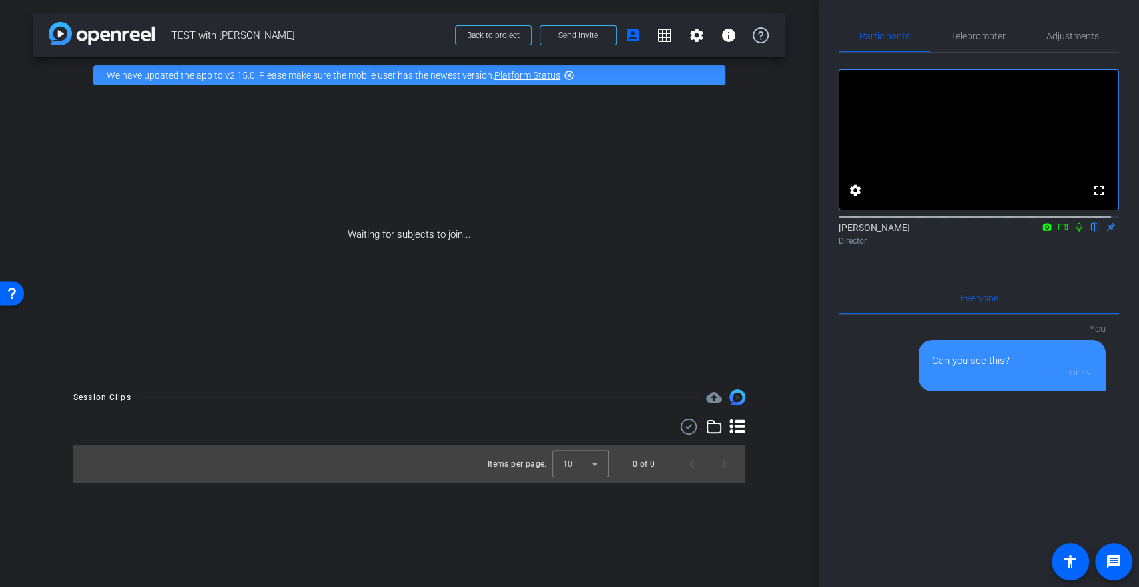
click at [686, 434] on icon at bounding box center [689, 426] width 20 height 16
click at [641, 429] on div at bounding box center [409, 427] width 672 height 19
click at [642, 424] on icon at bounding box center [645, 426] width 7 height 16
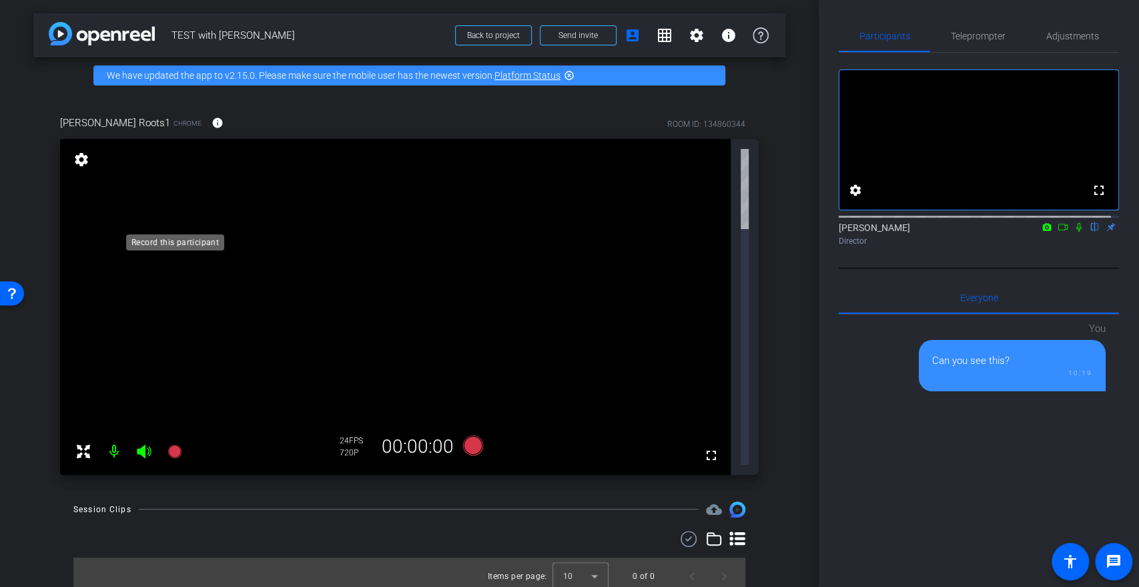
click at [171, 443] on icon at bounding box center [175, 451] width 16 height 16
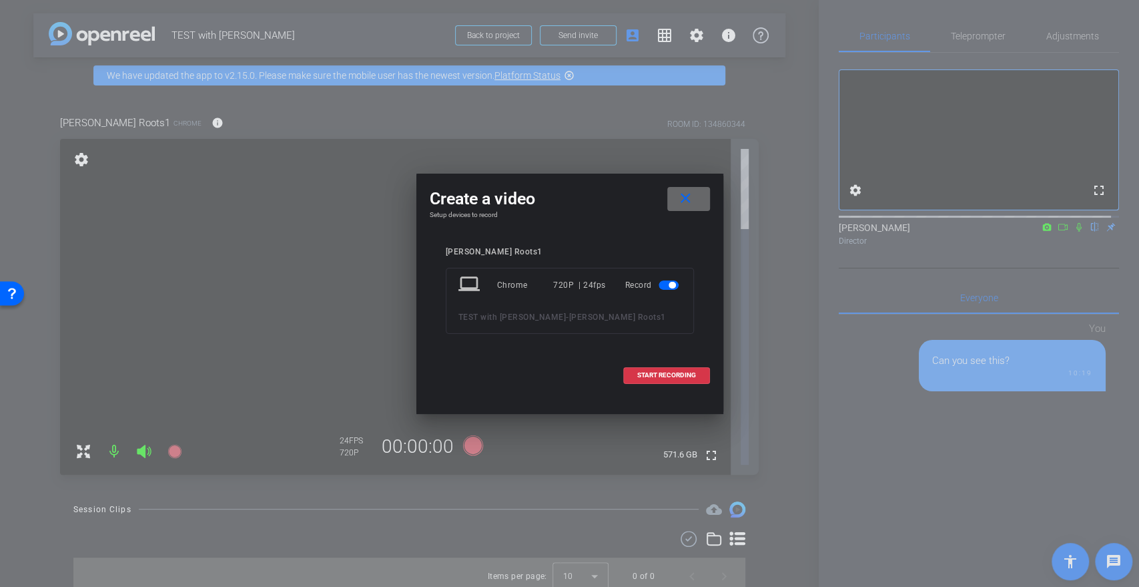
click at [675, 198] on span at bounding box center [688, 199] width 43 height 32
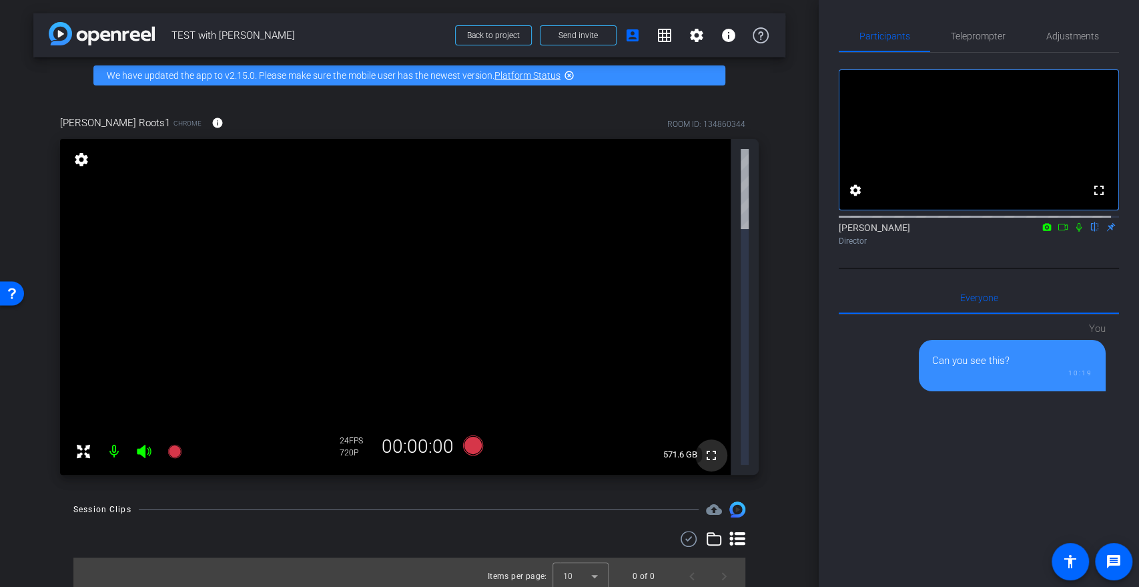
click at [715, 447] on mat-icon "fullscreen" at bounding box center [712, 455] width 16 height 16
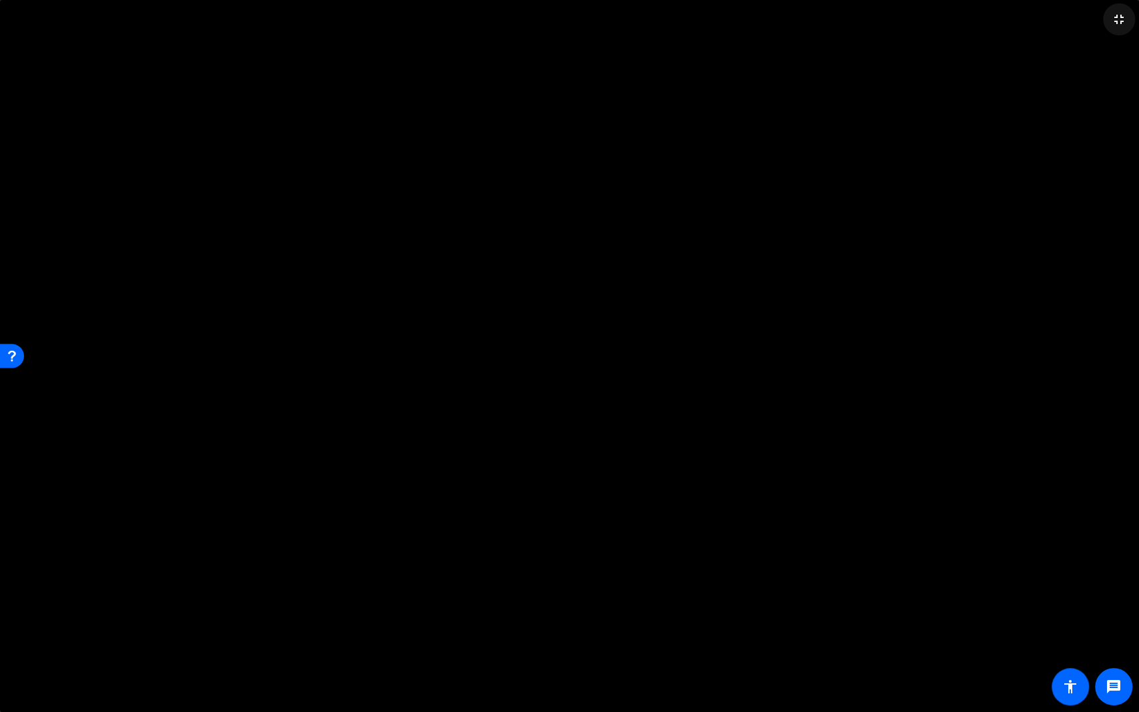
click at [1126, 21] on mat-icon "fullscreen_exit" at bounding box center [1119, 19] width 16 height 16
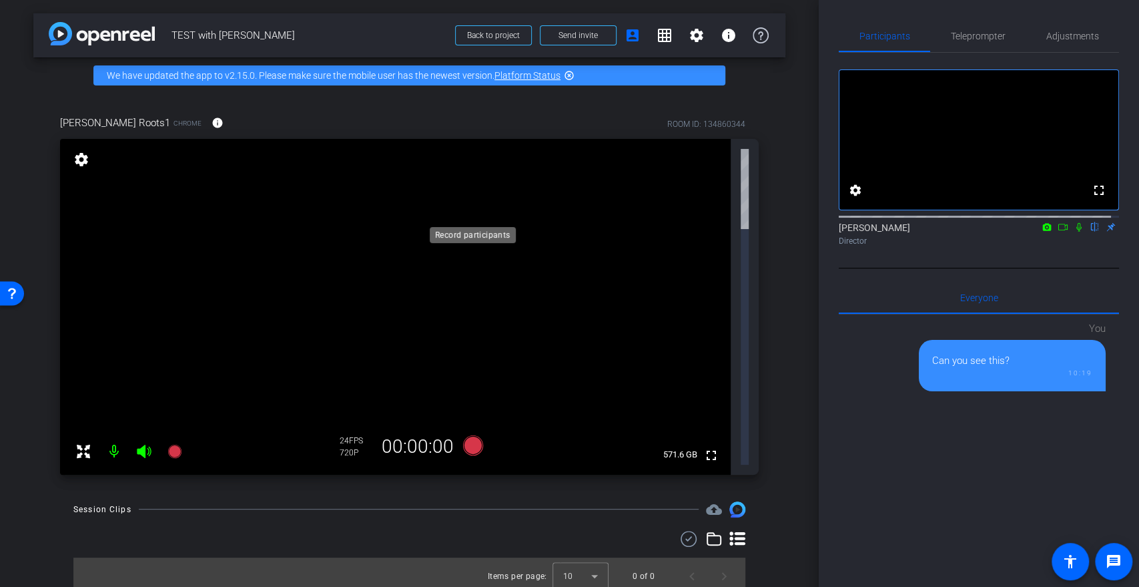
click at [465, 435] on icon at bounding box center [473, 445] width 20 height 20
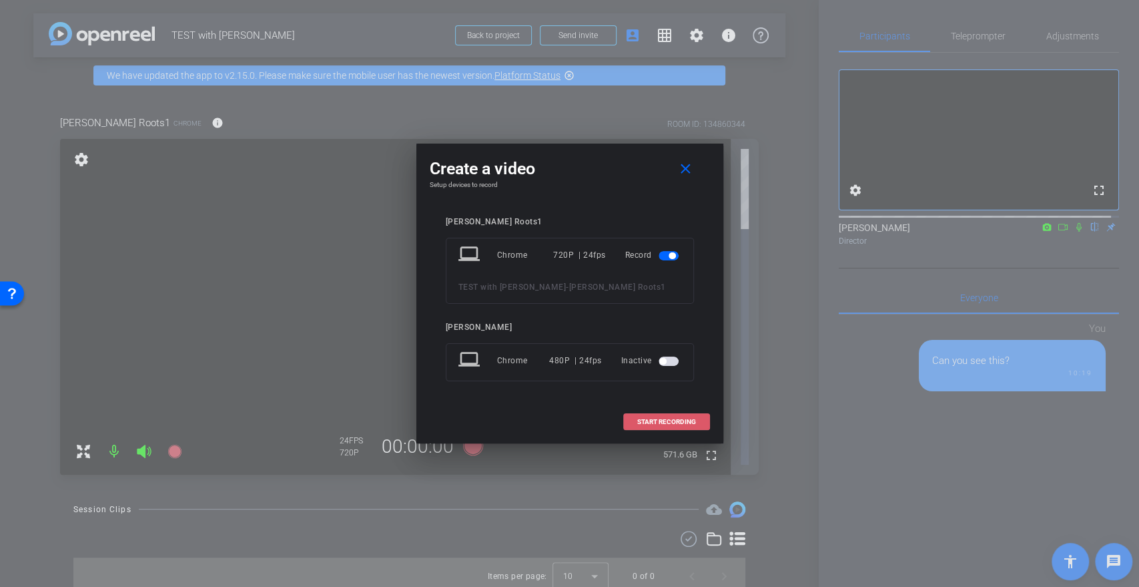
click at [683, 421] on span "START RECORDING" at bounding box center [666, 421] width 59 height 7
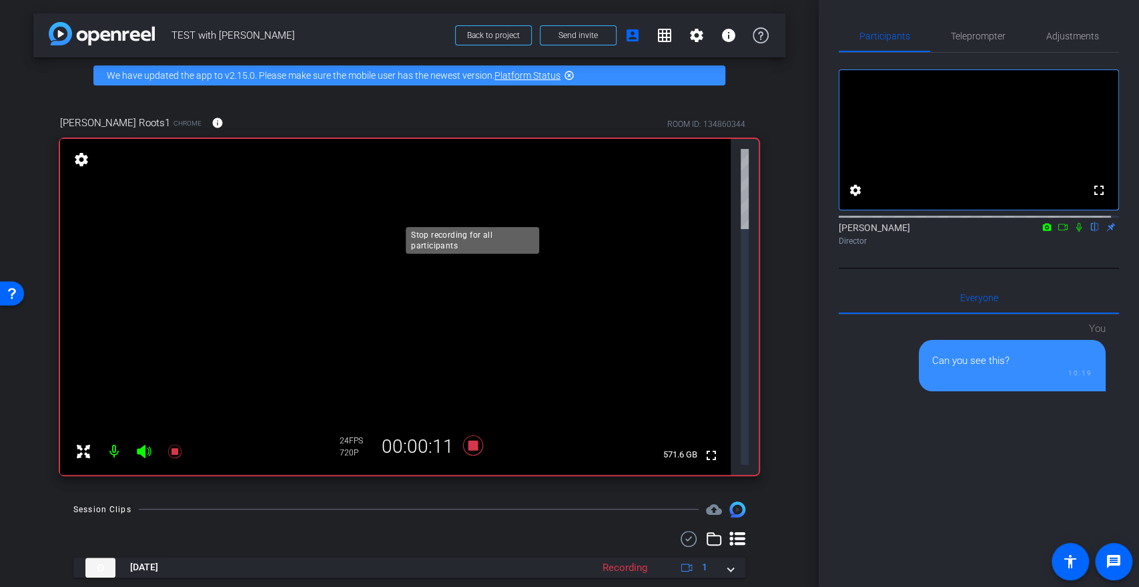
click at [473, 433] on icon at bounding box center [473, 445] width 32 height 24
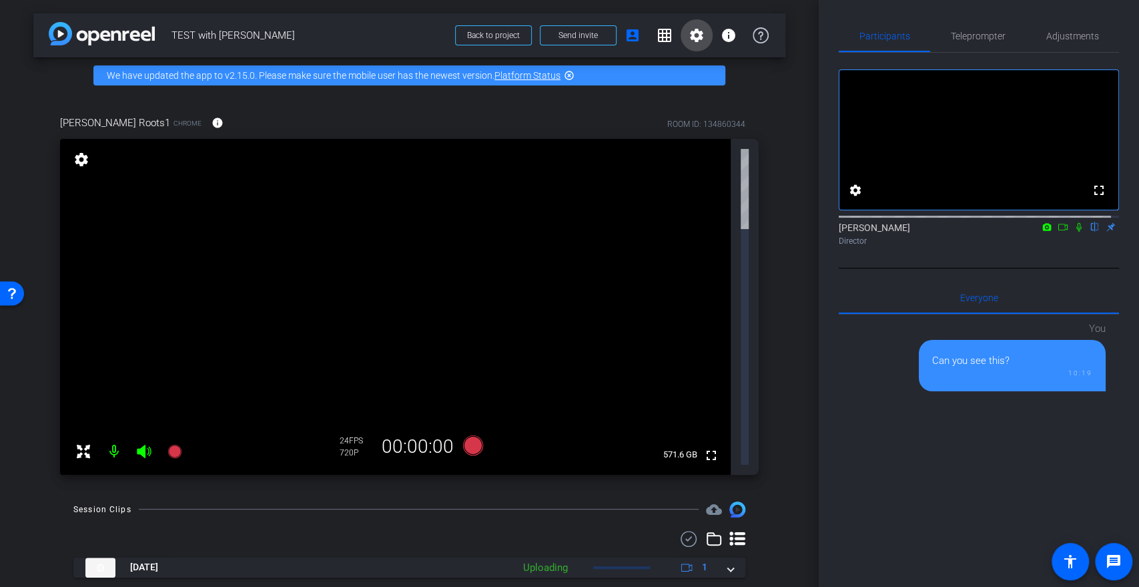
click at [698, 38] on mat-icon "settings" at bounding box center [697, 35] width 16 height 16
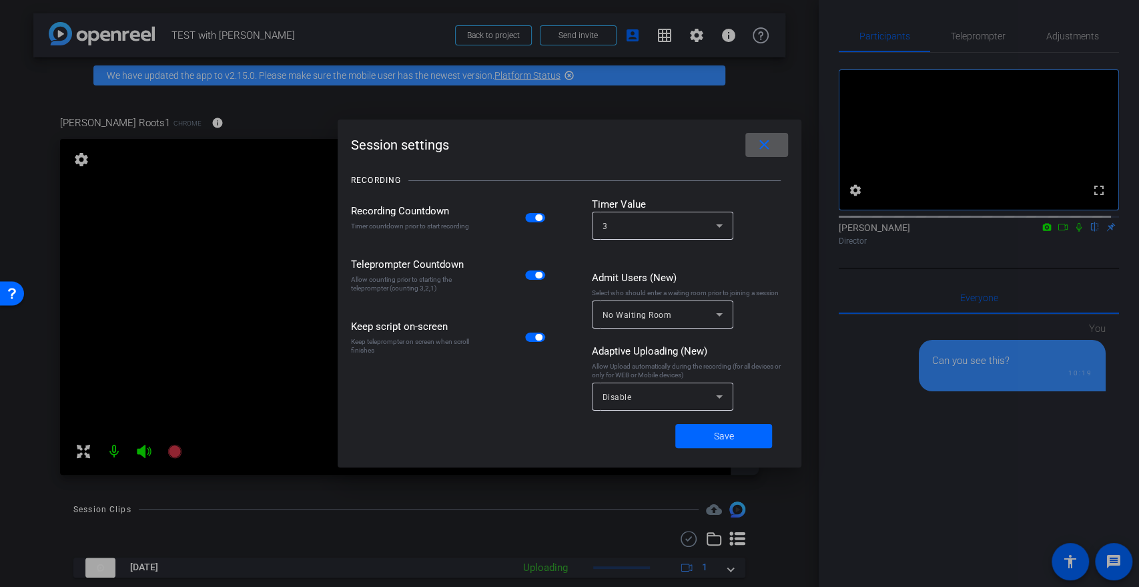
click at [766, 149] on mat-icon "close" at bounding box center [764, 145] width 17 height 17
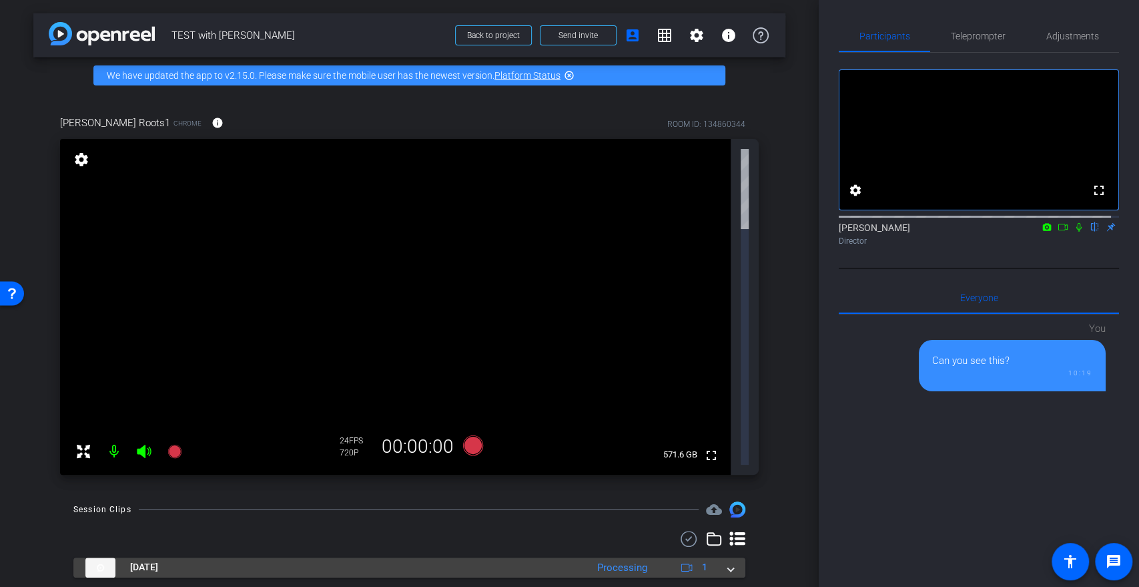
click at [142, 560] on span "[DATE]" at bounding box center [144, 567] width 28 height 14
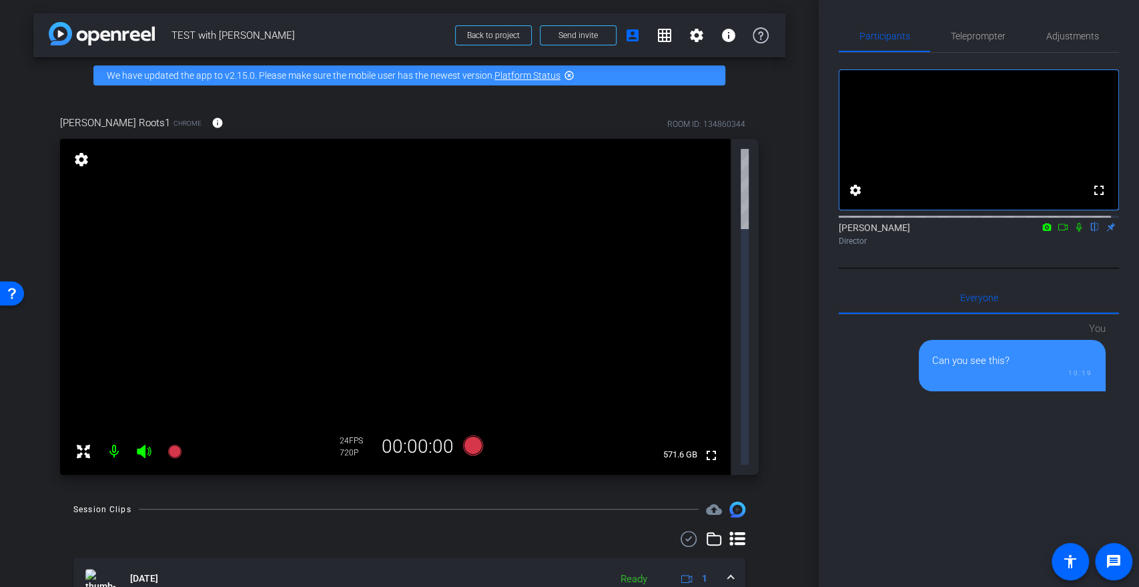
click at [96, 569] on img at bounding box center [100, 579] width 30 height 20
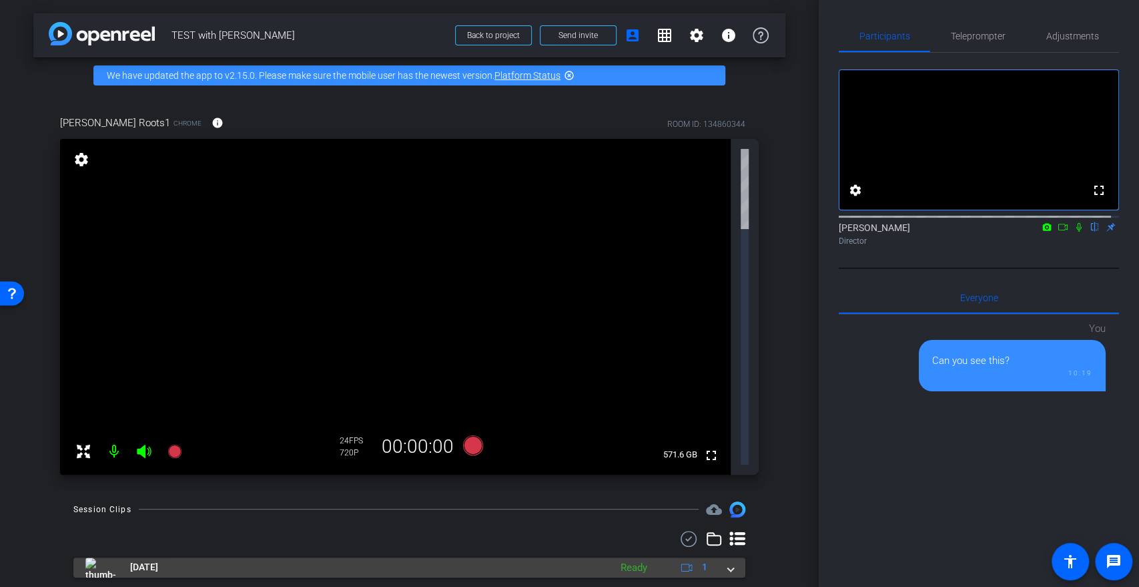
click at [133, 560] on span "[DATE]" at bounding box center [144, 567] width 28 height 14
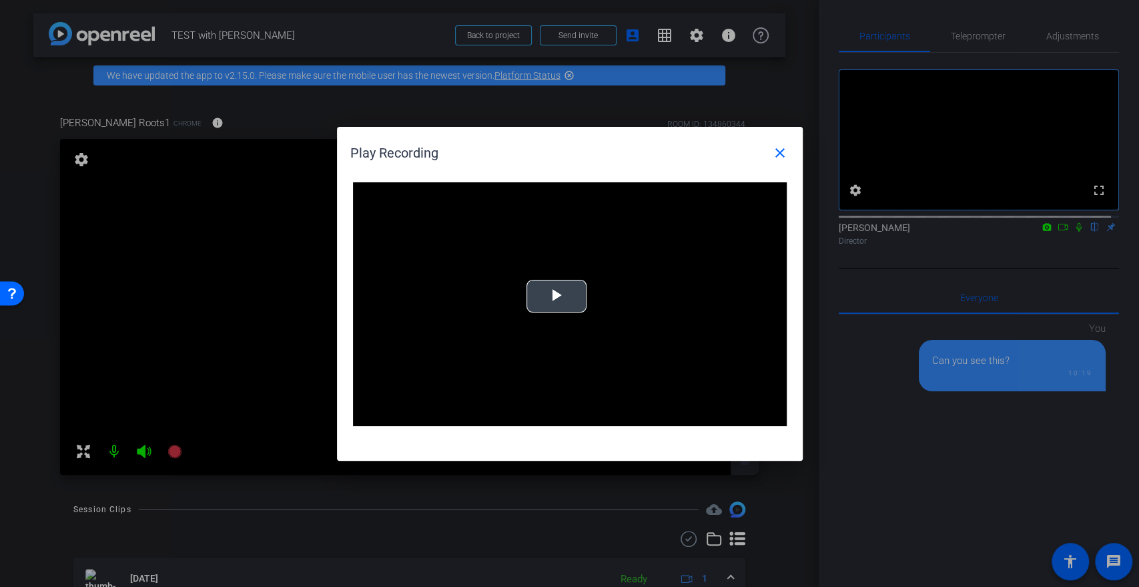
click at [557, 296] on span "Video Player" at bounding box center [557, 296] width 0 height 0
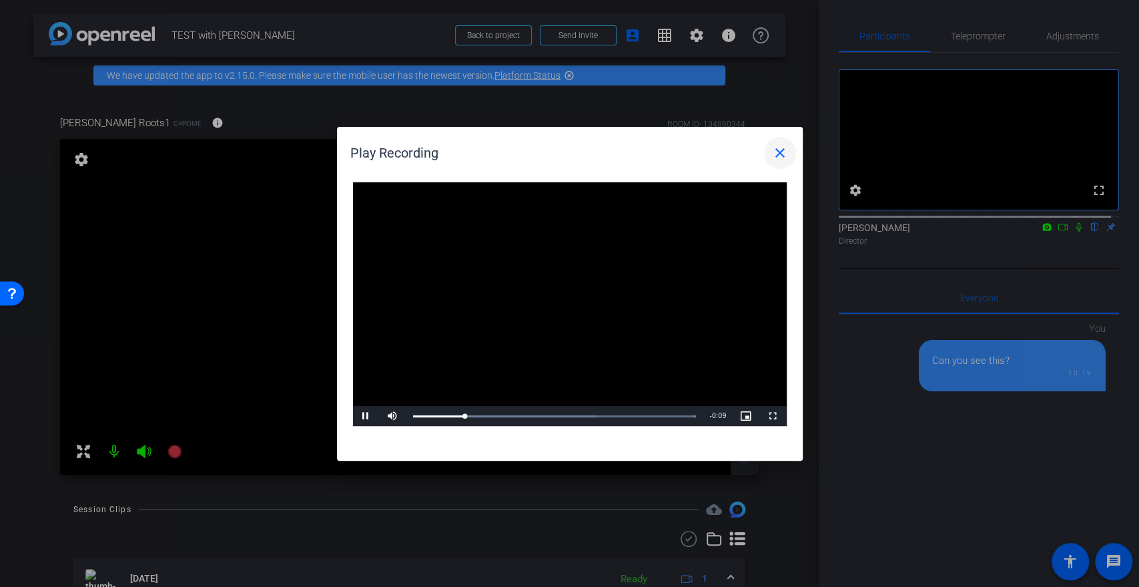
click at [780, 155] on mat-icon "close" at bounding box center [780, 153] width 16 height 16
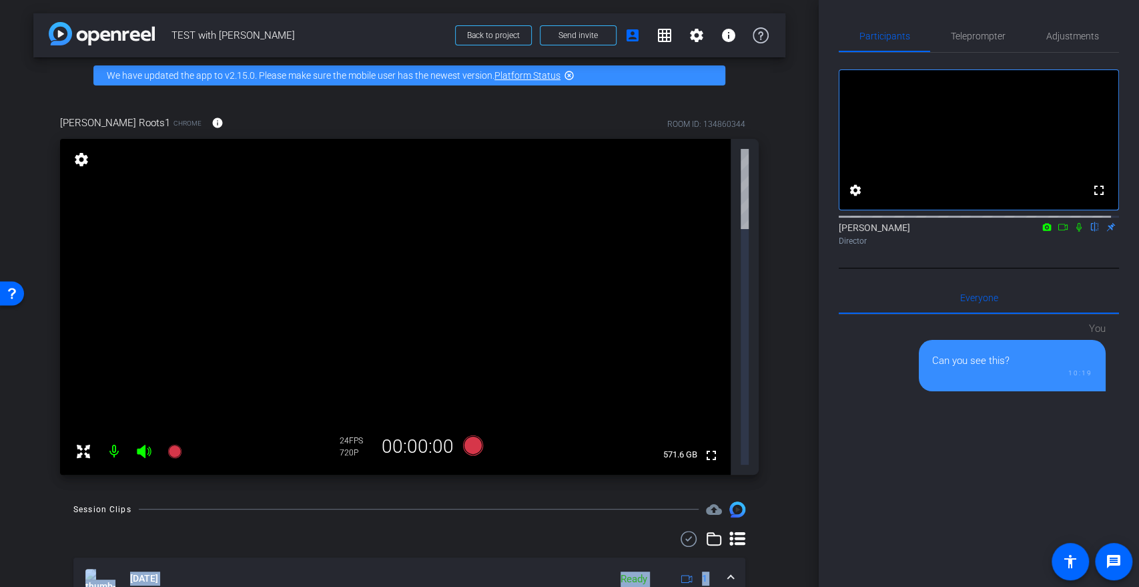
drag, startPoint x: 59, startPoint y: 305, endPoint x: 754, endPoint y: 413, distance: 702.5
click at [784, 501] on div "Session Clips cloud_upload [DATE] Ready 1 play_circle_outline TEST with [PERSON…" at bounding box center [409, 597] width 752 height 192
drag, startPoint x: 166, startPoint y: 509, endPoint x: 172, endPoint y: 502, distance: 9.1
click at [166, 509] on div "arrow_back TEST with [PERSON_NAME] Back to project Send invite account_box grid…" at bounding box center [409, 293] width 819 height 587
click at [130, 488] on div "arrow_back TEST with [PERSON_NAME] Back to project Send invite account_box grid…" at bounding box center [409, 293] width 819 height 587
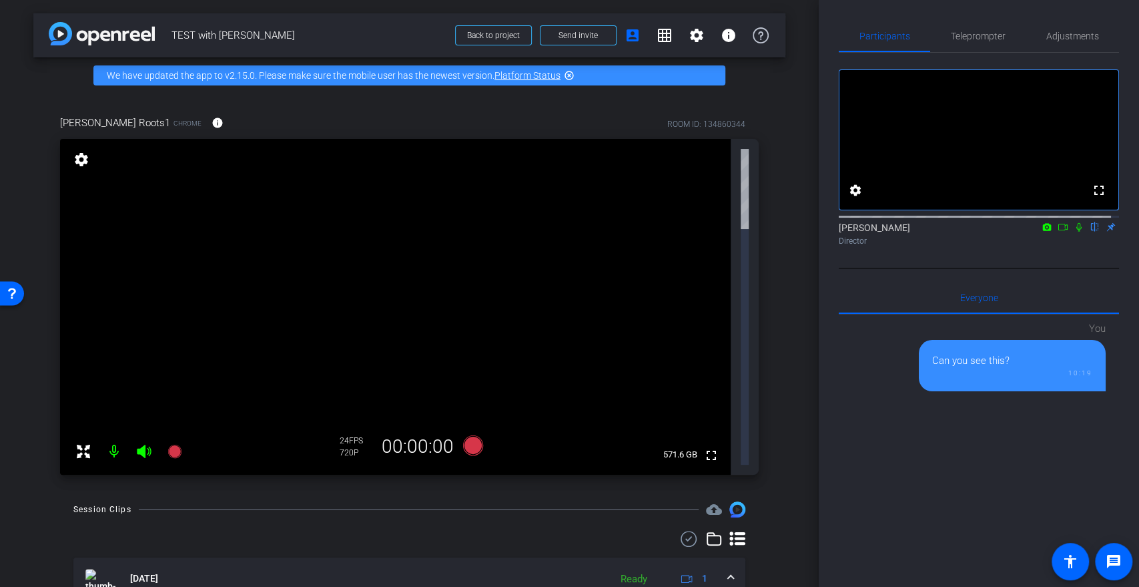
click at [531, 75] on link "Platform Status" at bounding box center [528, 75] width 66 height 11
click at [470, 435] on icon at bounding box center [473, 445] width 20 height 20
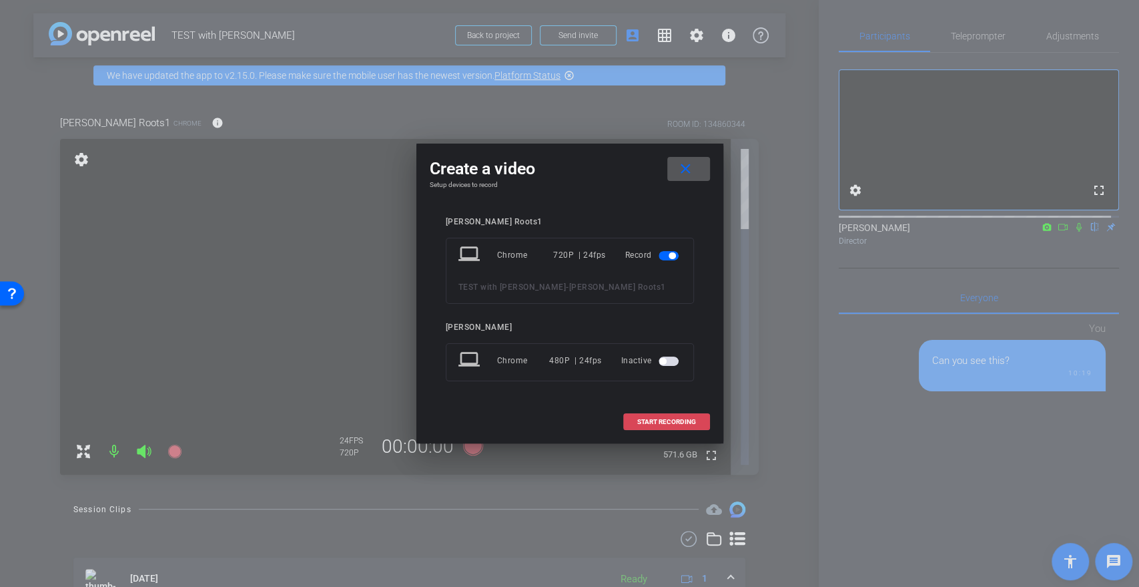
click at [671, 418] on span "START RECORDING" at bounding box center [666, 421] width 59 height 7
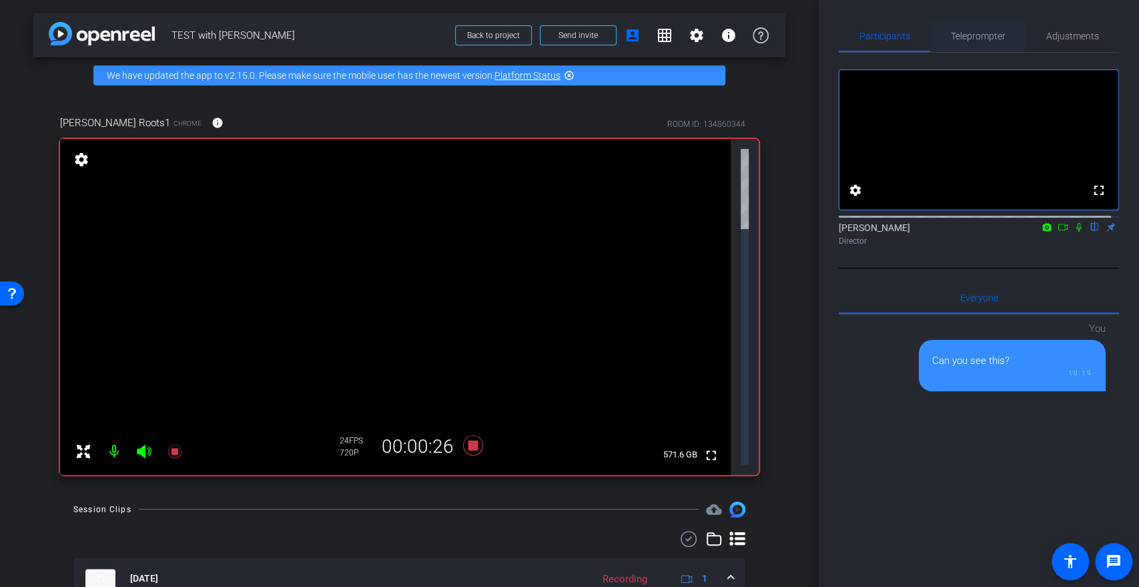
click at [984, 22] on span "Teleprompter" at bounding box center [978, 36] width 55 height 32
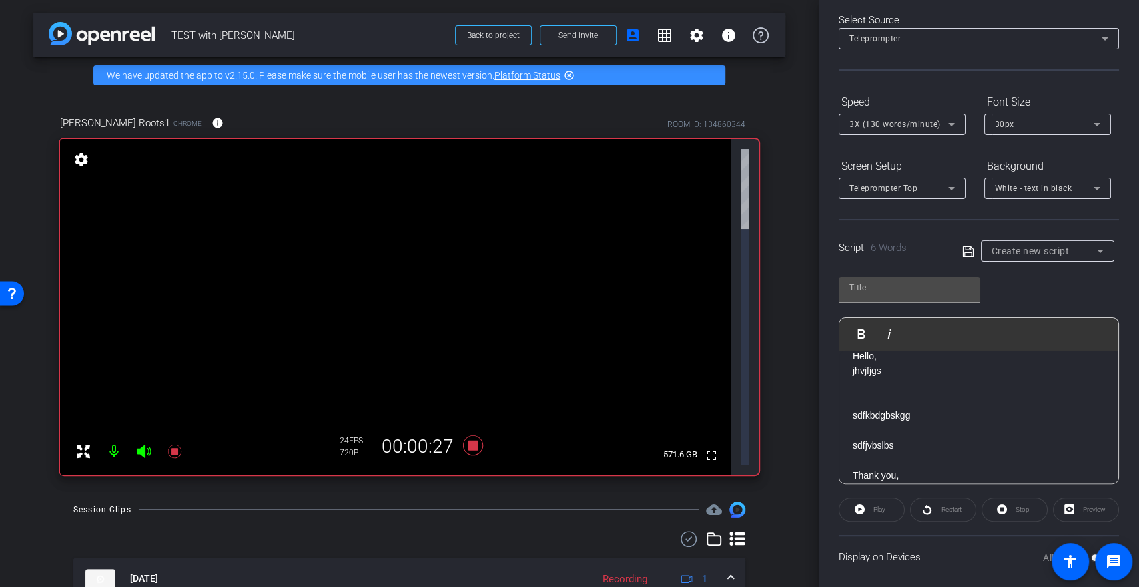
scroll to position [142, 0]
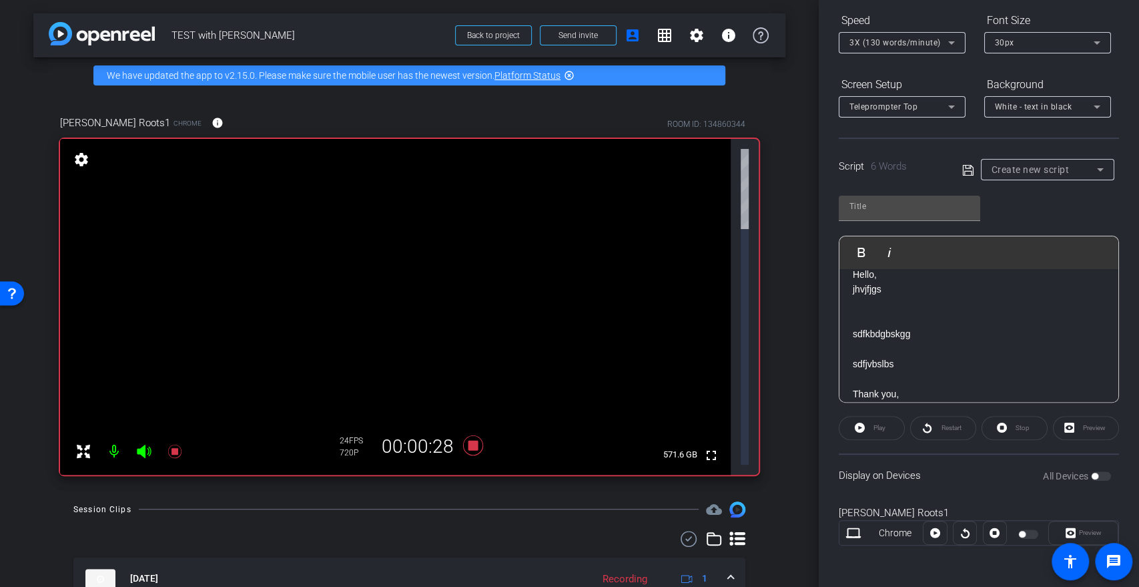
click at [851, 428] on div "Play" at bounding box center [872, 428] width 66 height 24
click at [866, 424] on div "Play" at bounding box center [872, 428] width 66 height 24
click at [857, 430] on div "Play" at bounding box center [872, 428] width 66 height 24
click at [860, 424] on div "Play" at bounding box center [872, 428] width 66 height 24
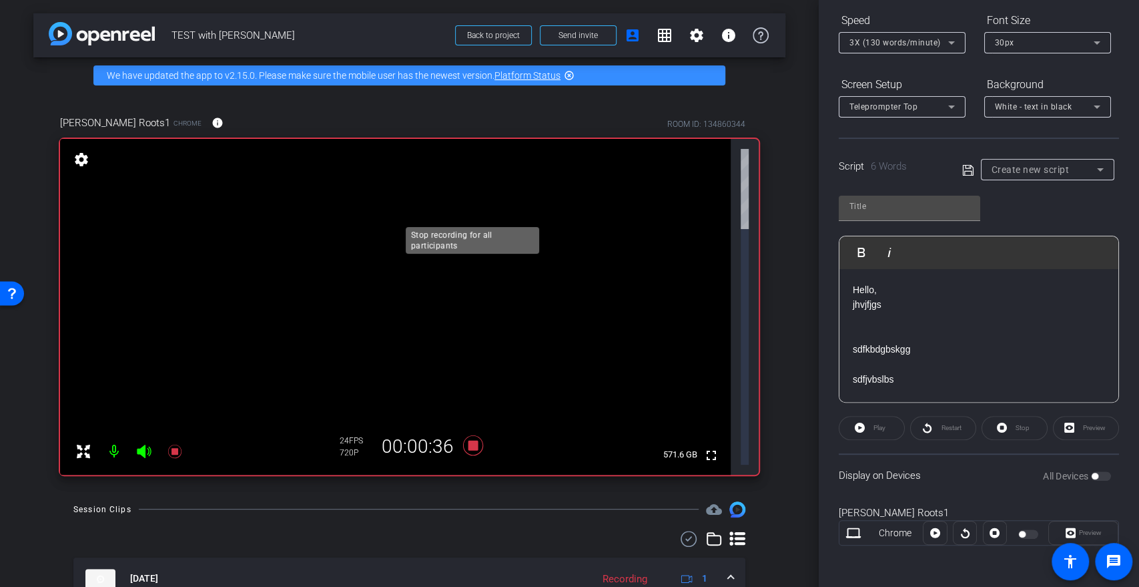
click at [467, 433] on icon at bounding box center [473, 445] width 32 height 24
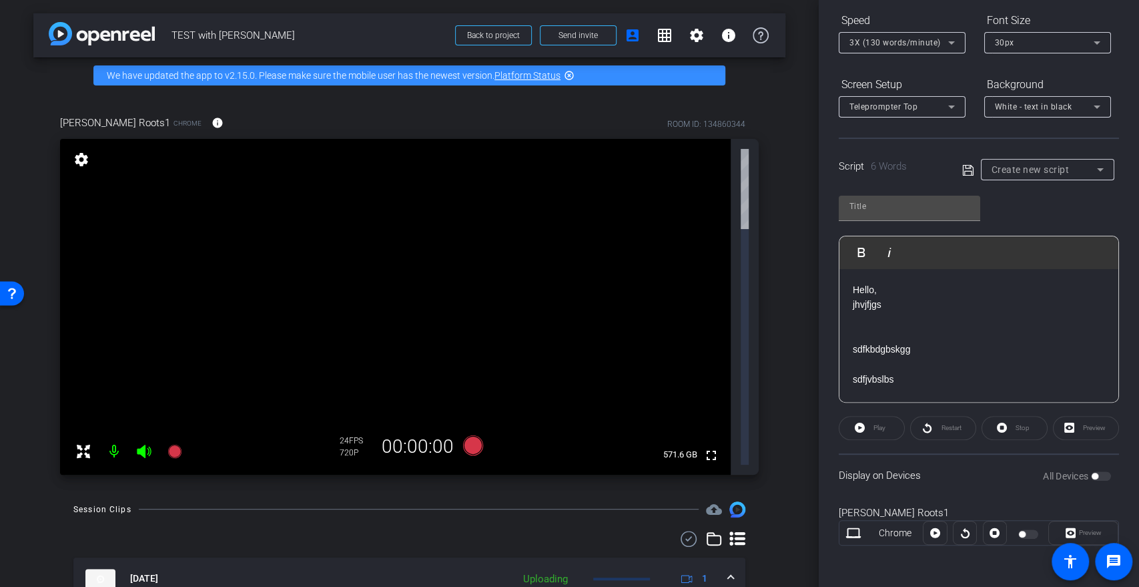
click at [863, 426] on div "Play" at bounding box center [872, 428] width 66 height 24
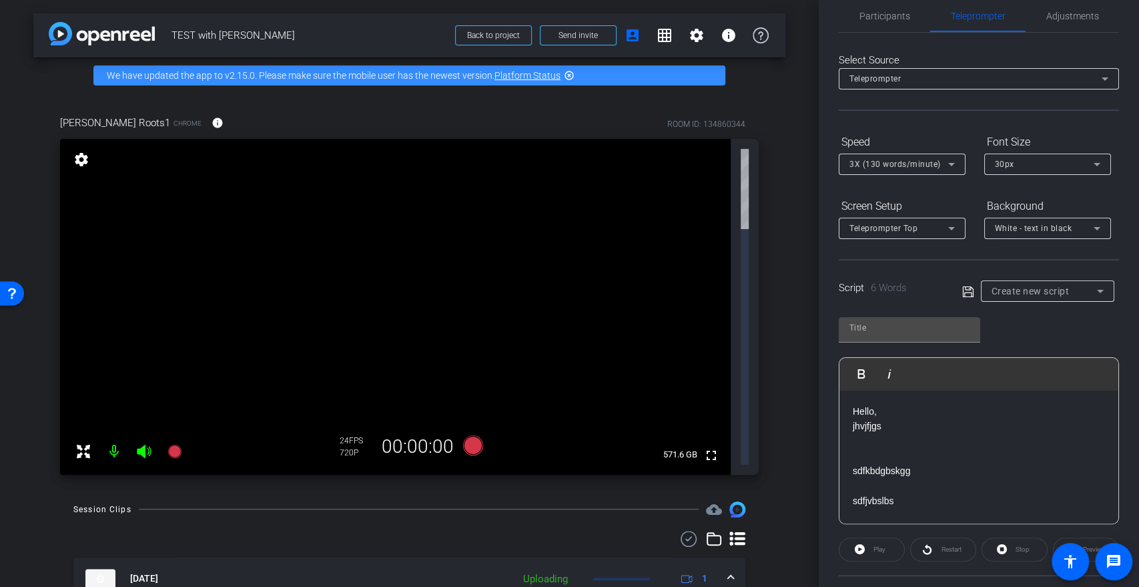
scroll to position [0, 0]
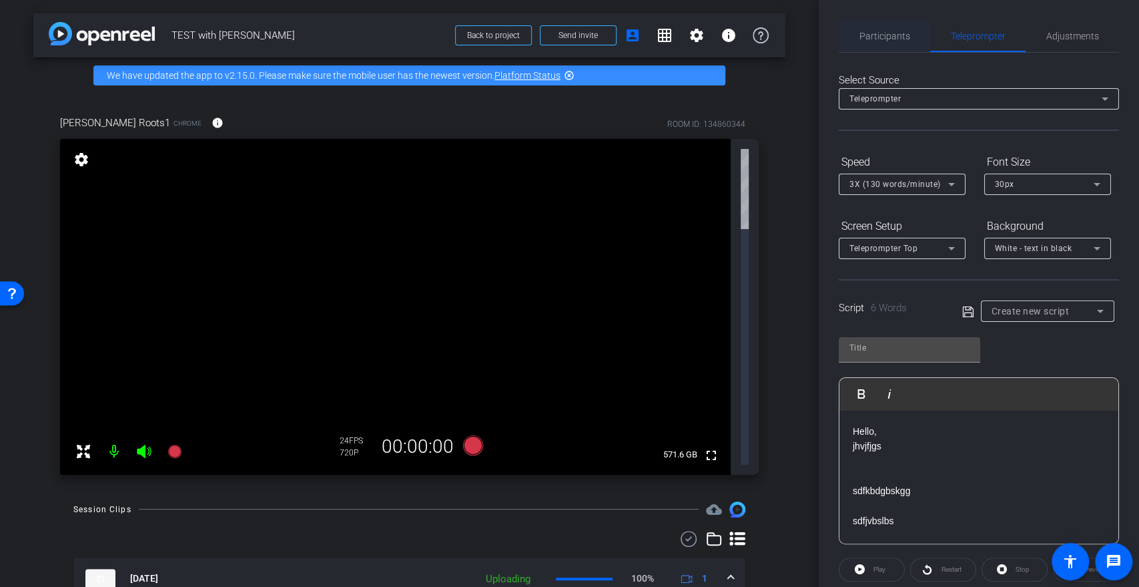
click at [882, 41] on span "Participants" at bounding box center [885, 36] width 51 height 32
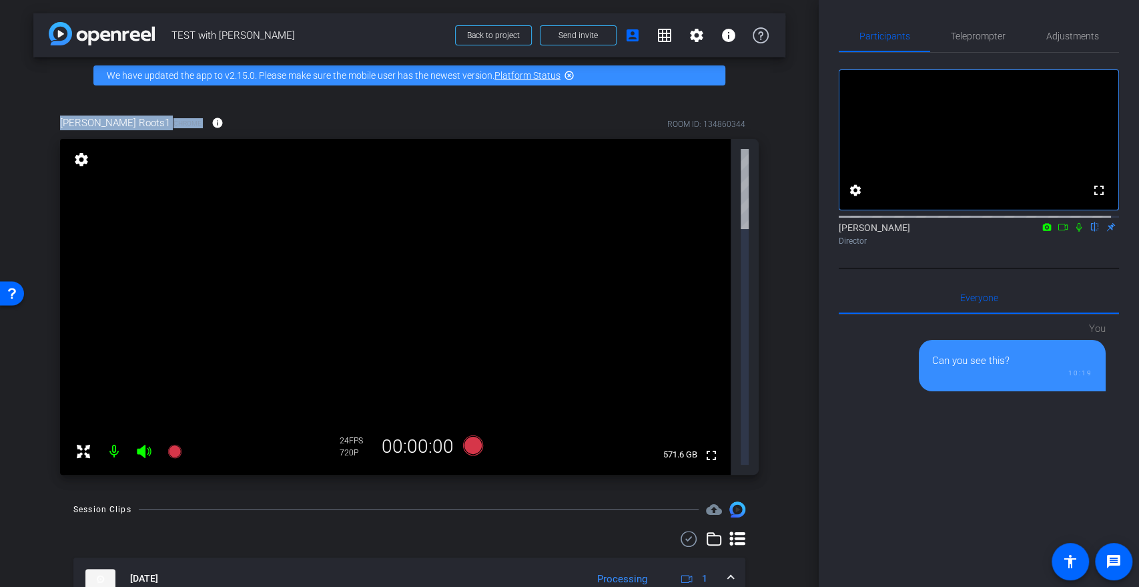
drag, startPoint x: 59, startPoint y: 119, endPoint x: 250, endPoint y: 127, distance: 190.4
click at [250, 127] on div "[PERSON_NAME] Roots1 Chrome info ROOM ID: 134860344" at bounding box center [409, 123] width 699 height 32
click at [227, 120] on div "[PERSON_NAME] Roots1 Chrome info ROOM ID: 134860344" at bounding box center [409, 123] width 699 height 32
click at [1058, 232] on icon at bounding box center [1063, 226] width 11 height 9
click at [1074, 232] on icon at bounding box center [1079, 226] width 11 height 9
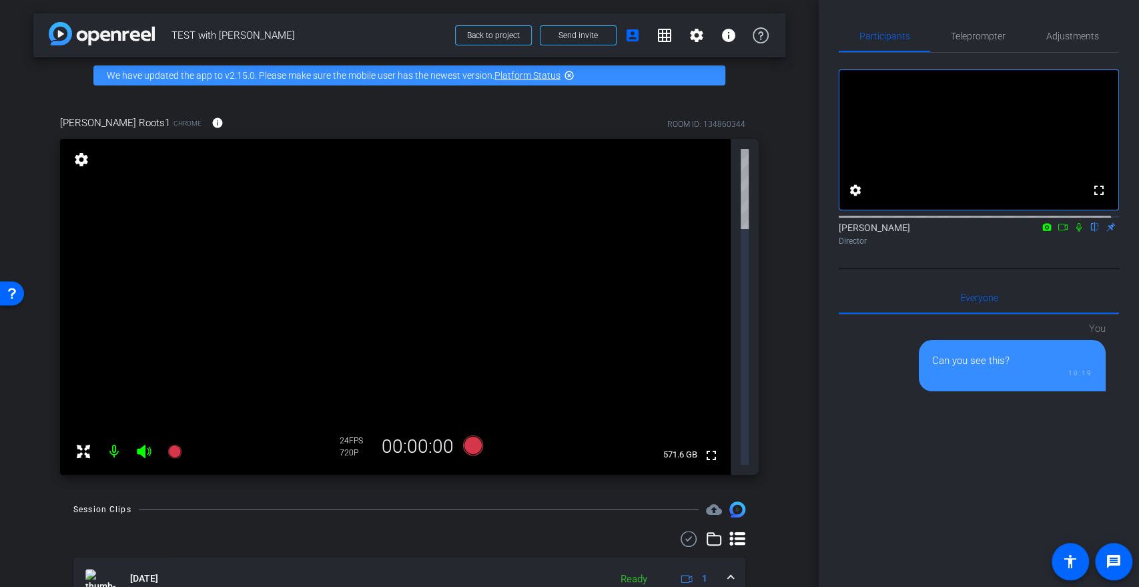
click at [1042, 232] on icon at bounding box center [1047, 226] width 11 height 9
click at [1053, 325] on div at bounding box center [569, 293] width 1139 height 587
click at [579, 41] on span at bounding box center [578, 35] width 75 height 32
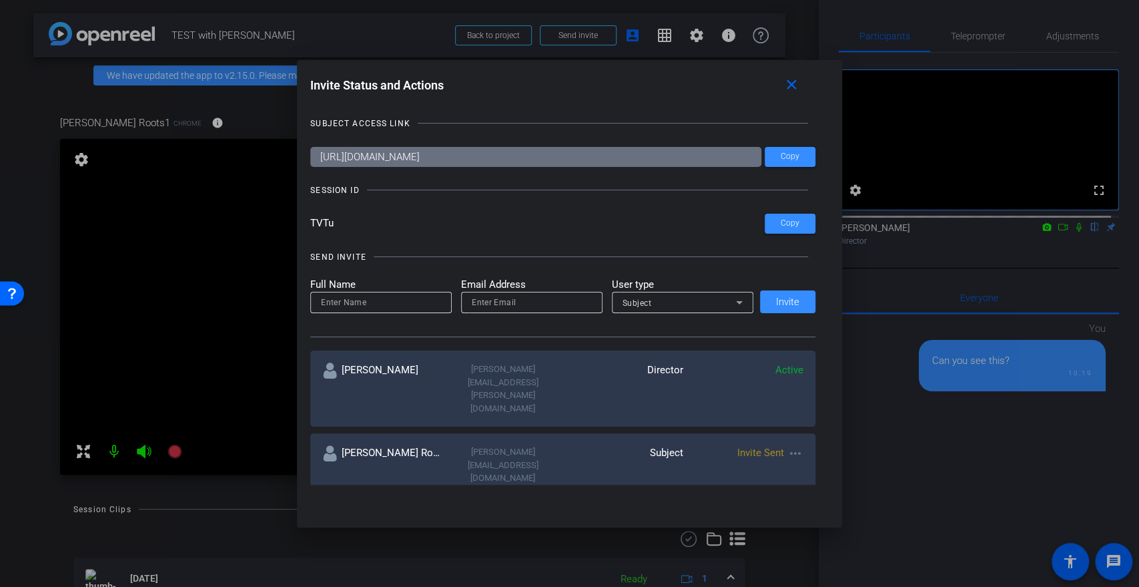
click at [790, 445] on mat-icon "more_horiz" at bounding box center [796, 453] width 16 height 16
click at [801, 406] on div at bounding box center [569, 293] width 1139 height 587
click at [796, 84] on mat-icon "close" at bounding box center [791, 85] width 17 height 17
